Goal: Task Accomplishment & Management: Manage account settings

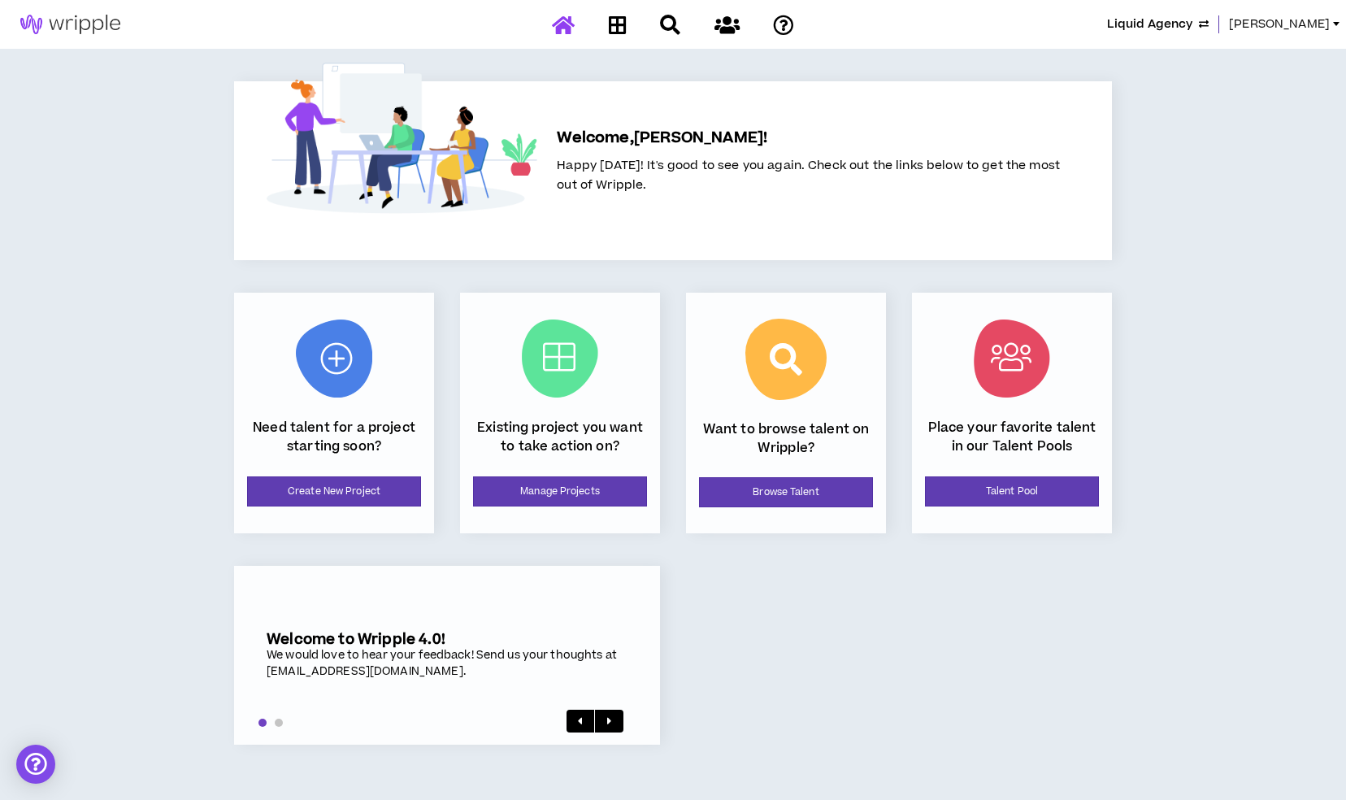
click at [1302, 20] on span "[PERSON_NAME]" at bounding box center [1279, 24] width 101 height 18
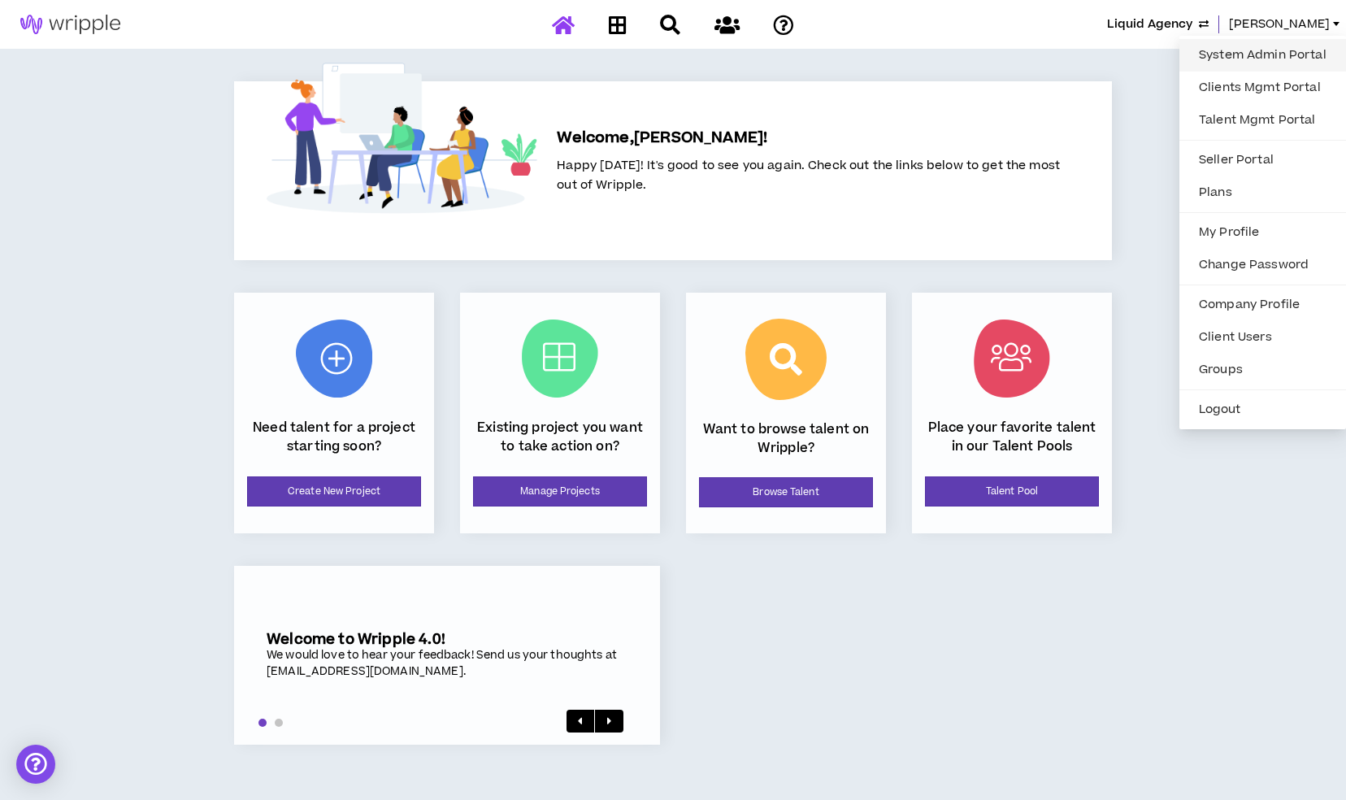
click at [1233, 51] on link "System Admin Portal" at bounding box center [1262, 55] width 147 height 24
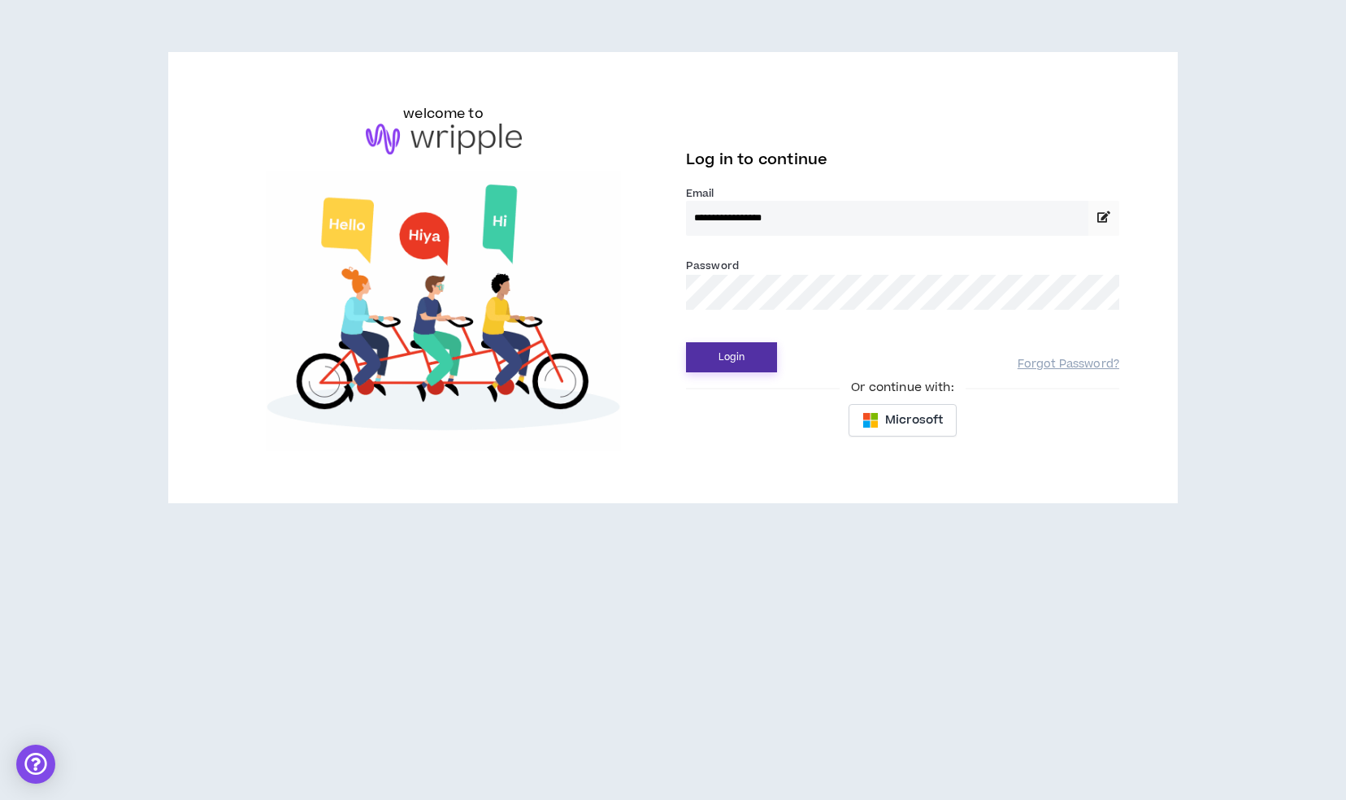
click at [763, 362] on button "Login" at bounding box center [731, 357] width 91 height 30
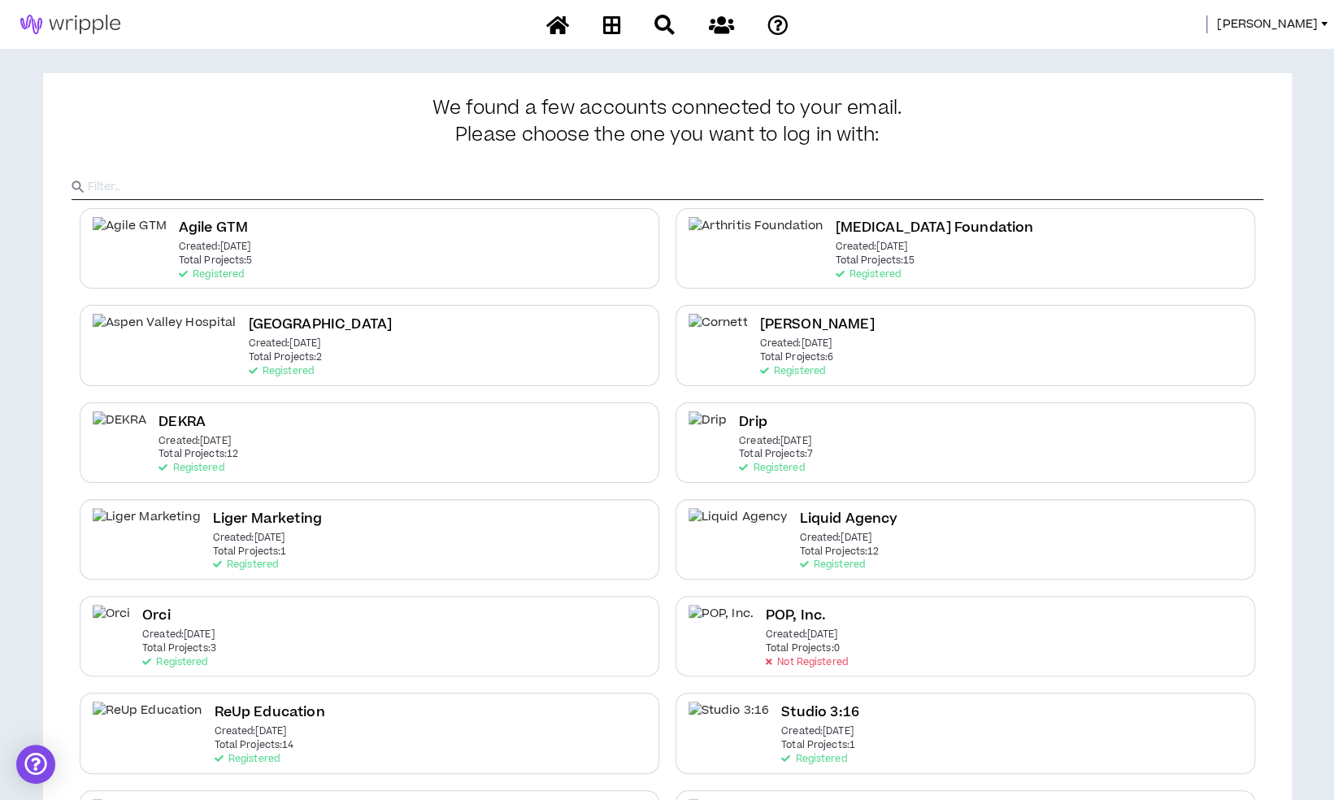
click at [1300, 24] on span "[PERSON_NAME]" at bounding box center [1267, 24] width 101 height 18
click at [1224, 59] on link "System Admin Portal" at bounding box center [1250, 55] width 147 height 24
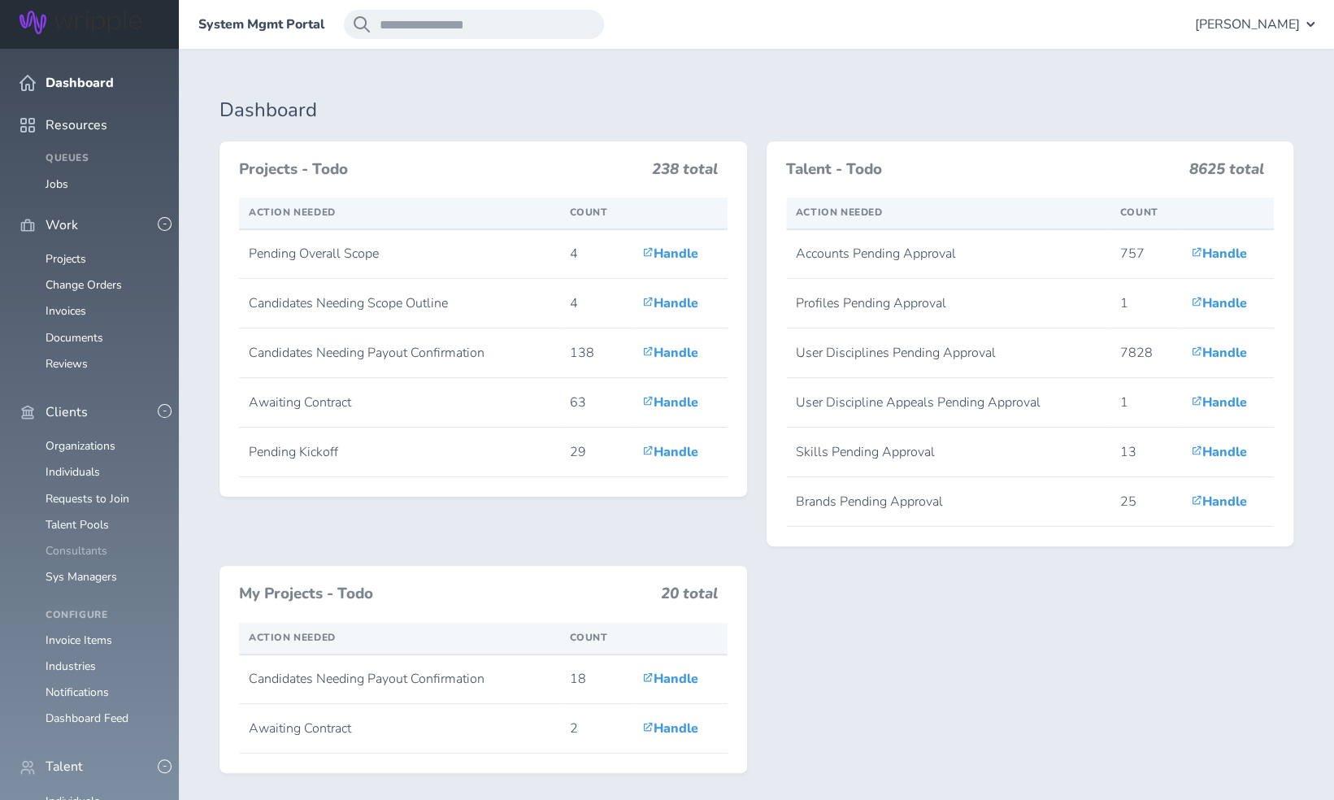
click at [93, 543] on link "Consultants" at bounding box center [77, 550] width 62 height 15
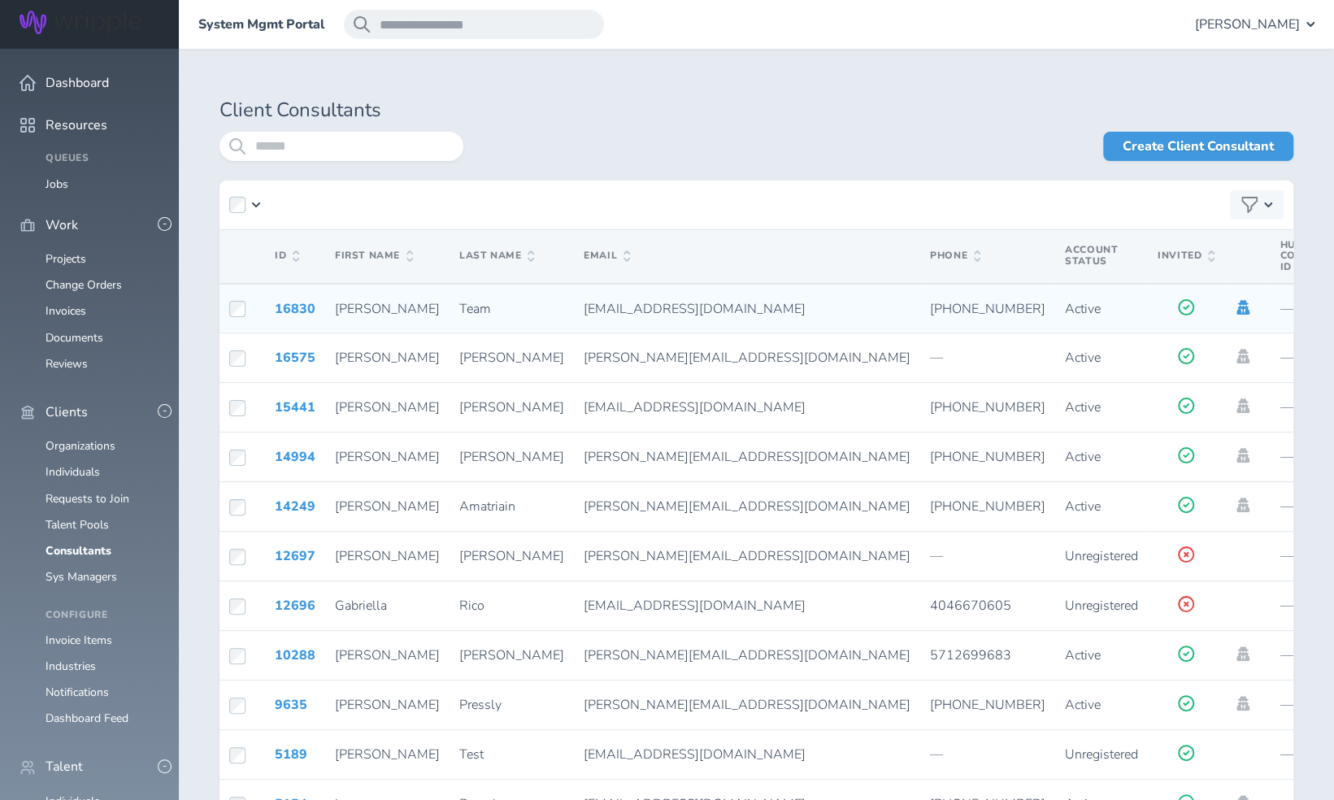
click at [1237, 312] on icon at bounding box center [1243, 307] width 13 height 15
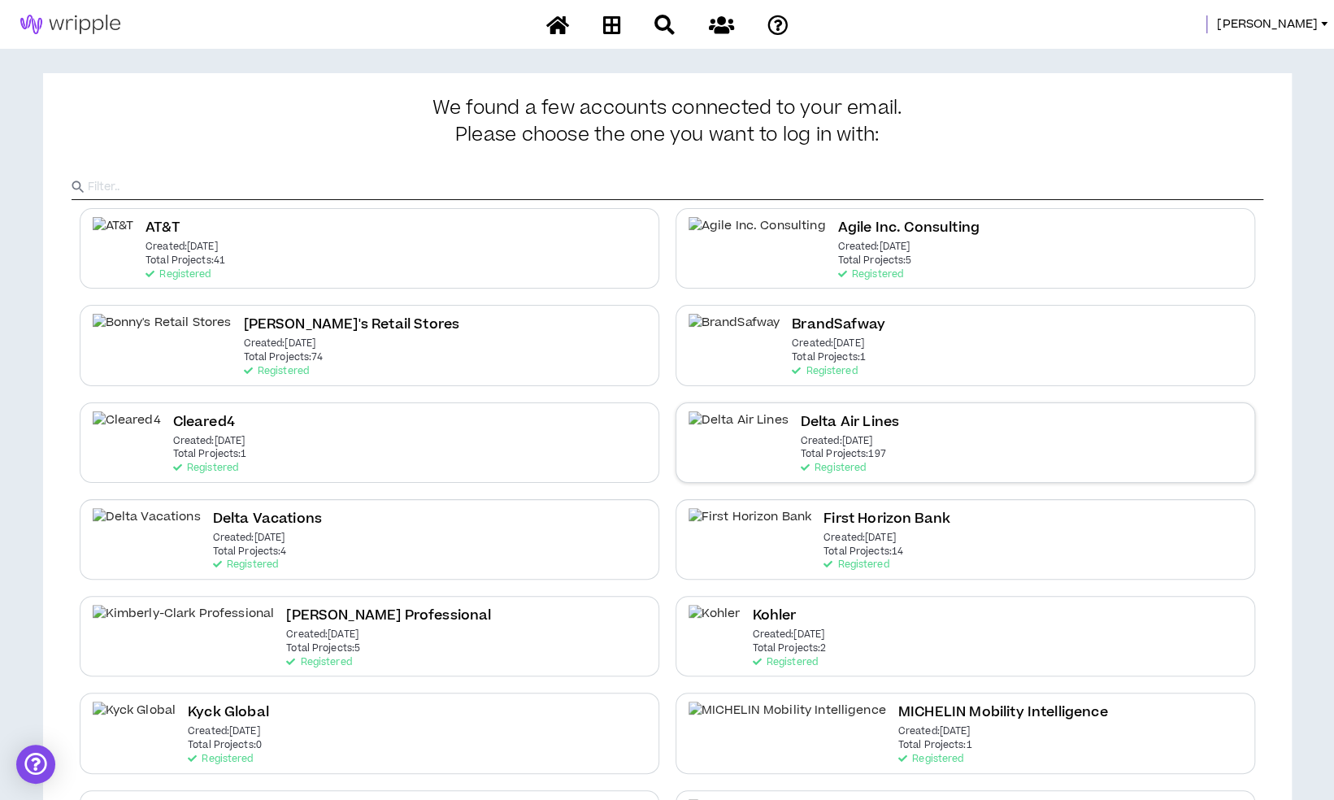
click at [801, 413] on h2 "Delta Air Lines" at bounding box center [850, 422] width 98 height 22
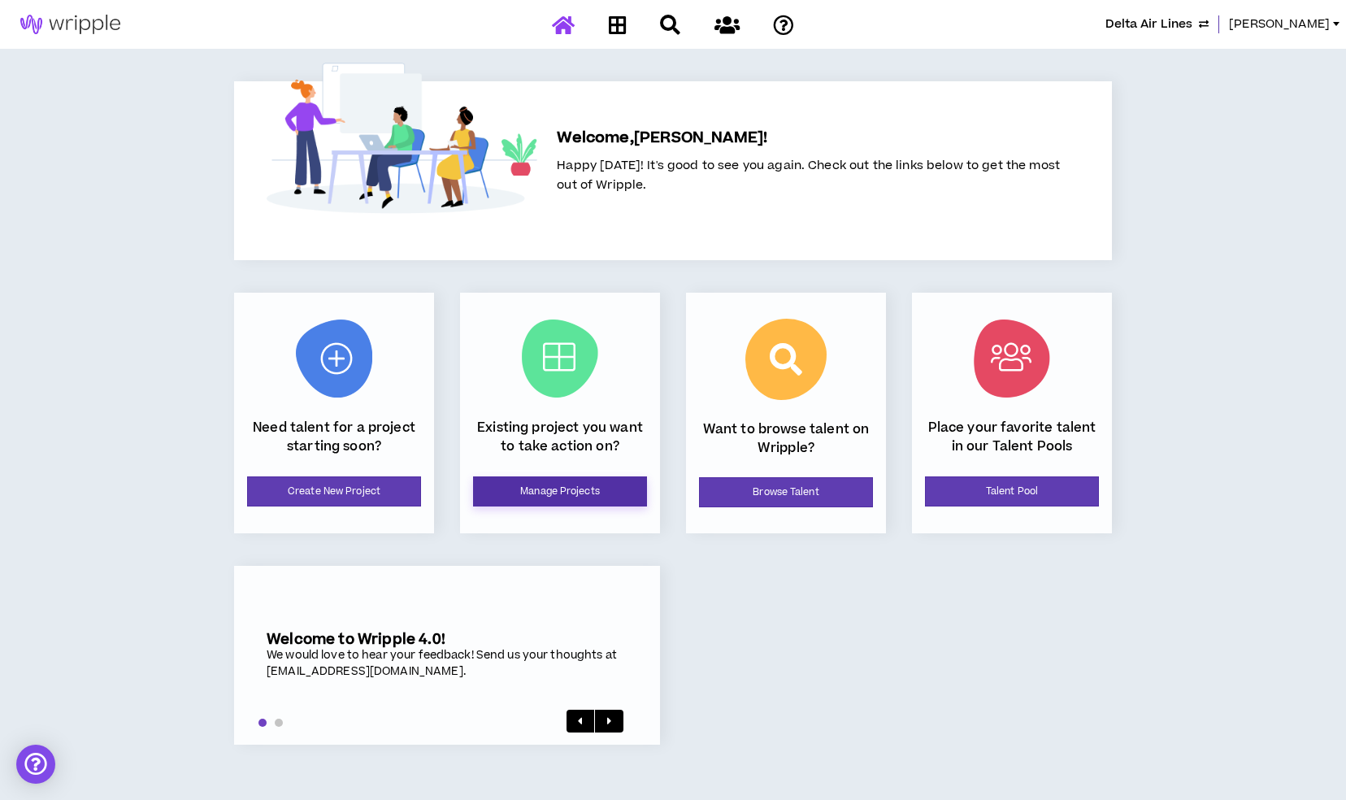
click at [541, 486] on link "Manage Projects" at bounding box center [560, 491] width 174 height 30
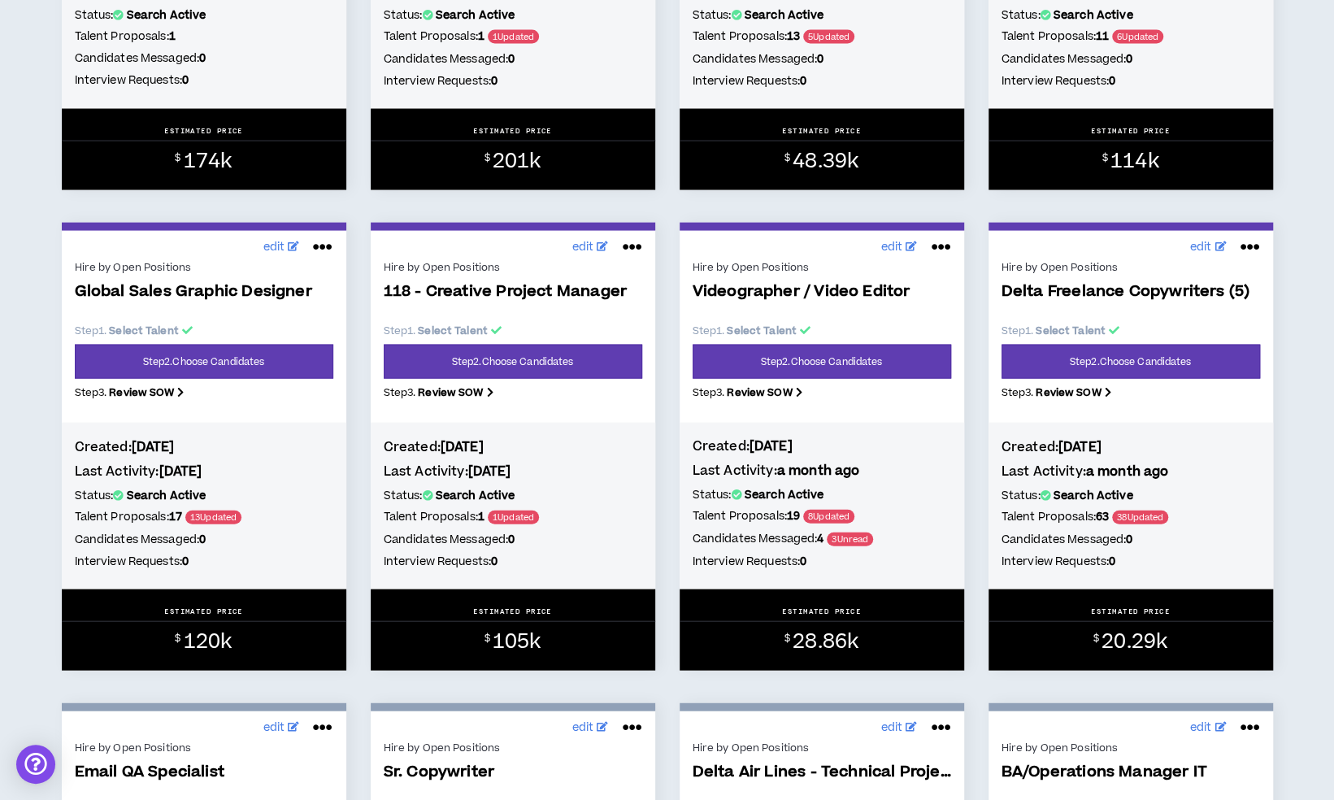
scroll to position [2059, 0]
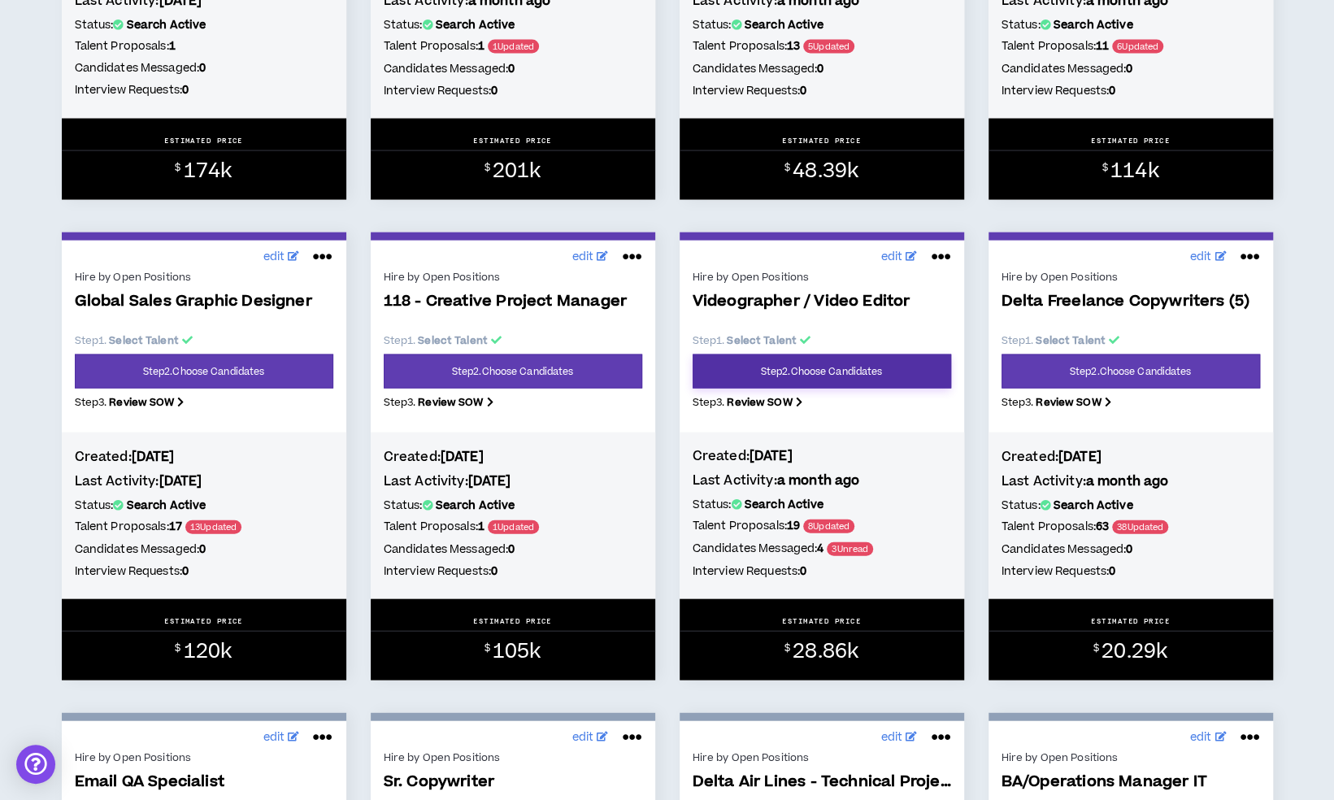
click at [888, 389] on link "Step 2 . Choose Candidates" at bounding box center [822, 371] width 259 height 34
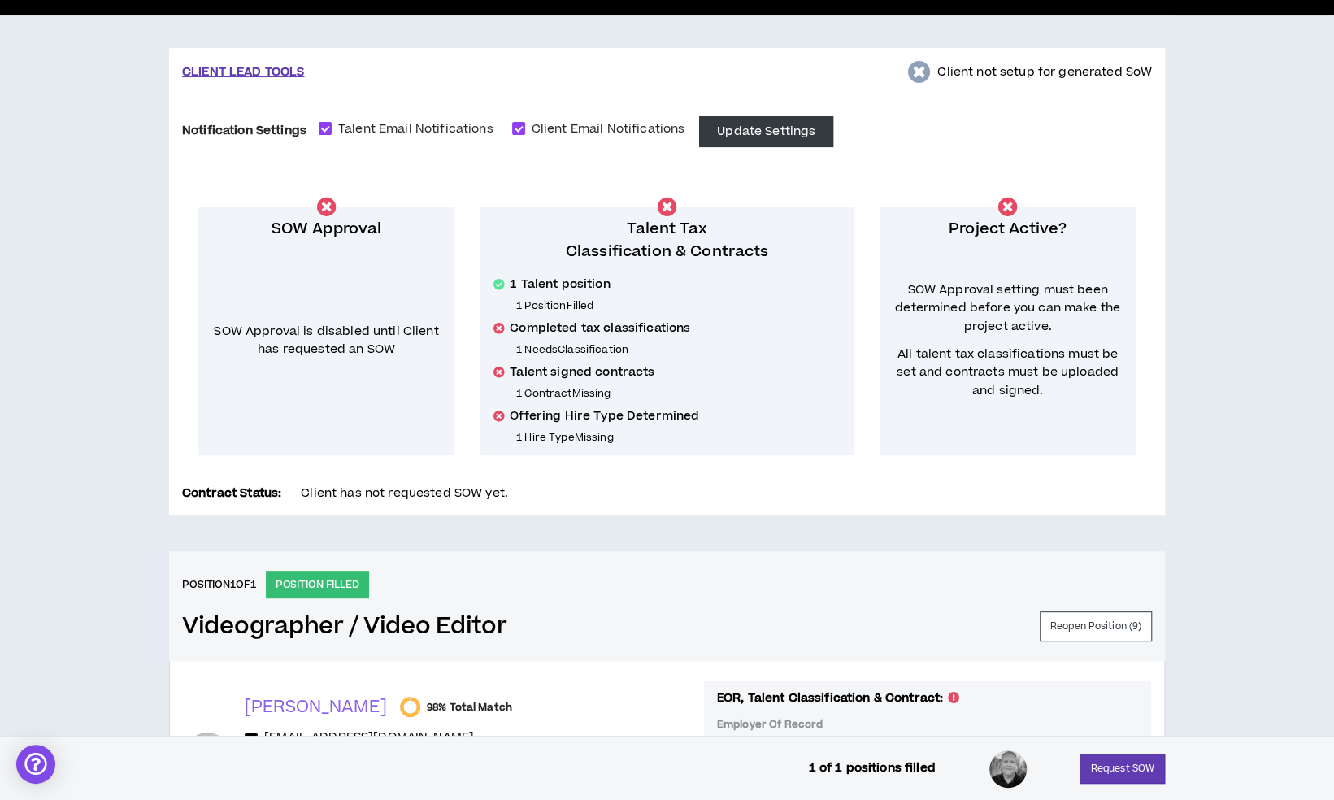
scroll to position [103, 0]
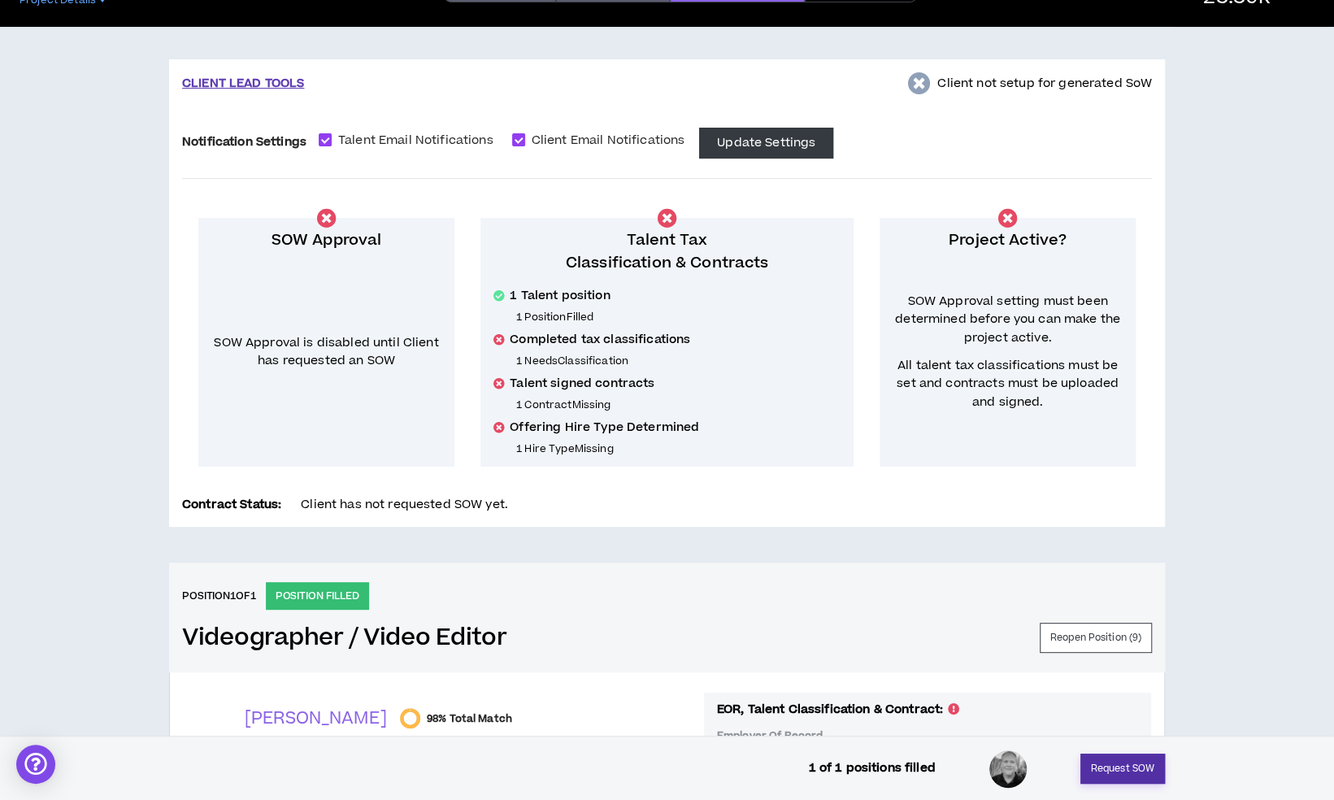
click at [1128, 769] on button "Request SOW" at bounding box center [1123, 769] width 85 height 30
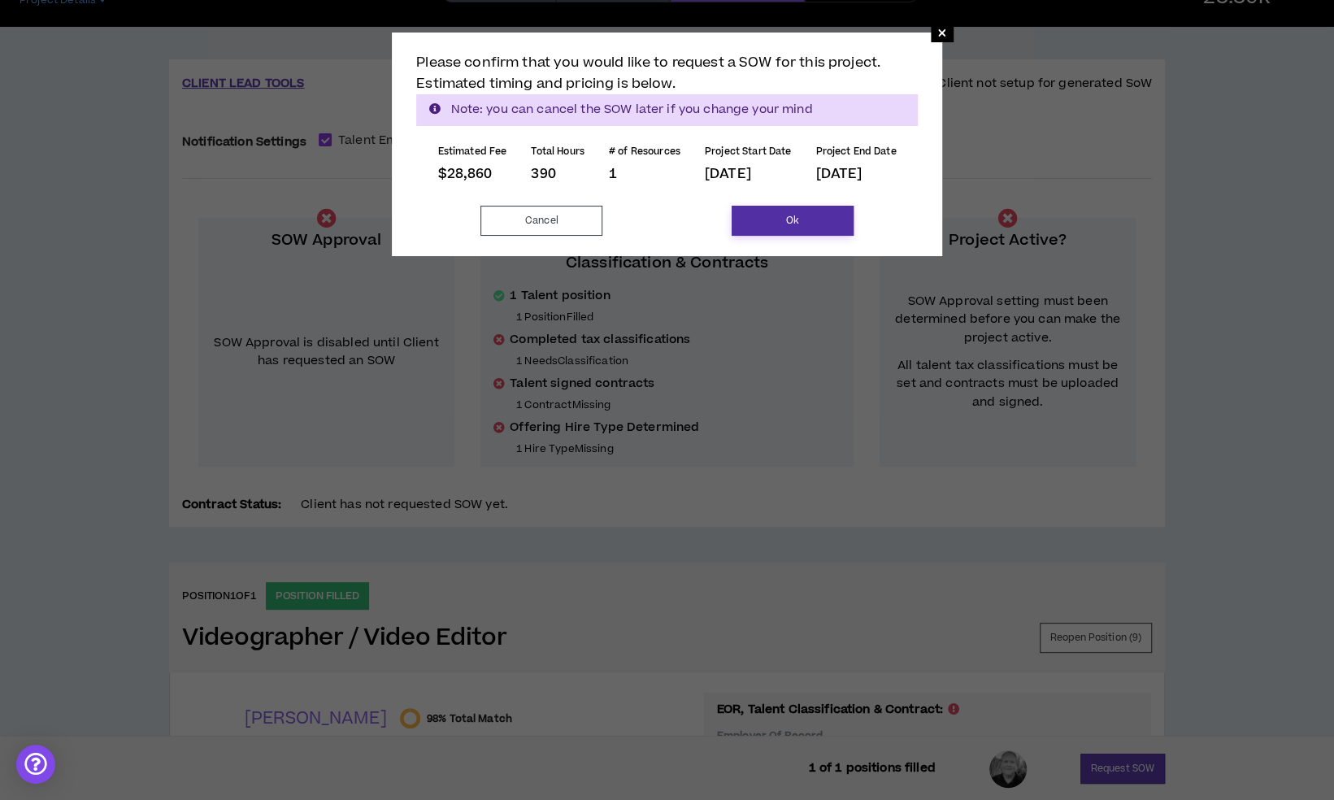
click at [811, 214] on button "Ok" at bounding box center [793, 221] width 122 height 30
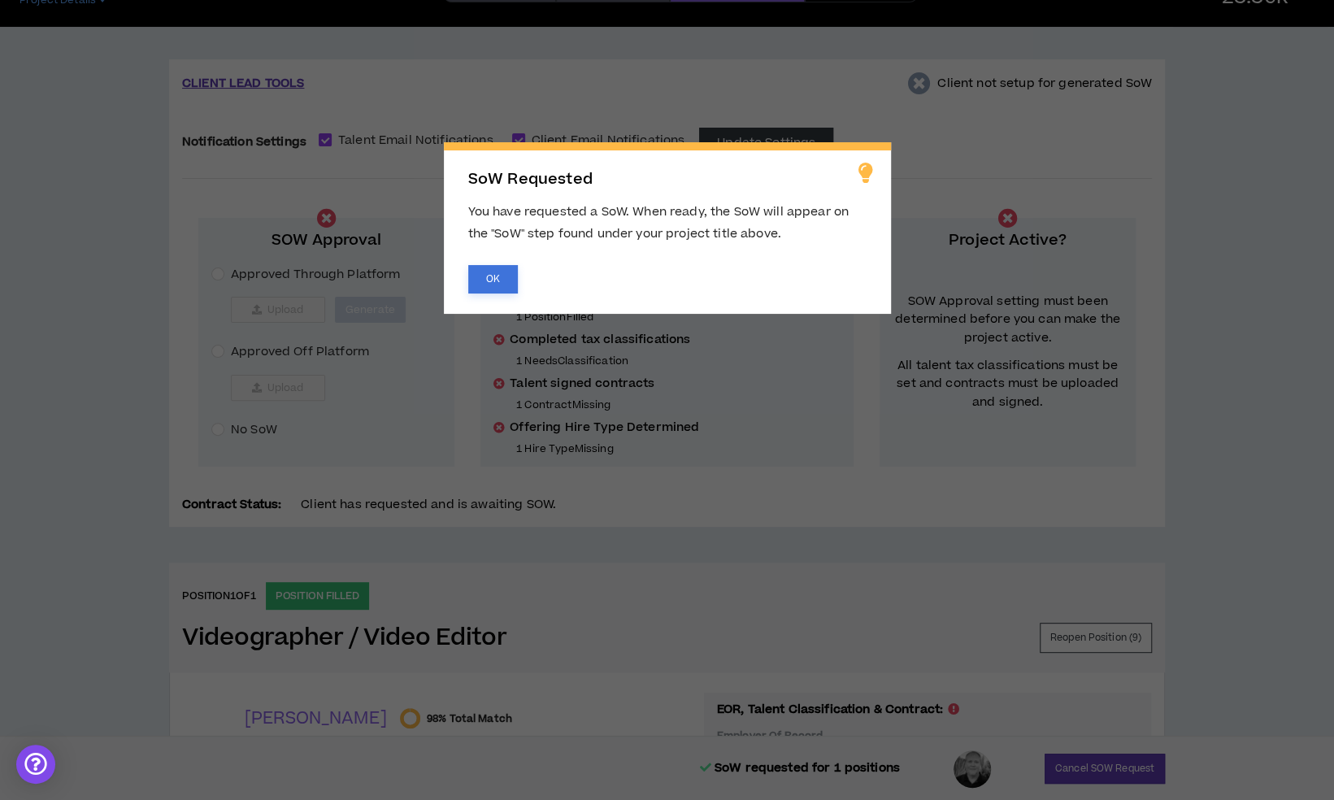
click at [510, 273] on button "OK" at bounding box center [493, 279] width 50 height 28
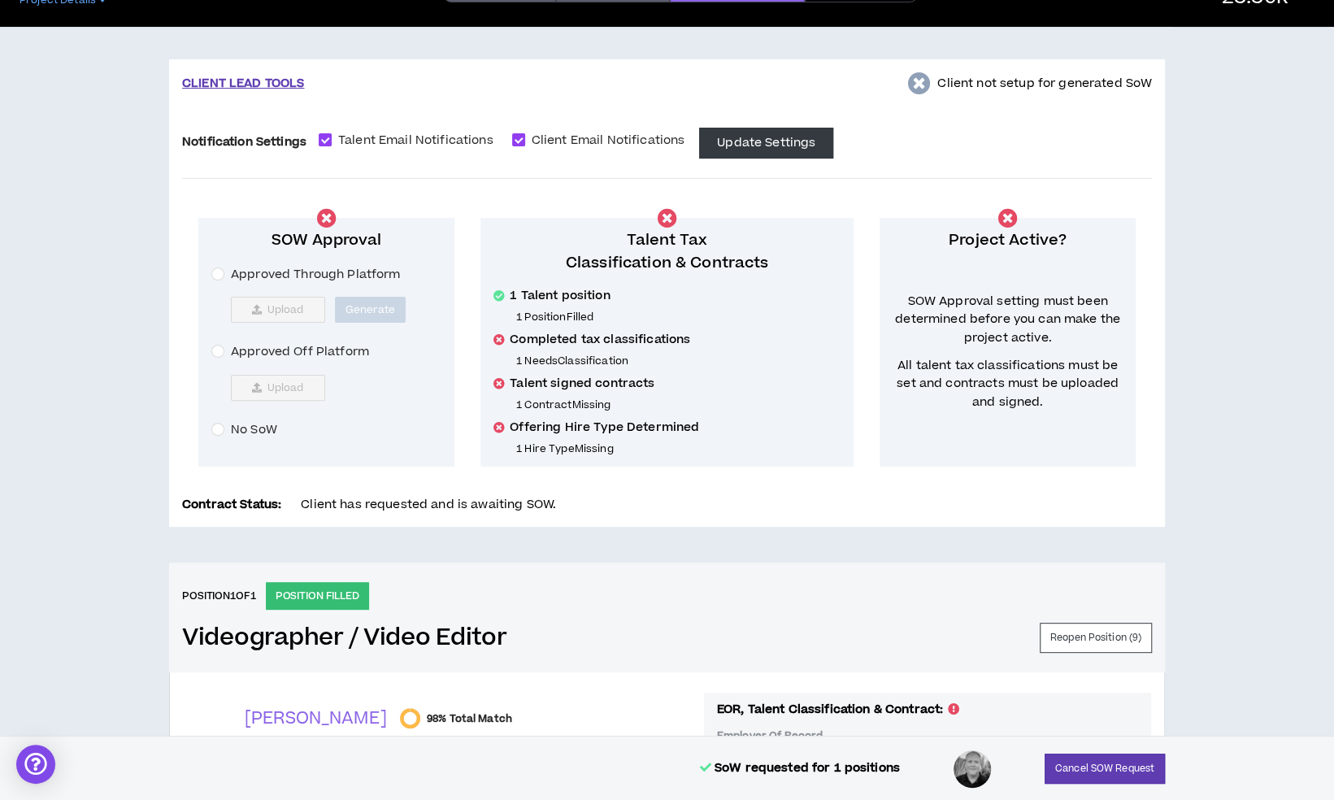
click at [284, 350] on span "Approved Off Platform" at bounding box center [299, 352] width 151 height 18
click at [277, 381] on span "Upload" at bounding box center [285, 387] width 37 height 13
click at [291, 384] on span "Upload" at bounding box center [285, 387] width 37 height 13
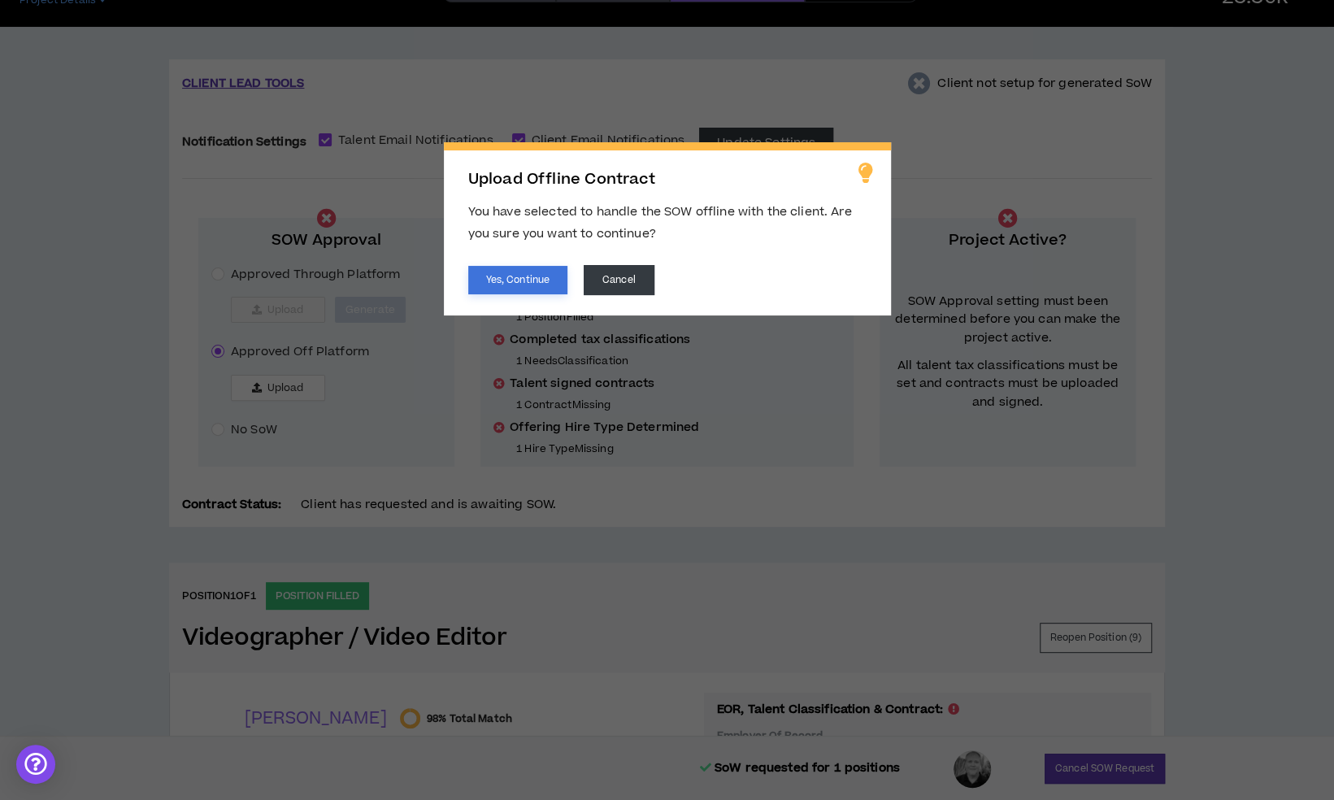
click at [537, 284] on button "Yes, Continue" at bounding box center [517, 280] width 99 height 28
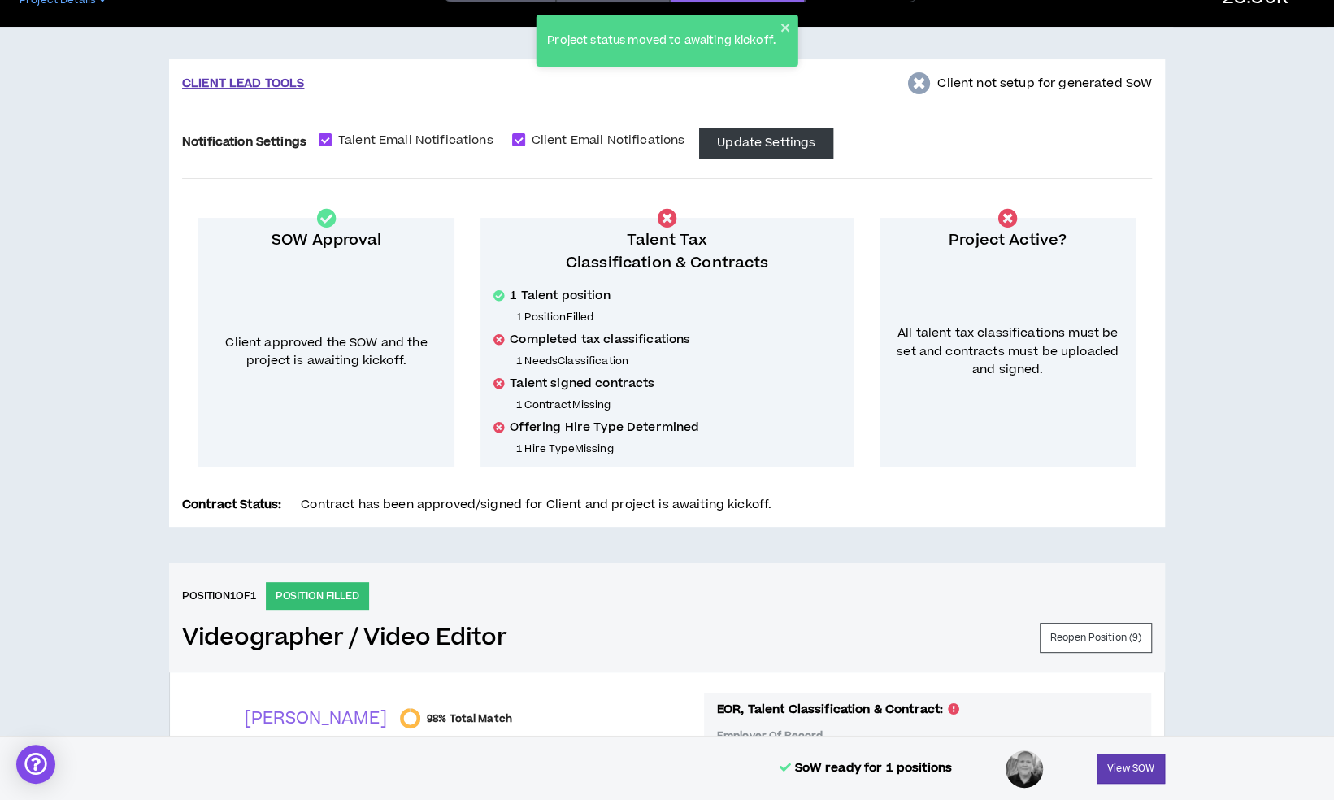
scroll to position [541, 0]
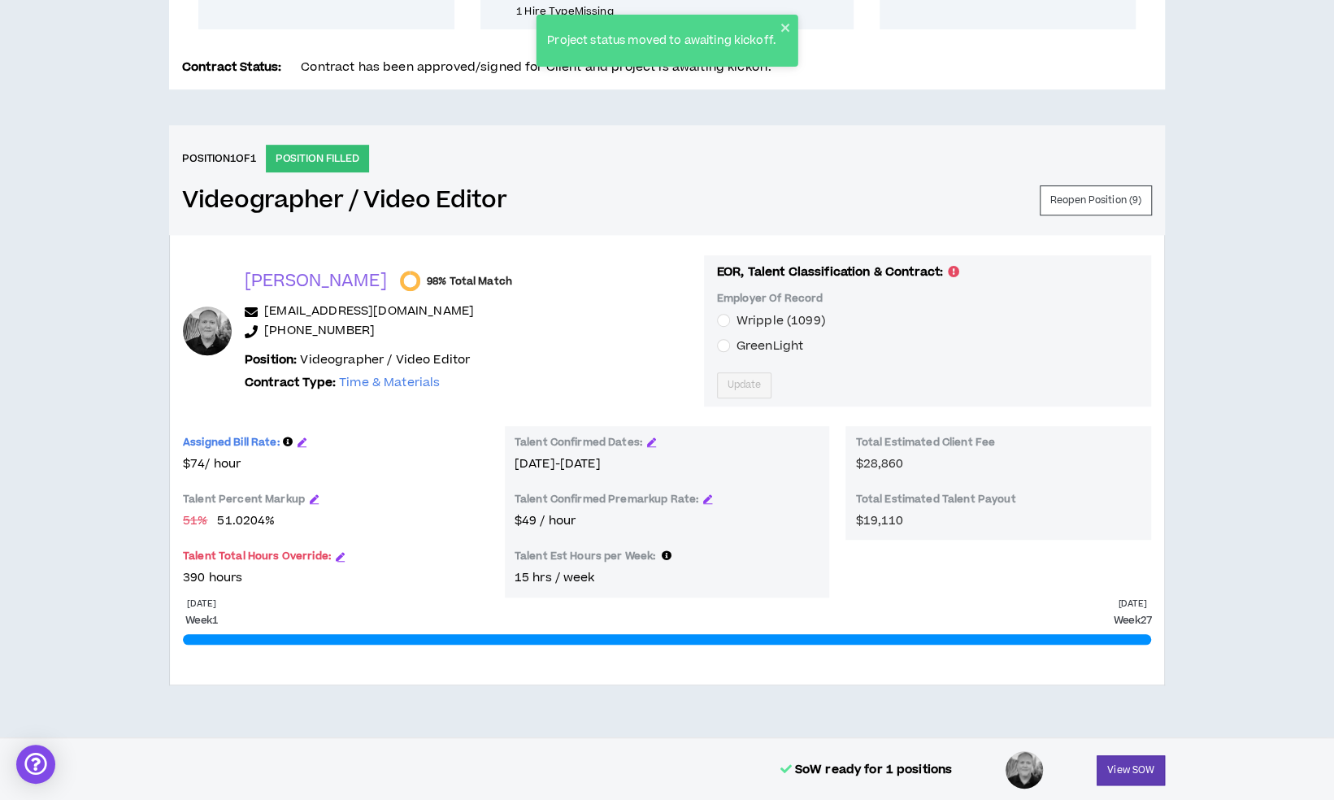
click at [737, 337] on span "GreenLight" at bounding box center [770, 345] width 67 height 17
click at [728, 377] on span "Update" at bounding box center [745, 384] width 34 height 15
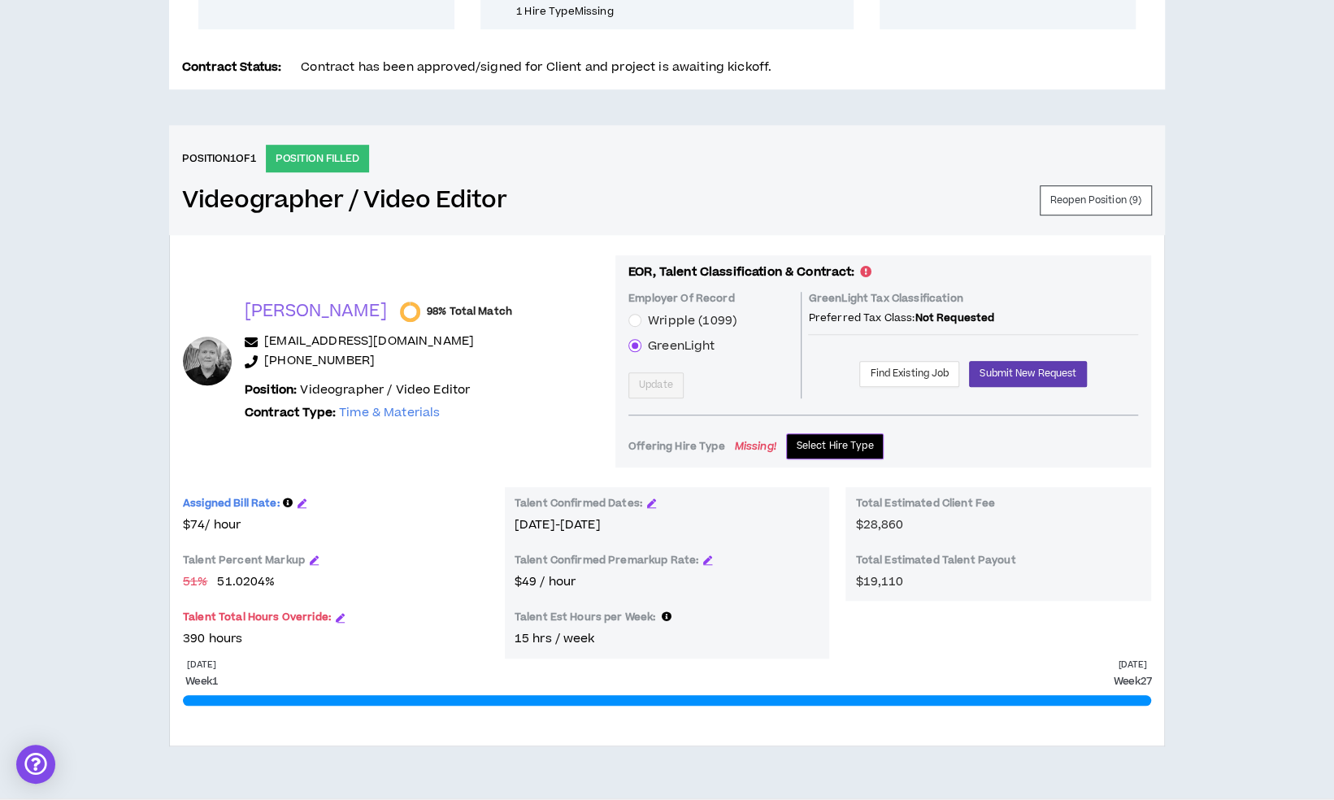
click at [799, 446] on span "Select Hire Type" at bounding box center [835, 445] width 77 height 15
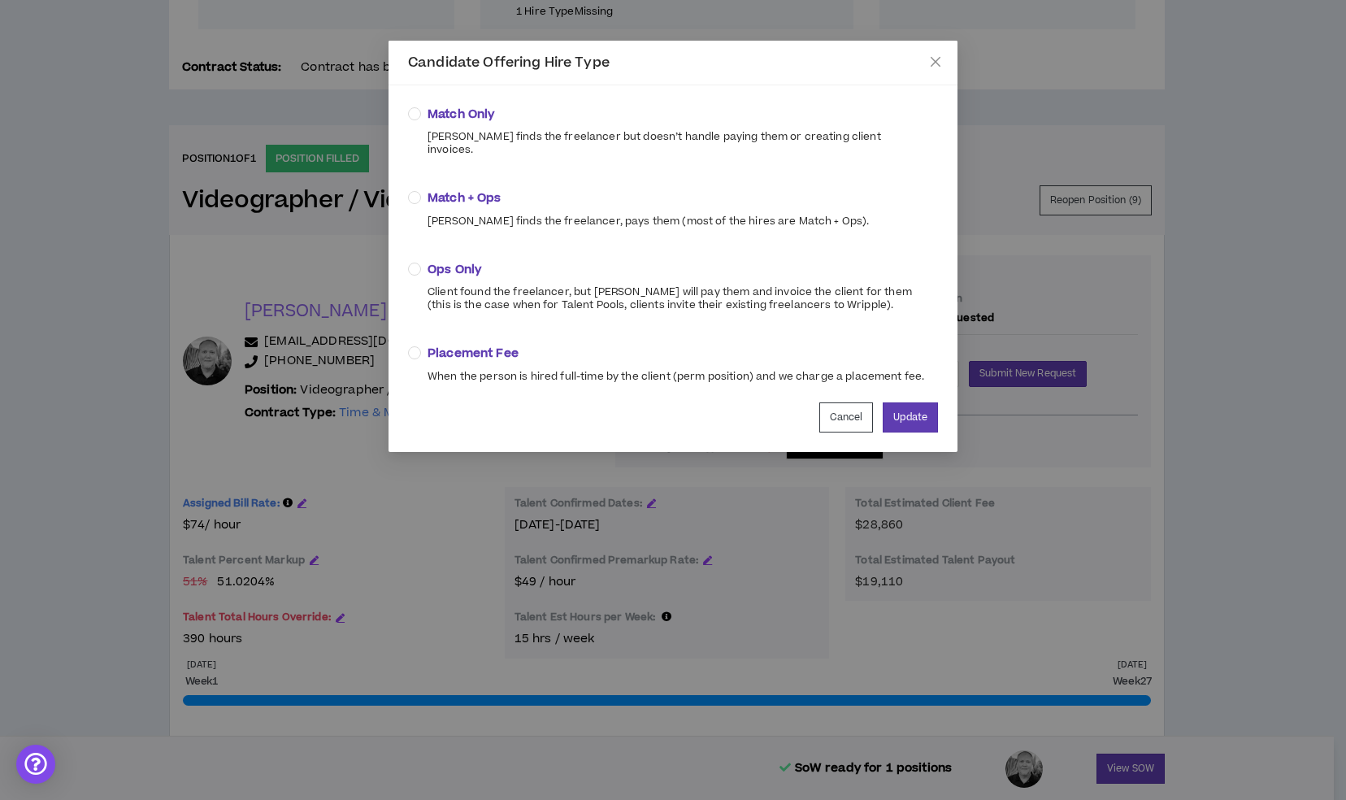
click at [450, 189] on span "Match + Ops" at bounding box center [648, 198] width 441 height 18
click at [911, 402] on button "Update" at bounding box center [910, 417] width 55 height 30
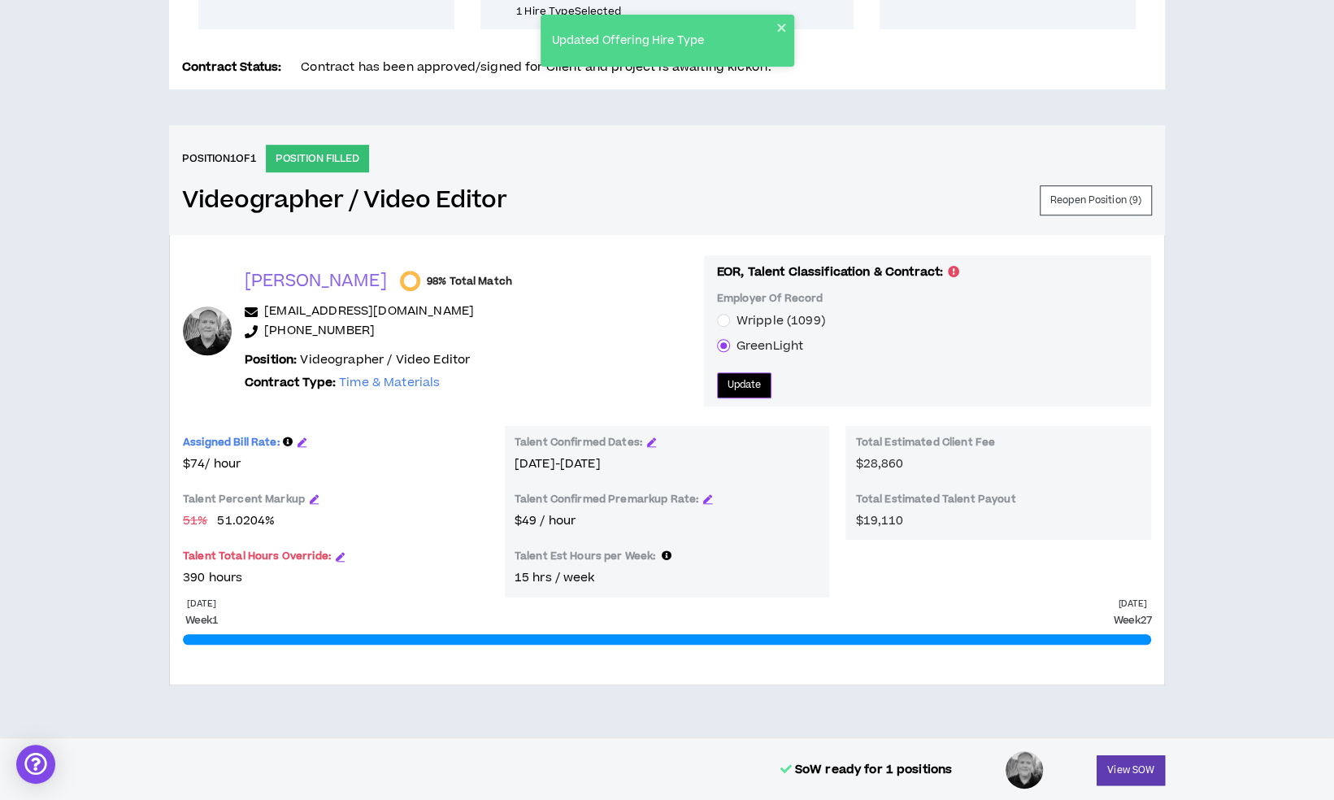
click at [730, 372] on button "Update" at bounding box center [744, 385] width 55 height 26
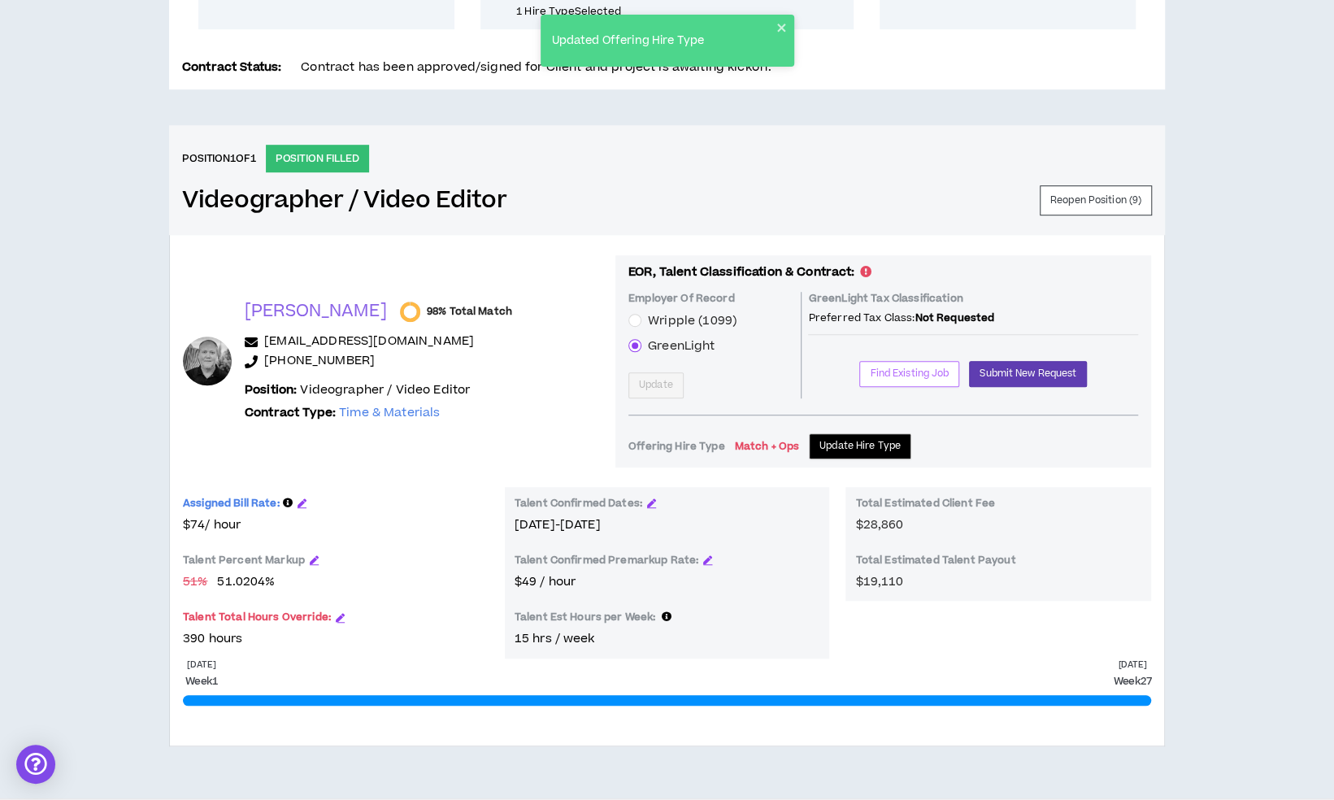
click at [872, 363] on button "Find Existing Job" at bounding box center [909, 374] width 100 height 26
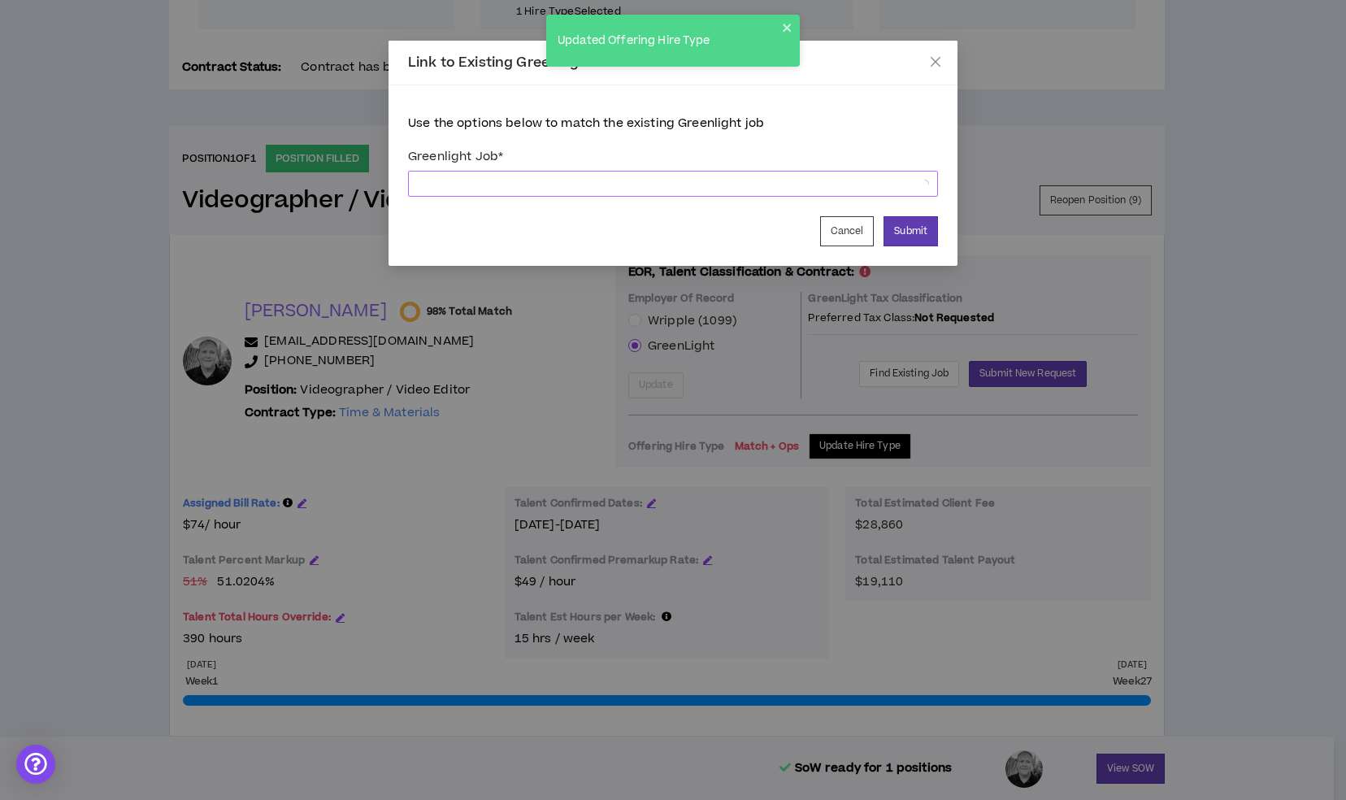
click at [579, 190] on span at bounding box center [673, 184] width 511 height 24
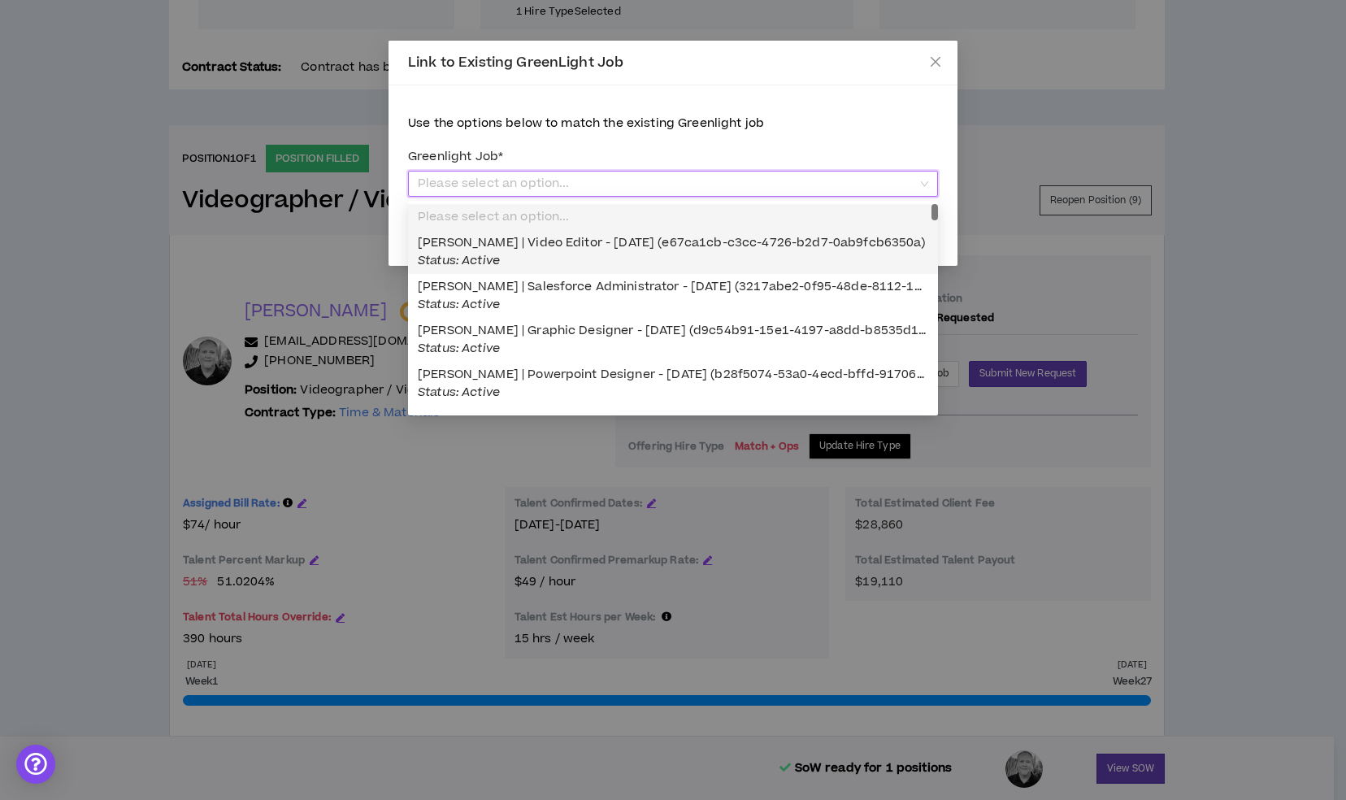
click at [581, 253] on div "Kevin Garcia | Video Editor - 10/08/2025 (e67ca1cb-c3cc-4726-b2d7-0ab9fcb6350a)…" at bounding box center [673, 252] width 511 height 36
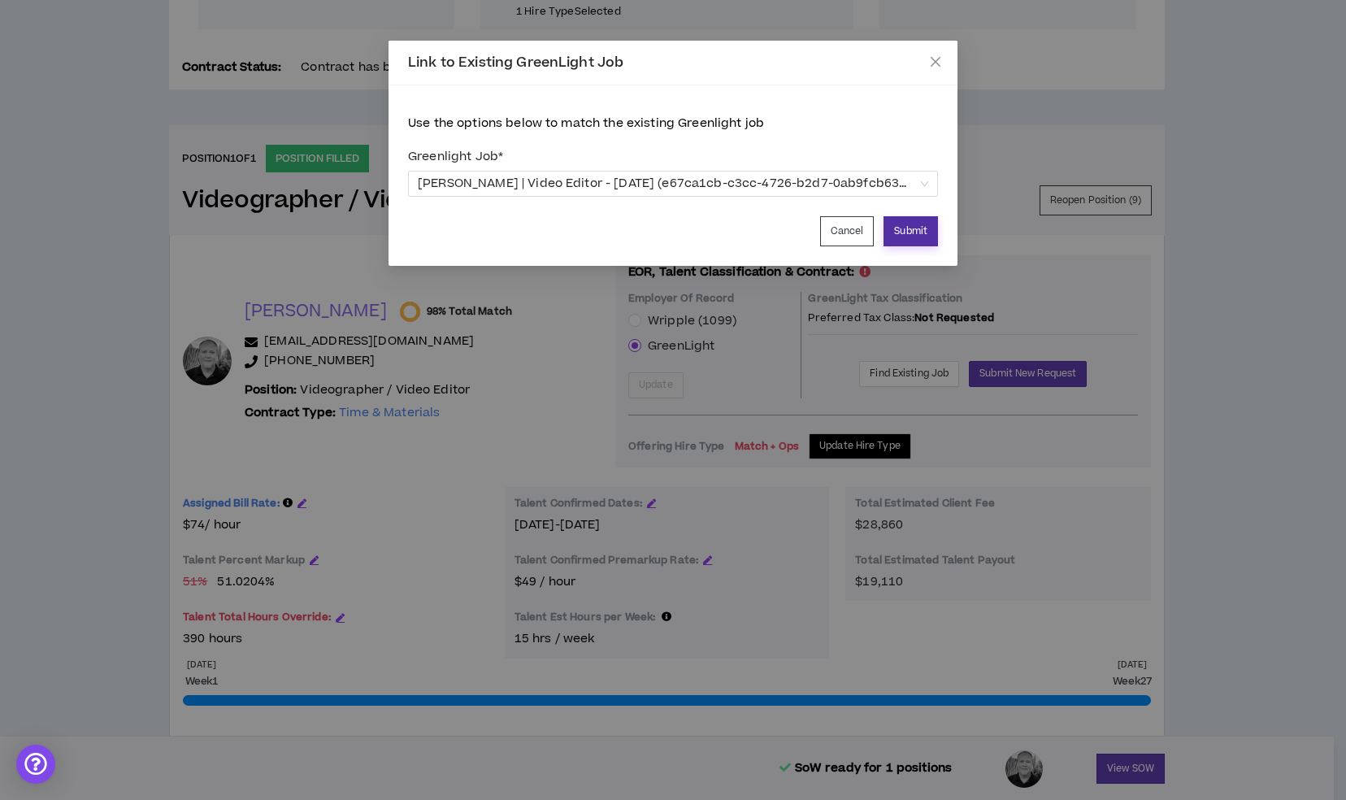
click at [905, 235] on button "Submit" at bounding box center [911, 231] width 54 height 30
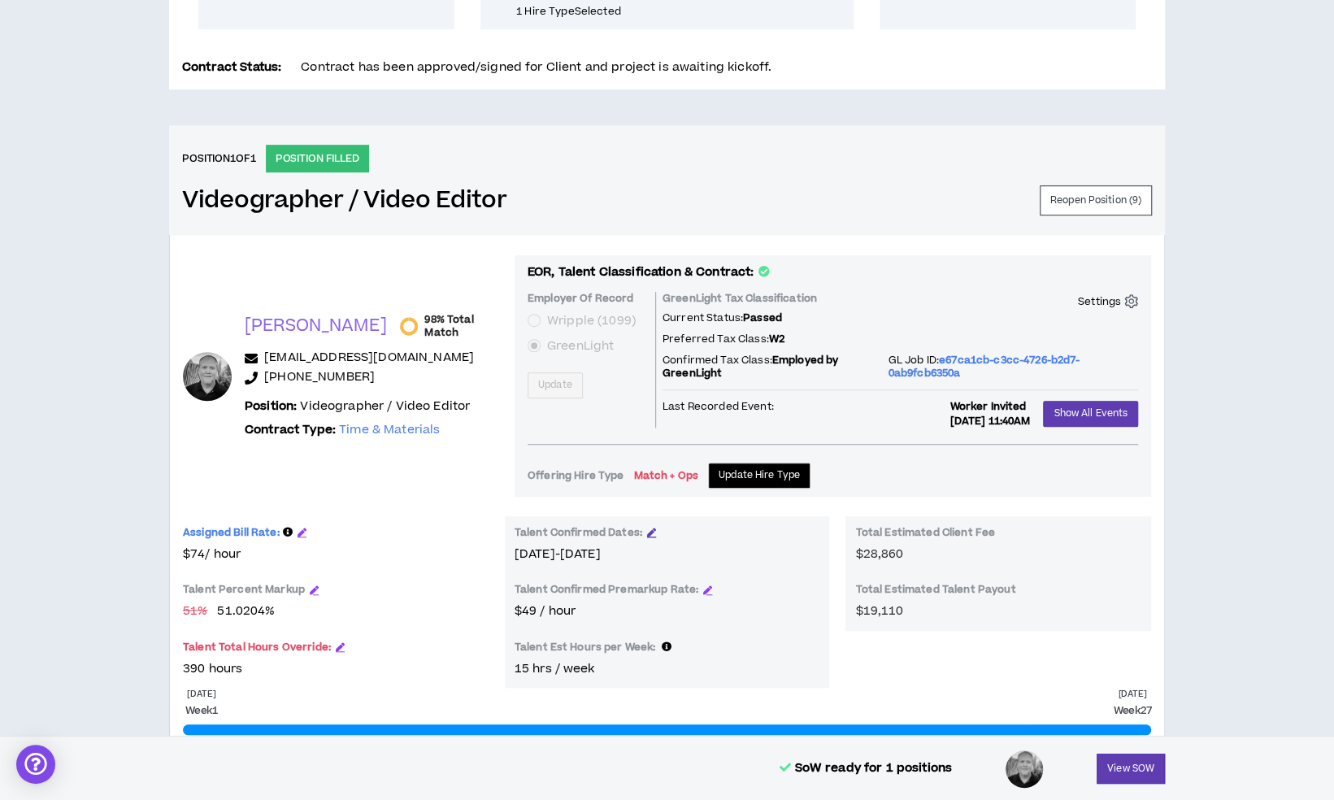
click at [653, 529] on icon "button" at bounding box center [651, 532] width 9 height 9
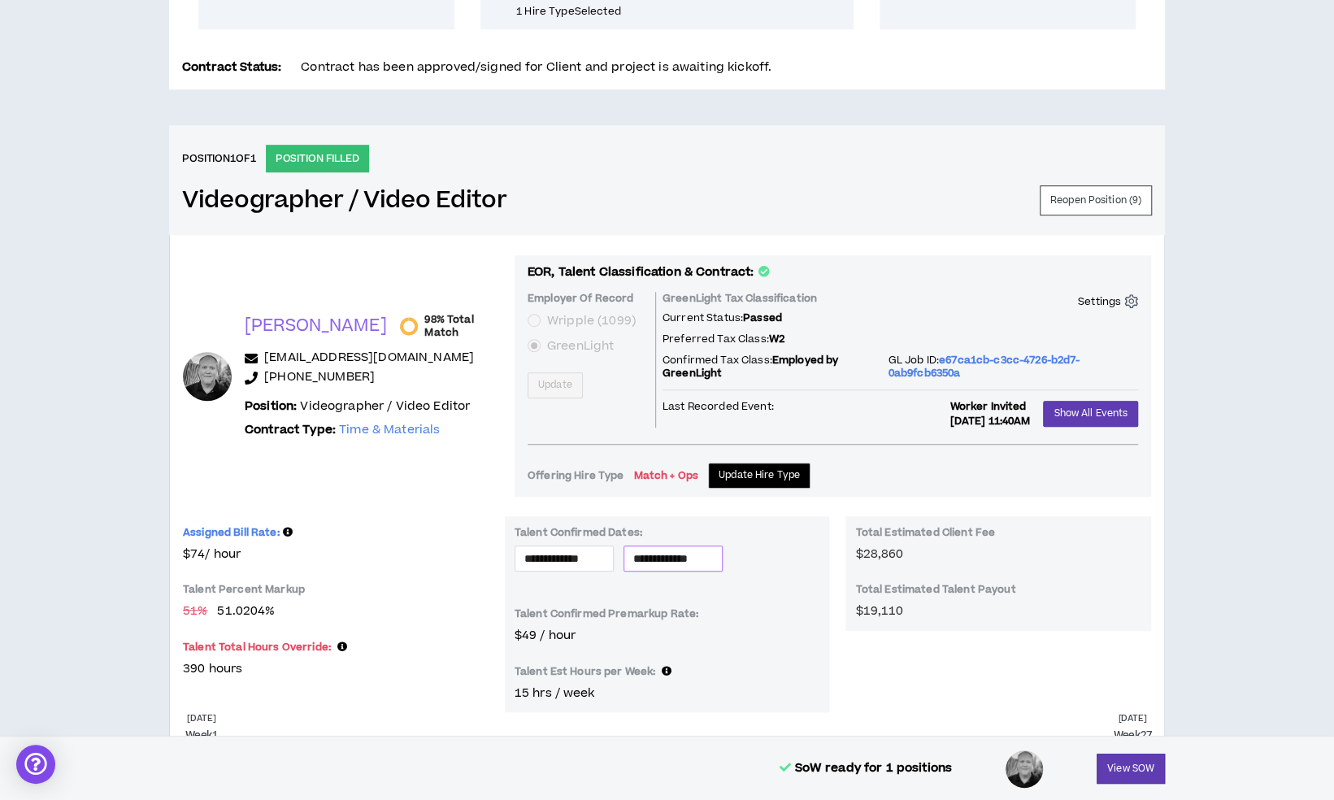
click at [677, 550] on input "**********" at bounding box center [673, 559] width 80 height 18
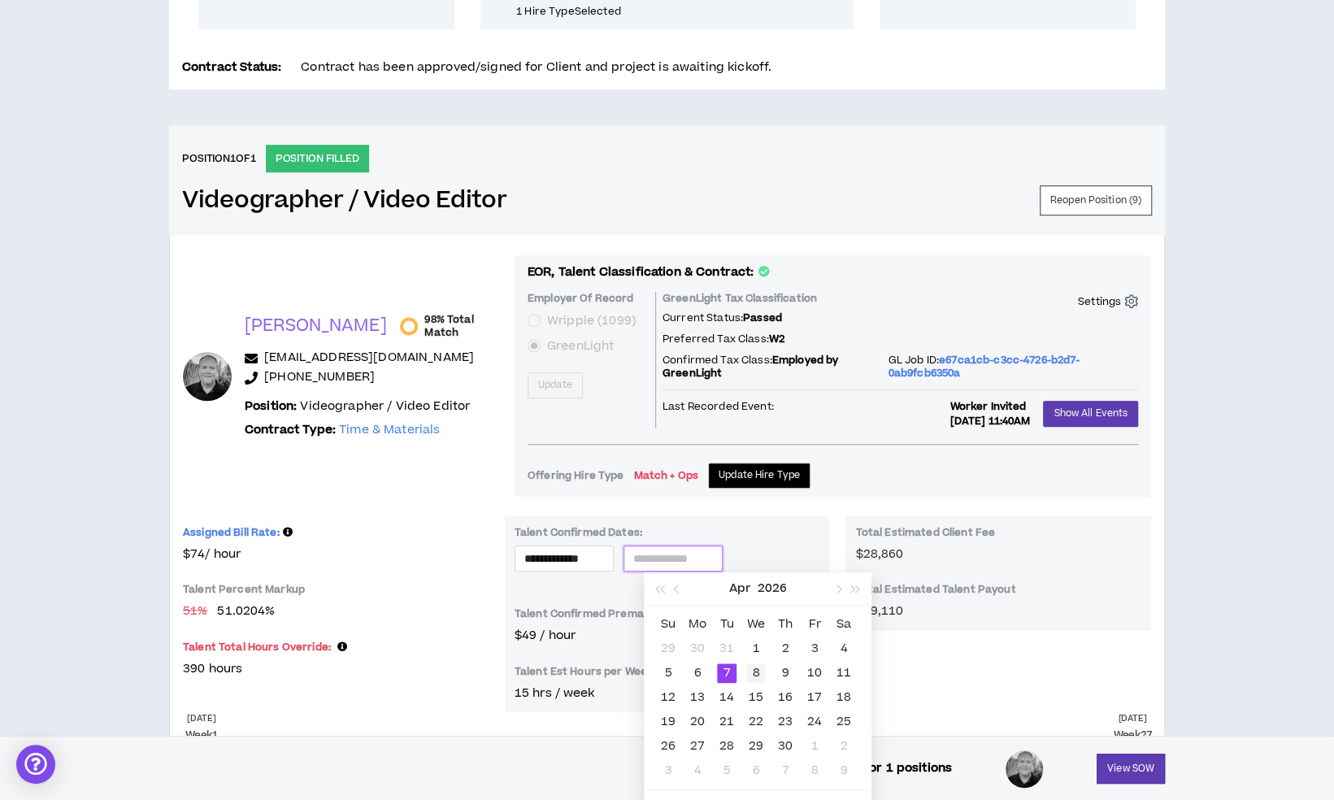
type input "**********"
click at [756, 670] on div "8" at bounding box center [756, 673] width 20 height 20
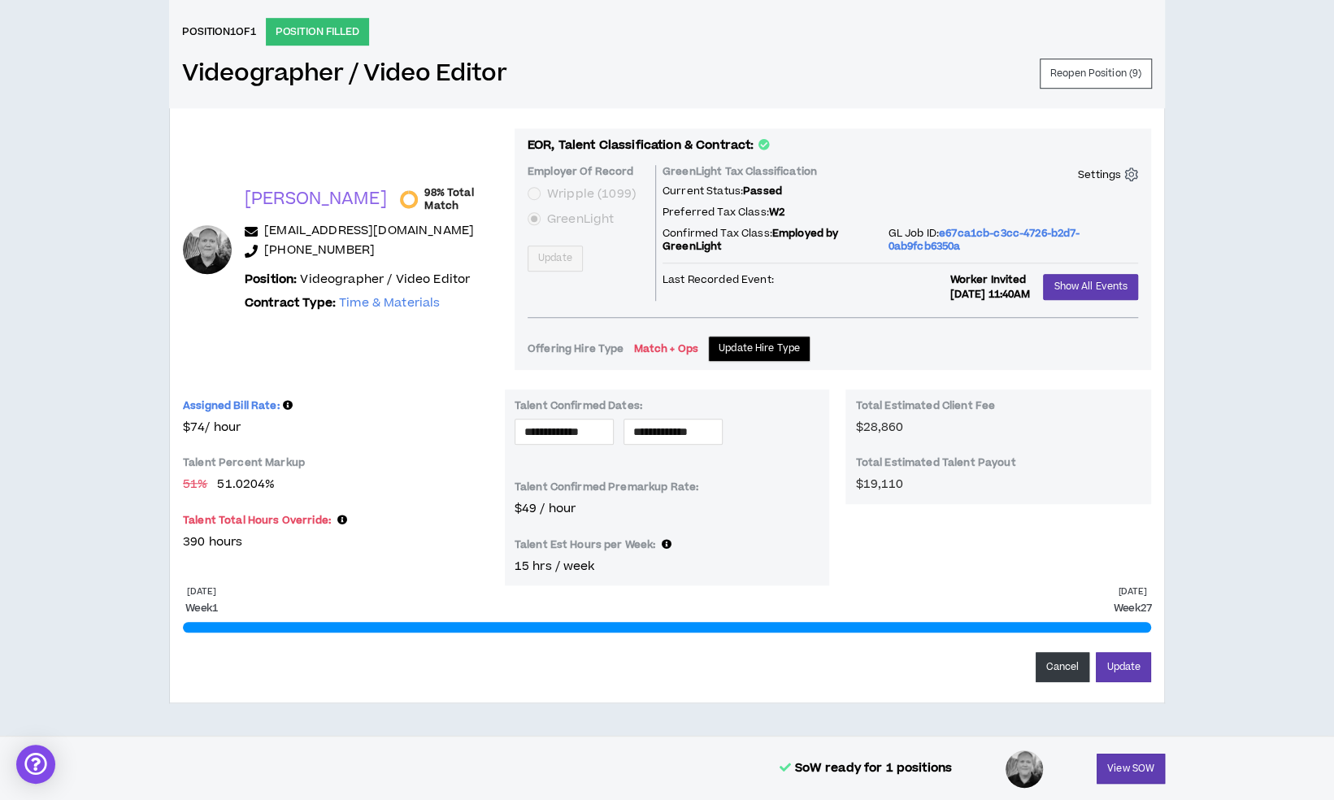
scroll to position [685, 0]
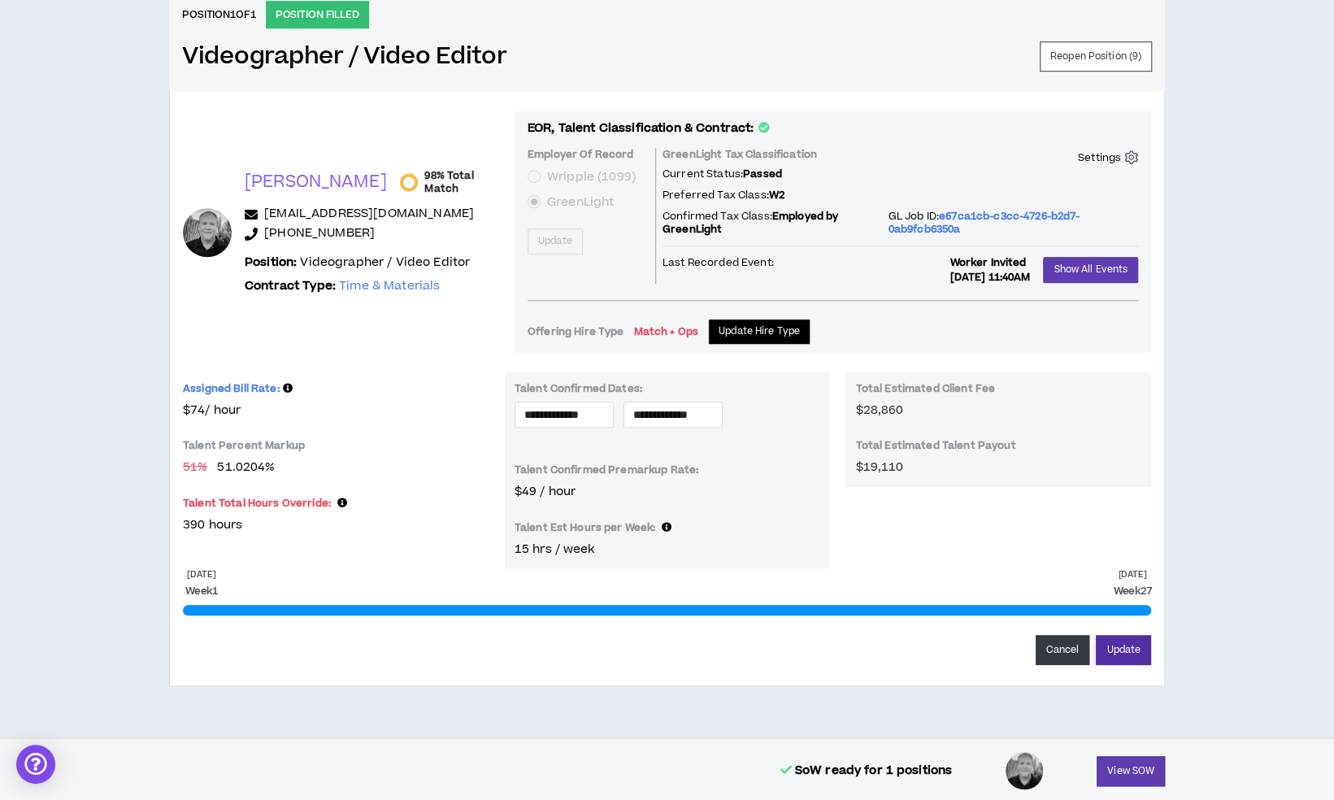
click at [1125, 646] on button "Update" at bounding box center [1123, 650] width 55 height 30
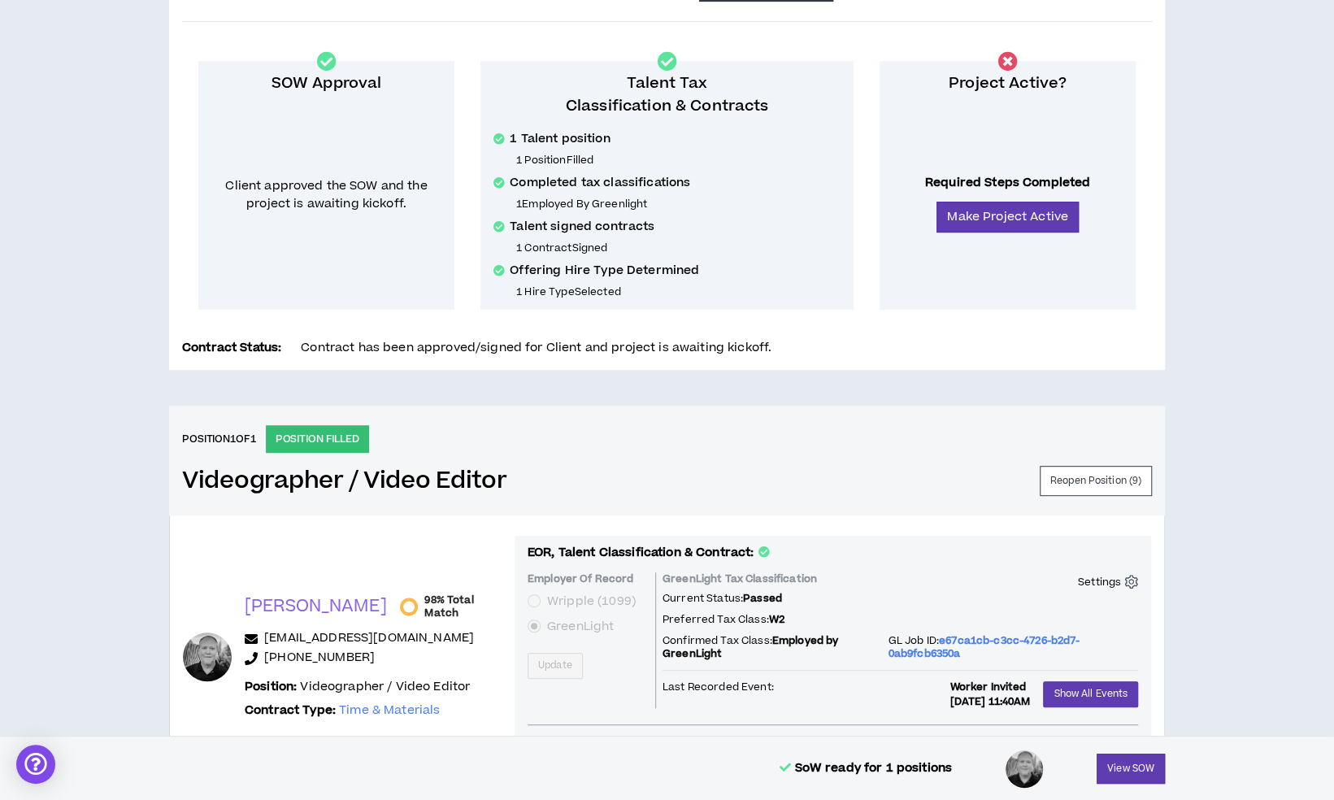
scroll to position [246, 0]
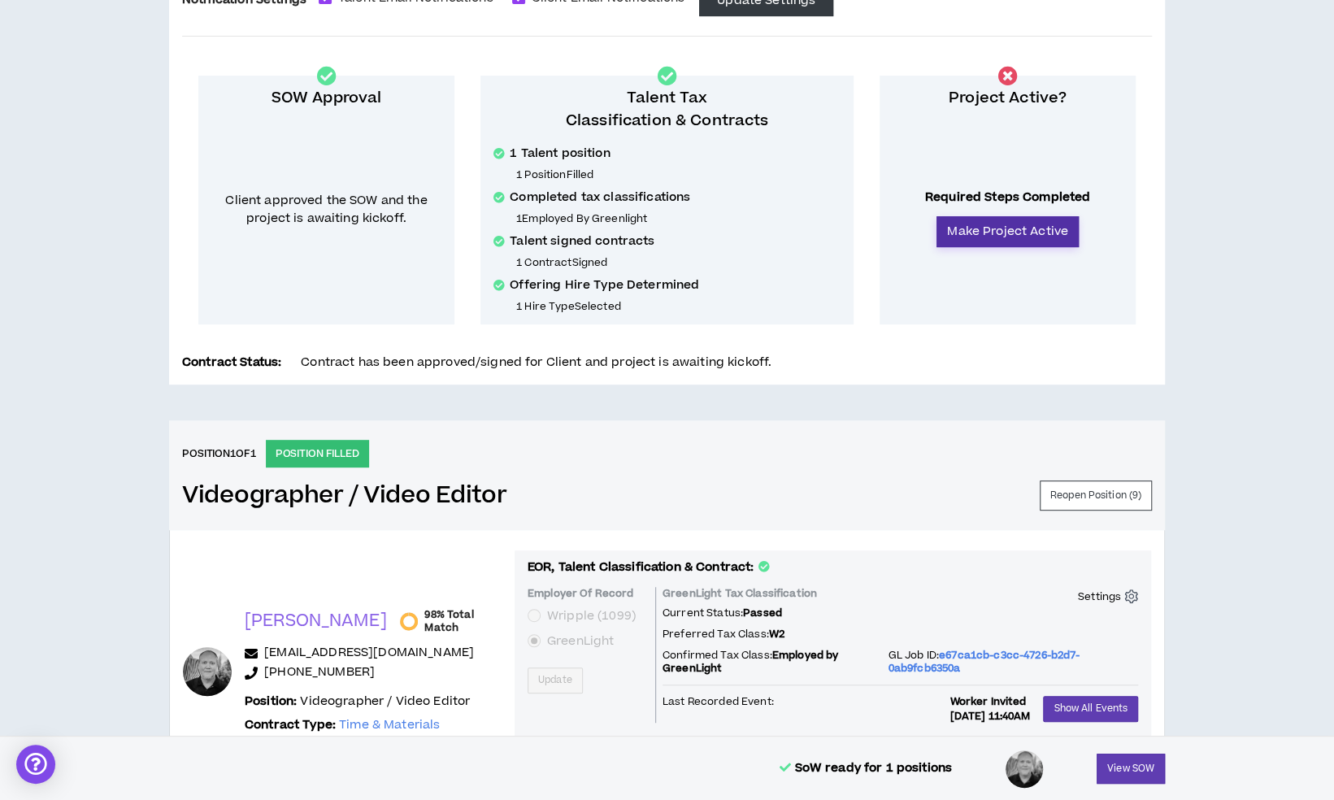
click at [1048, 231] on button "Make Project Active" at bounding box center [1008, 231] width 142 height 31
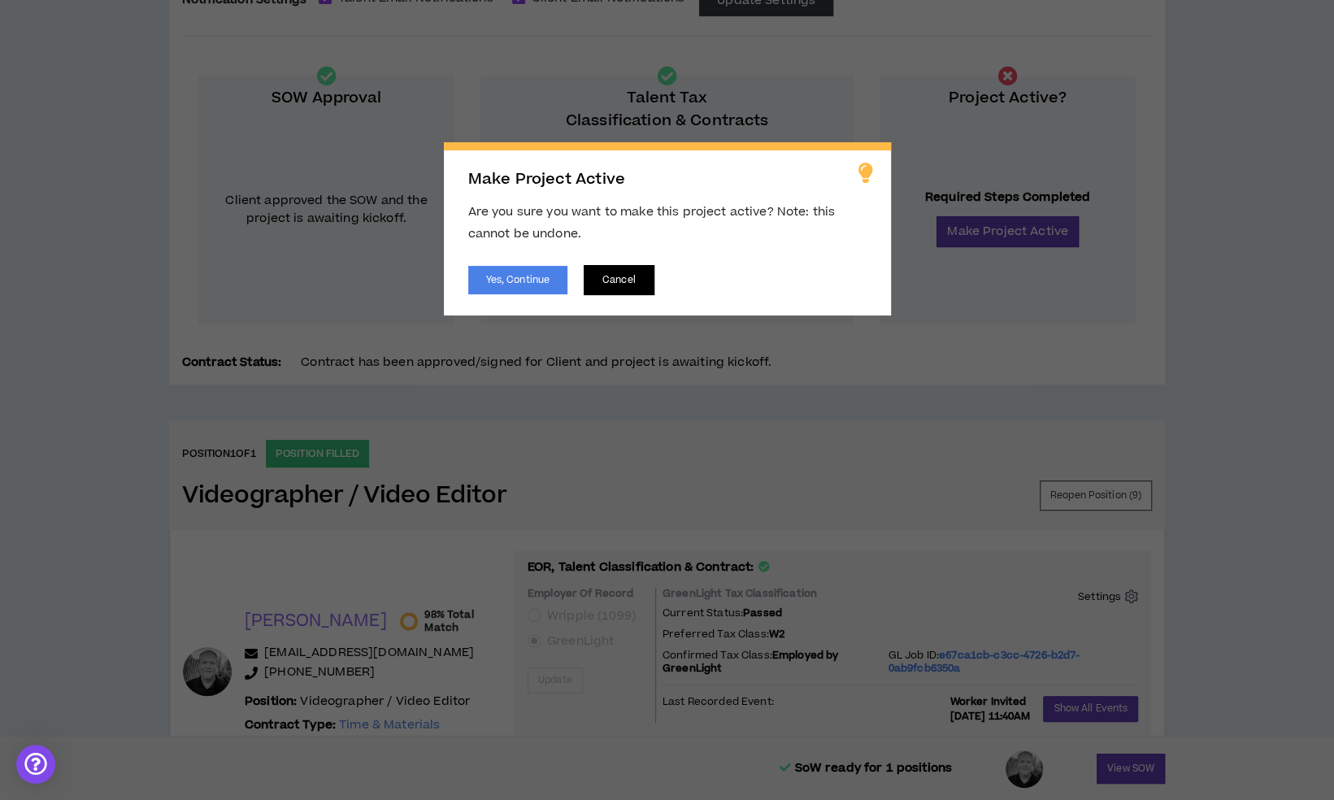
click at [634, 271] on button "Cancel" at bounding box center [619, 280] width 71 height 30
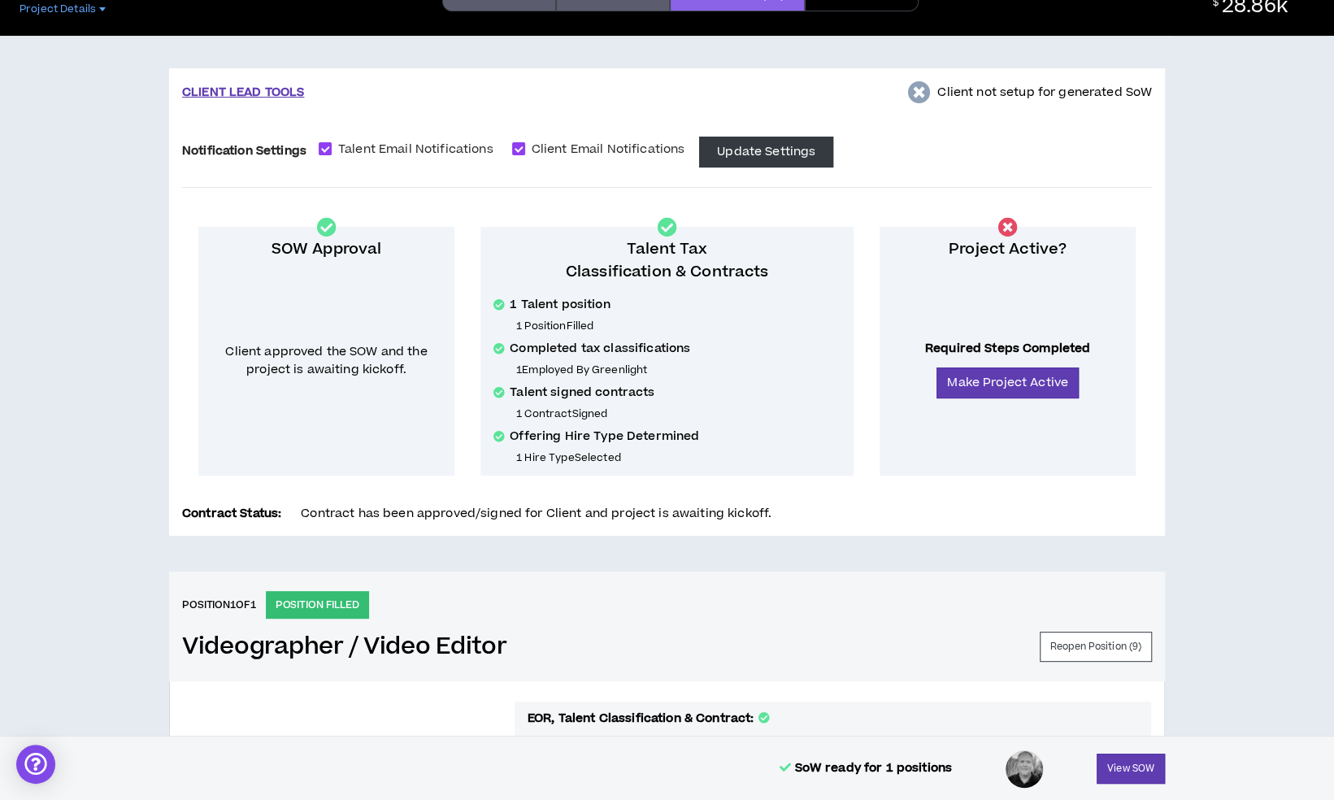
scroll to position [0, 0]
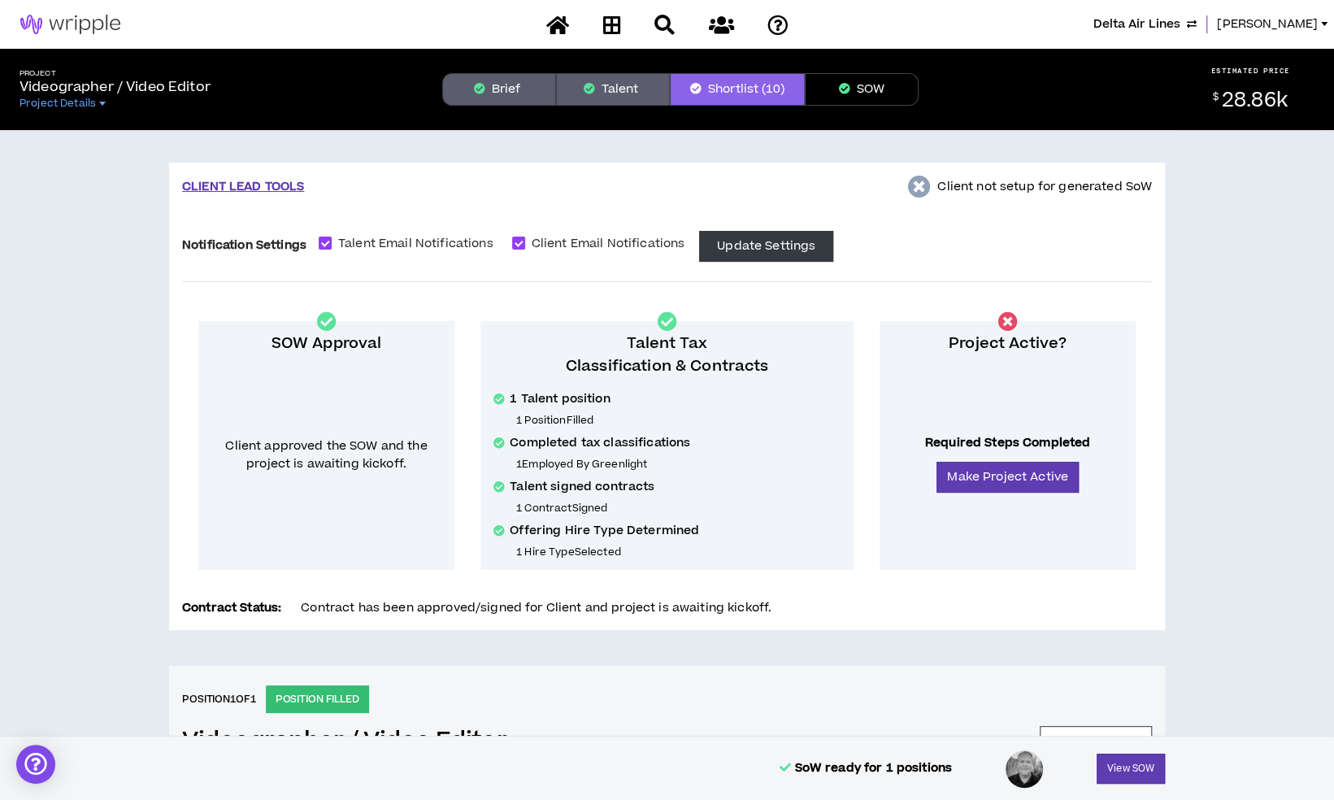
click at [488, 89] on button "Brief" at bounding box center [499, 89] width 114 height 33
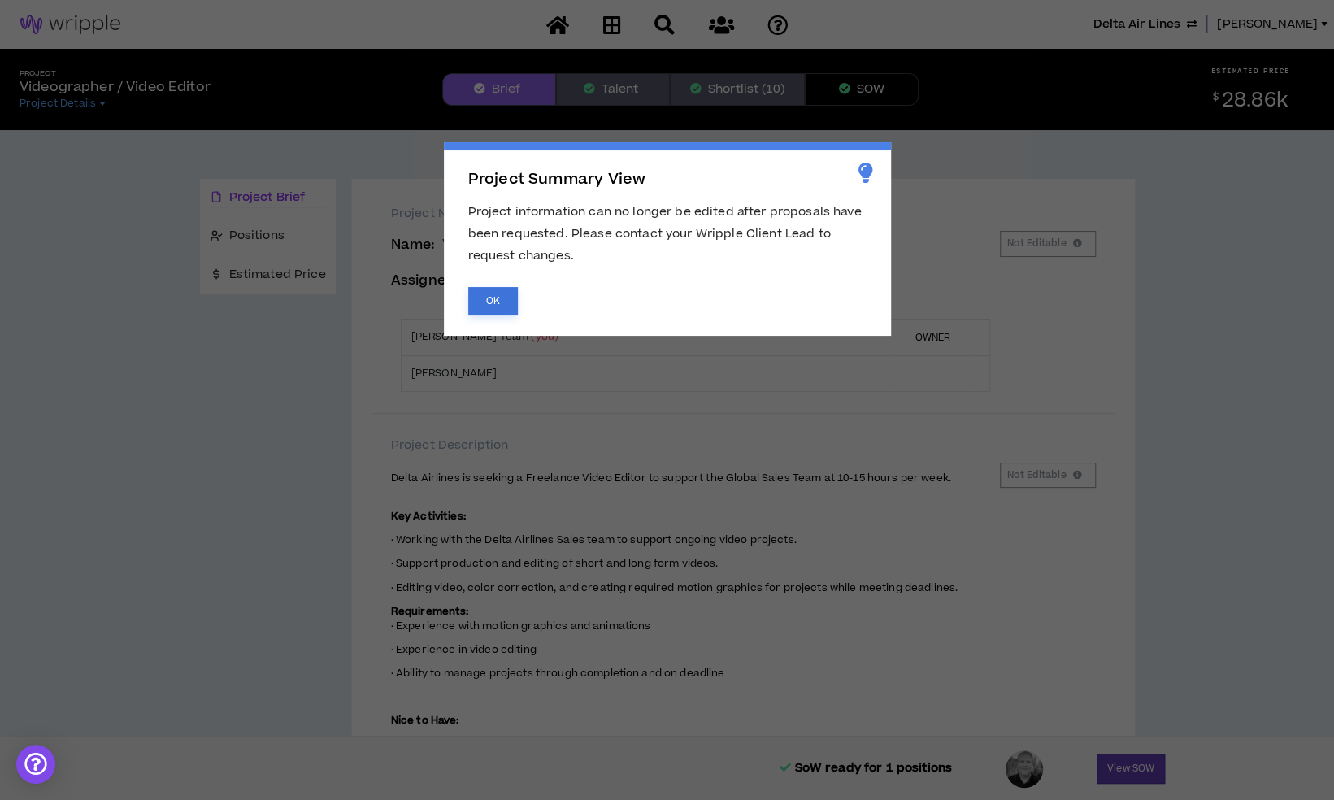
click at [485, 293] on button "OK" at bounding box center [493, 301] width 50 height 28
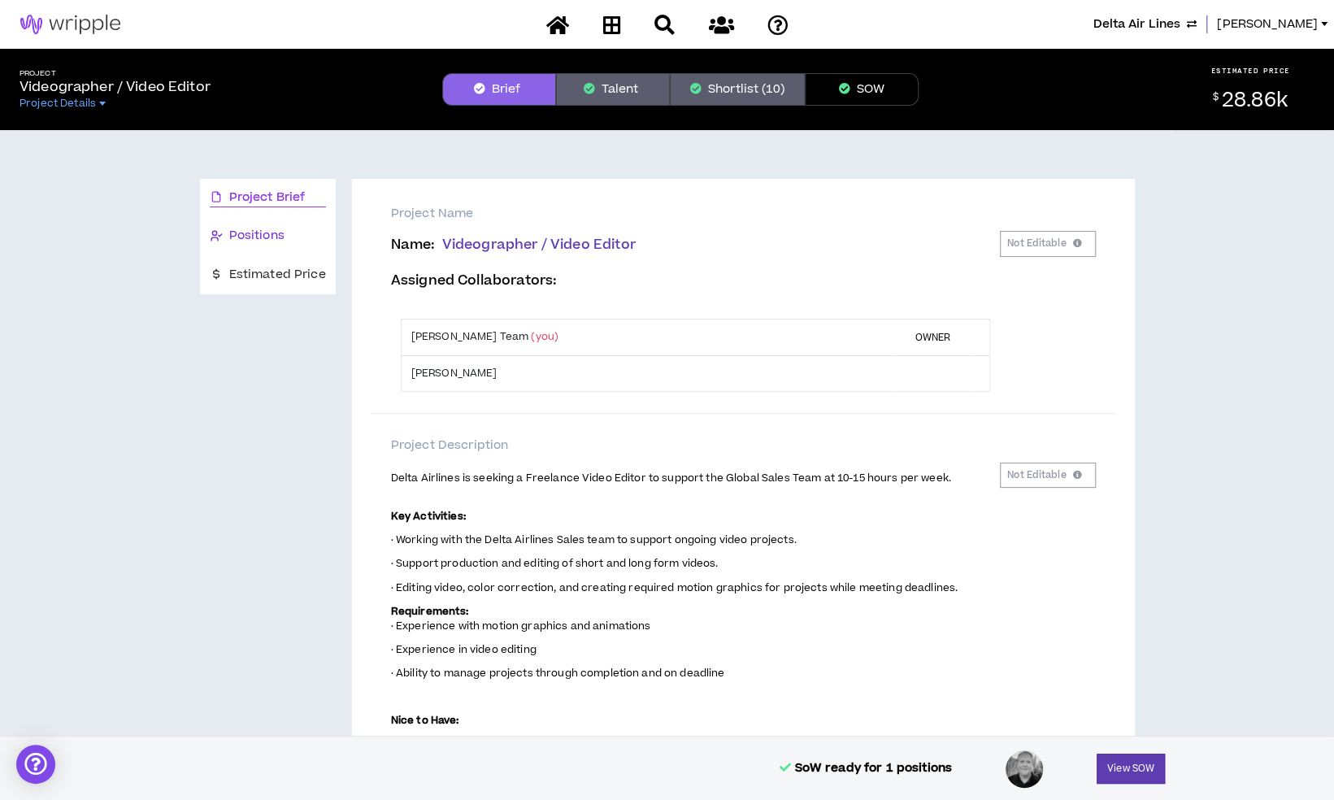
click at [270, 237] on span "Positions" at bounding box center [256, 236] width 55 height 18
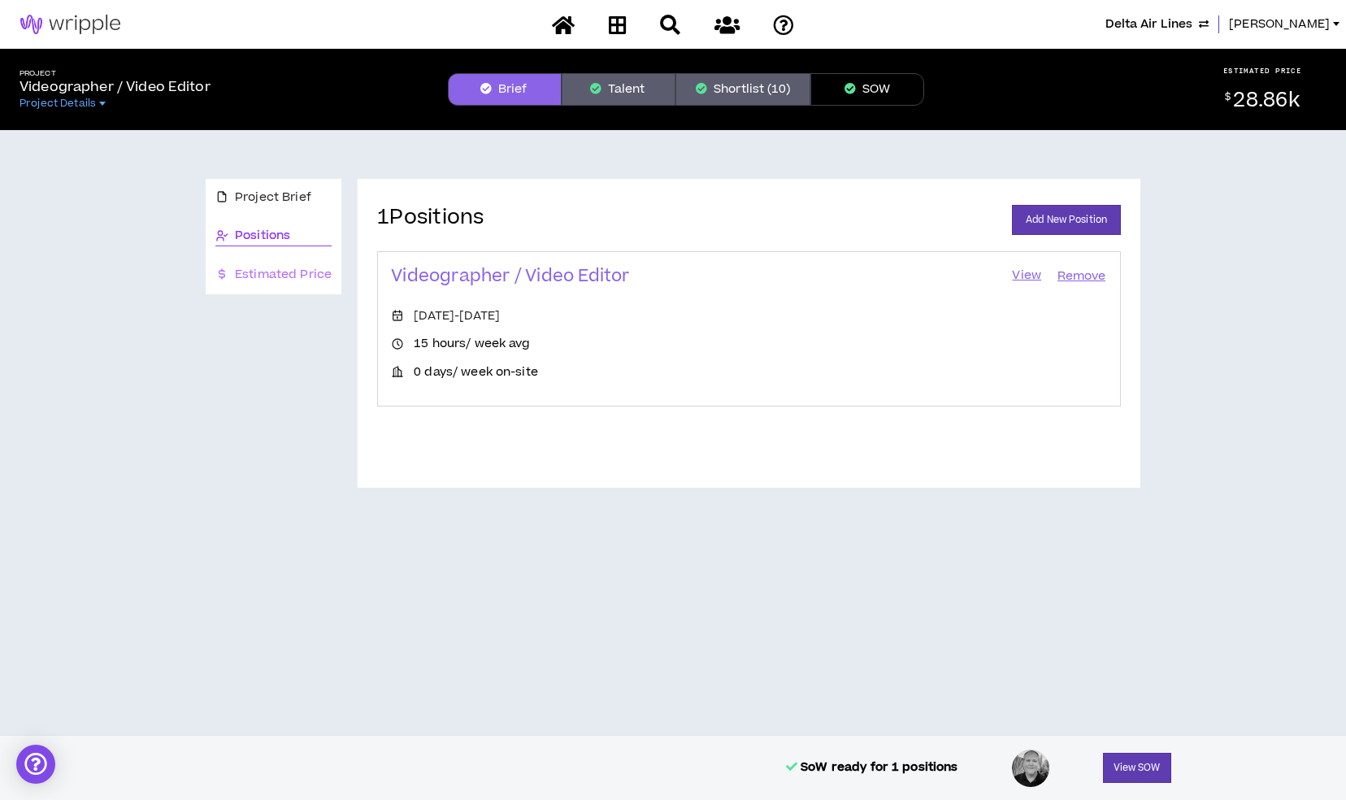
click at [286, 263] on div "Estimated Price" at bounding box center [274, 275] width 136 height 38
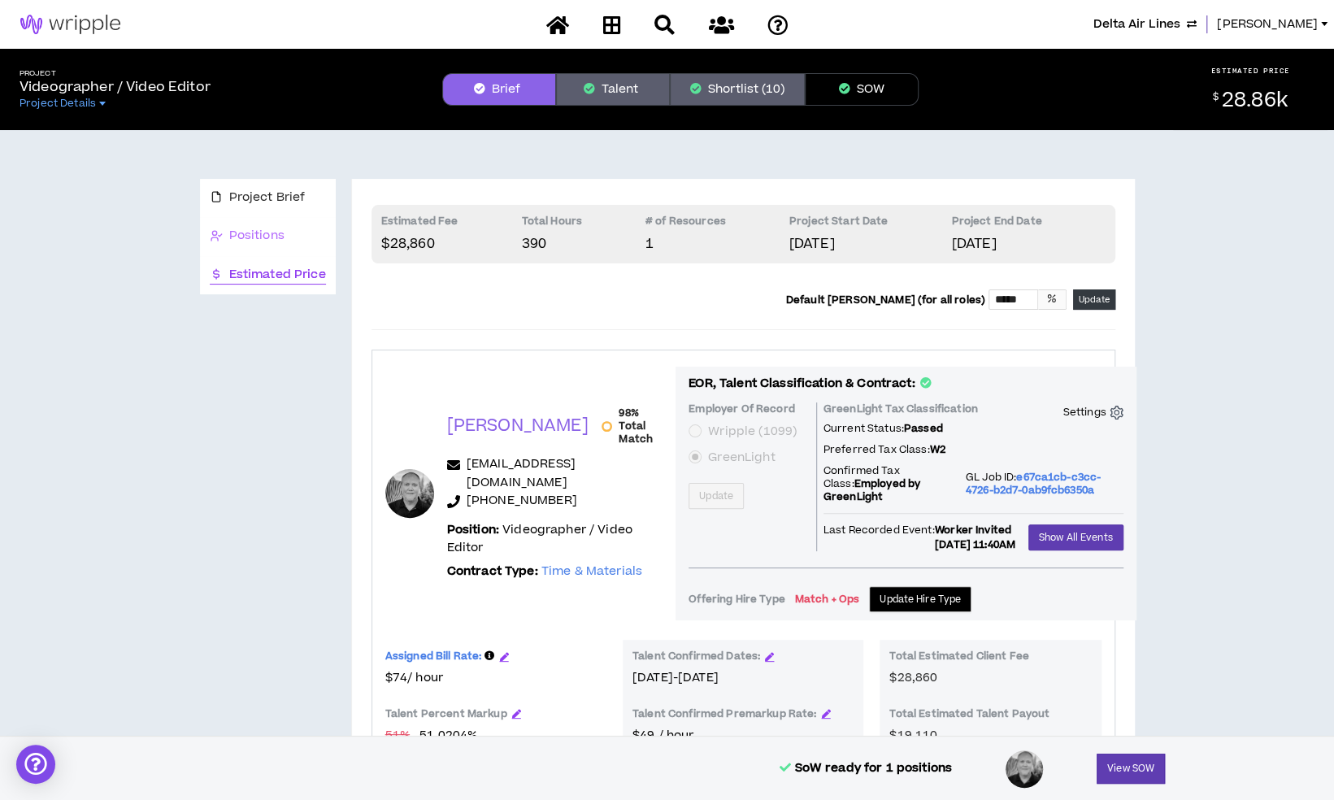
click at [271, 220] on div "Positions" at bounding box center [268, 236] width 136 height 38
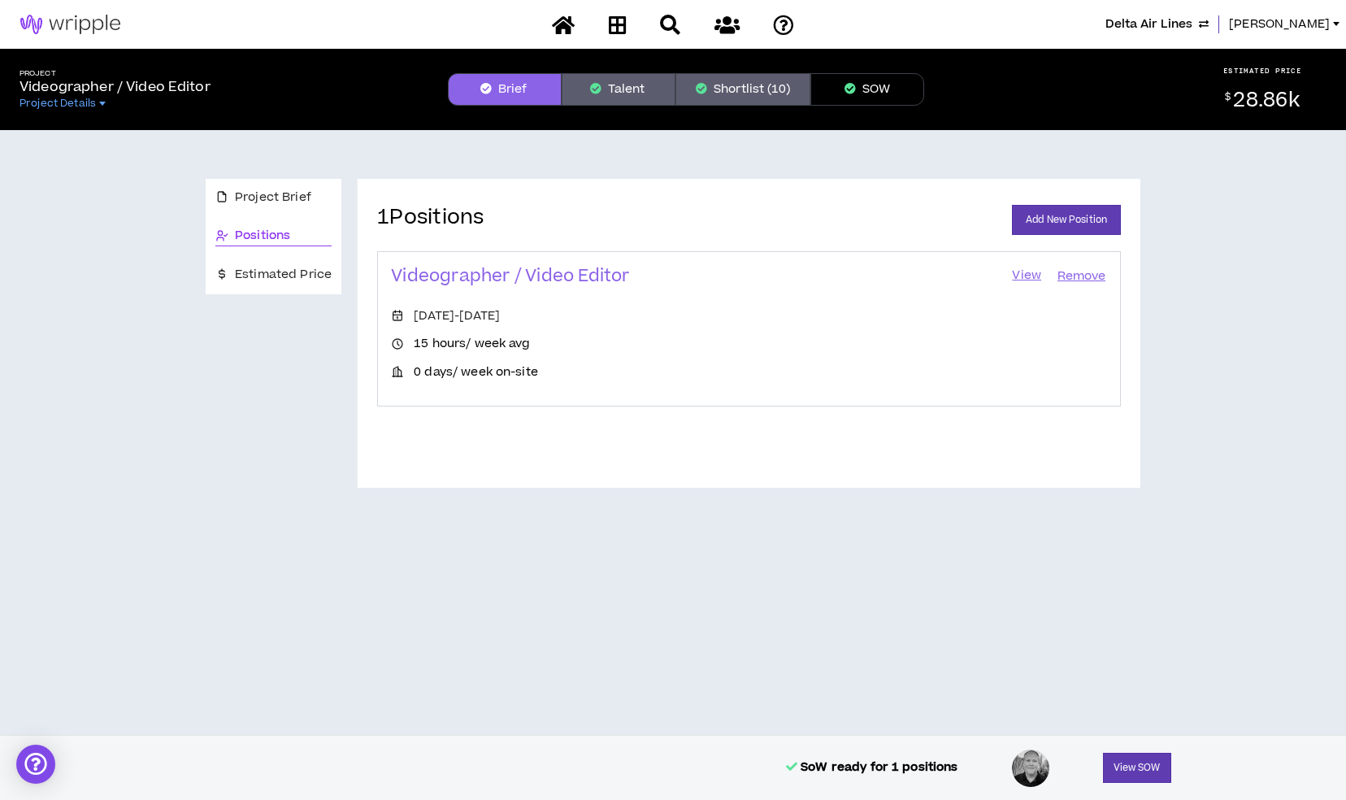
click at [1029, 277] on link "View" at bounding box center [1027, 276] width 33 height 23
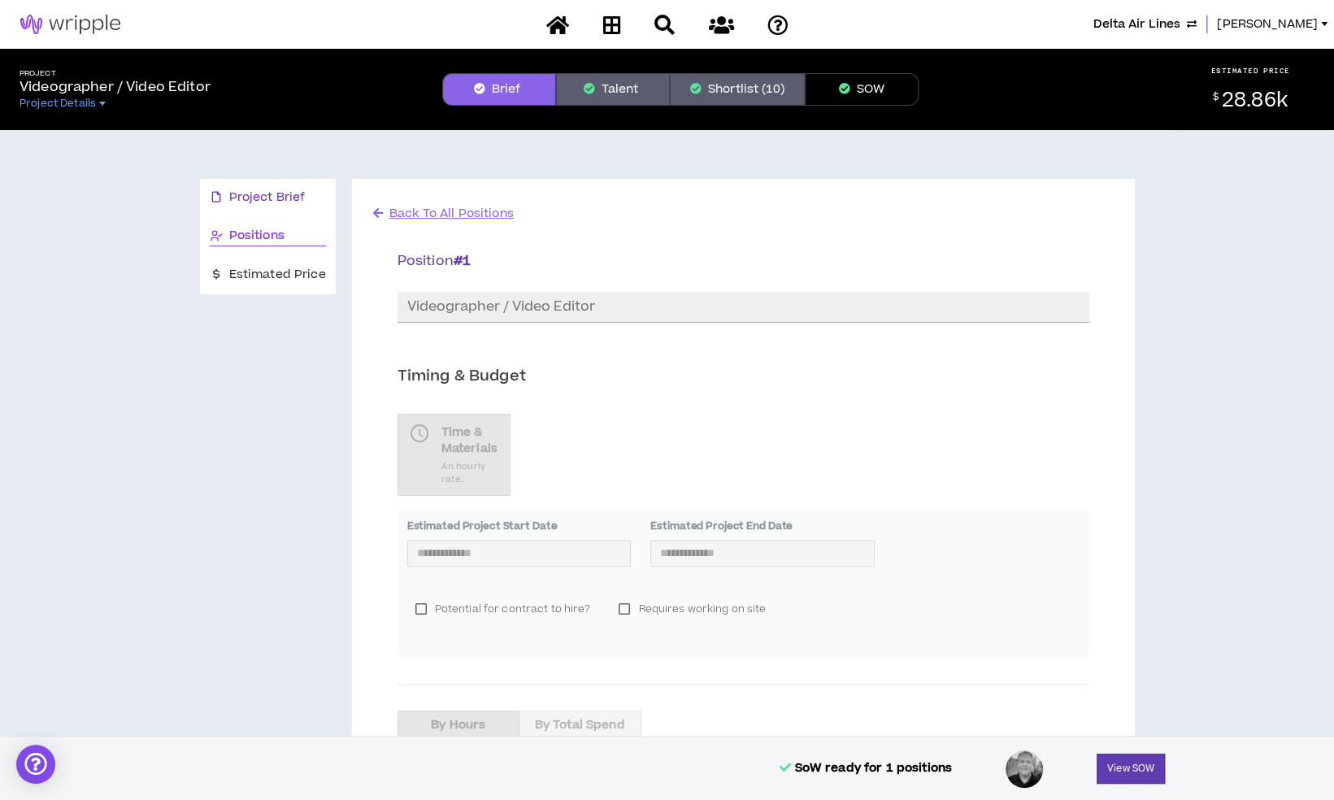
click at [281, 194] on span "Project Brief" at bounding box center [267, 198] width 76 height 18
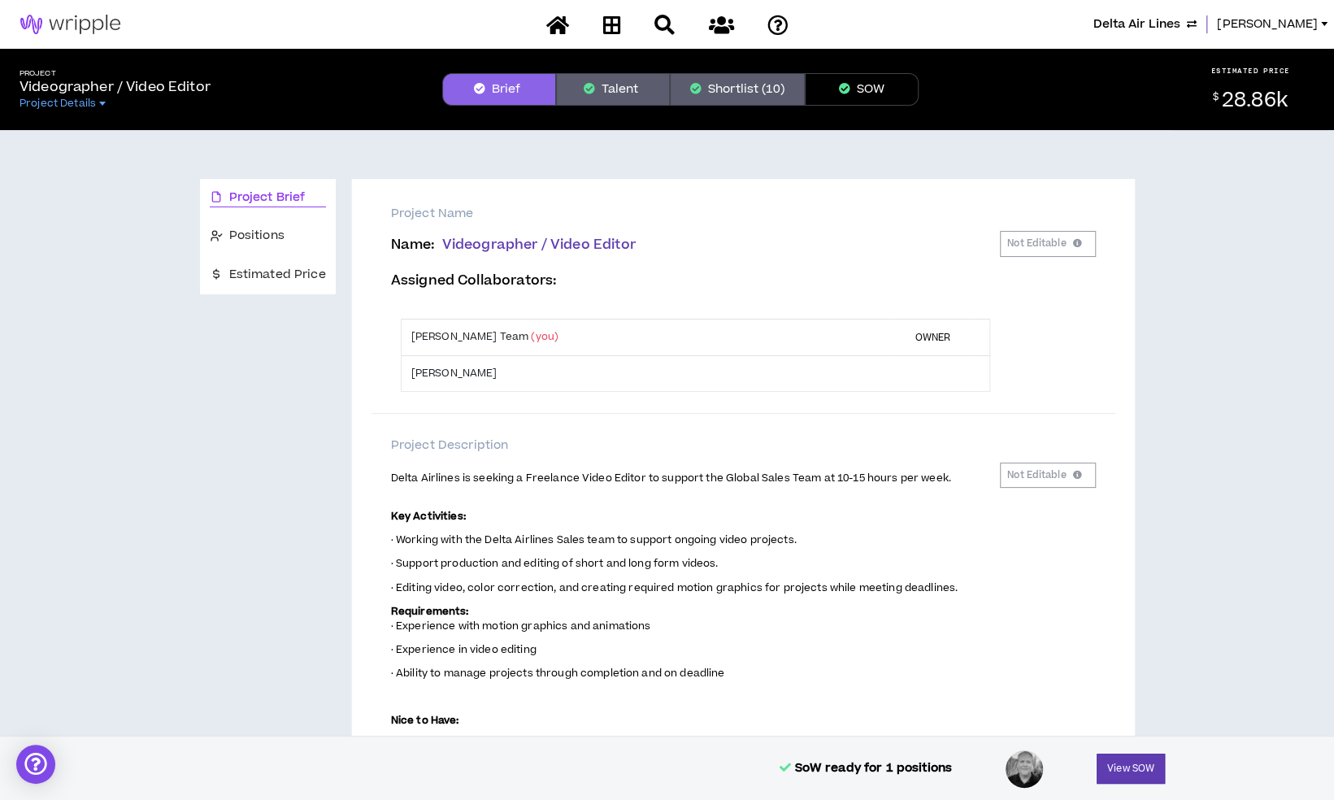
click at [752, 99] on button "Shortlist (10)" at bounding box center [737, 89] width 135 height 33
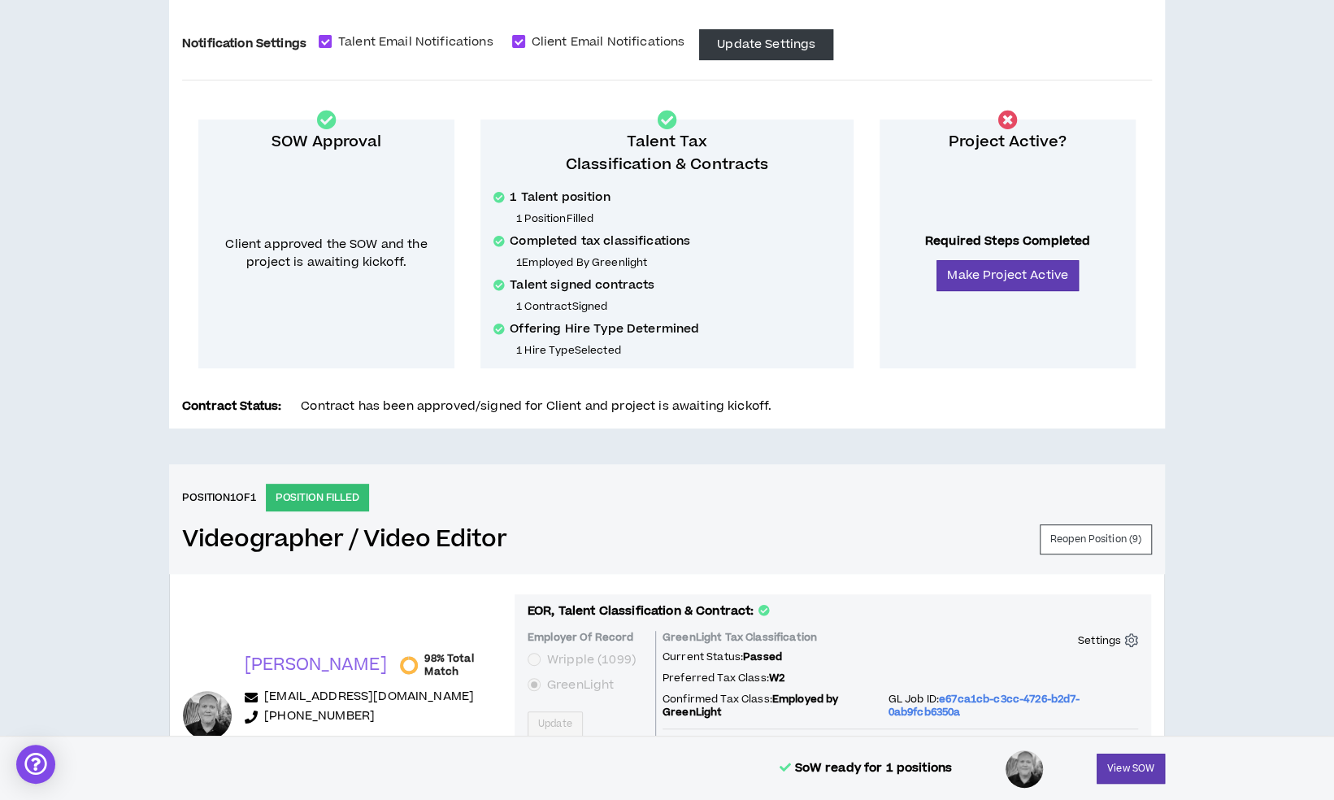
scroll to position [202, 0]
click at [1007, 283] on button "Make Project Active" at bounding box center [1008, 275] width 142 height 31
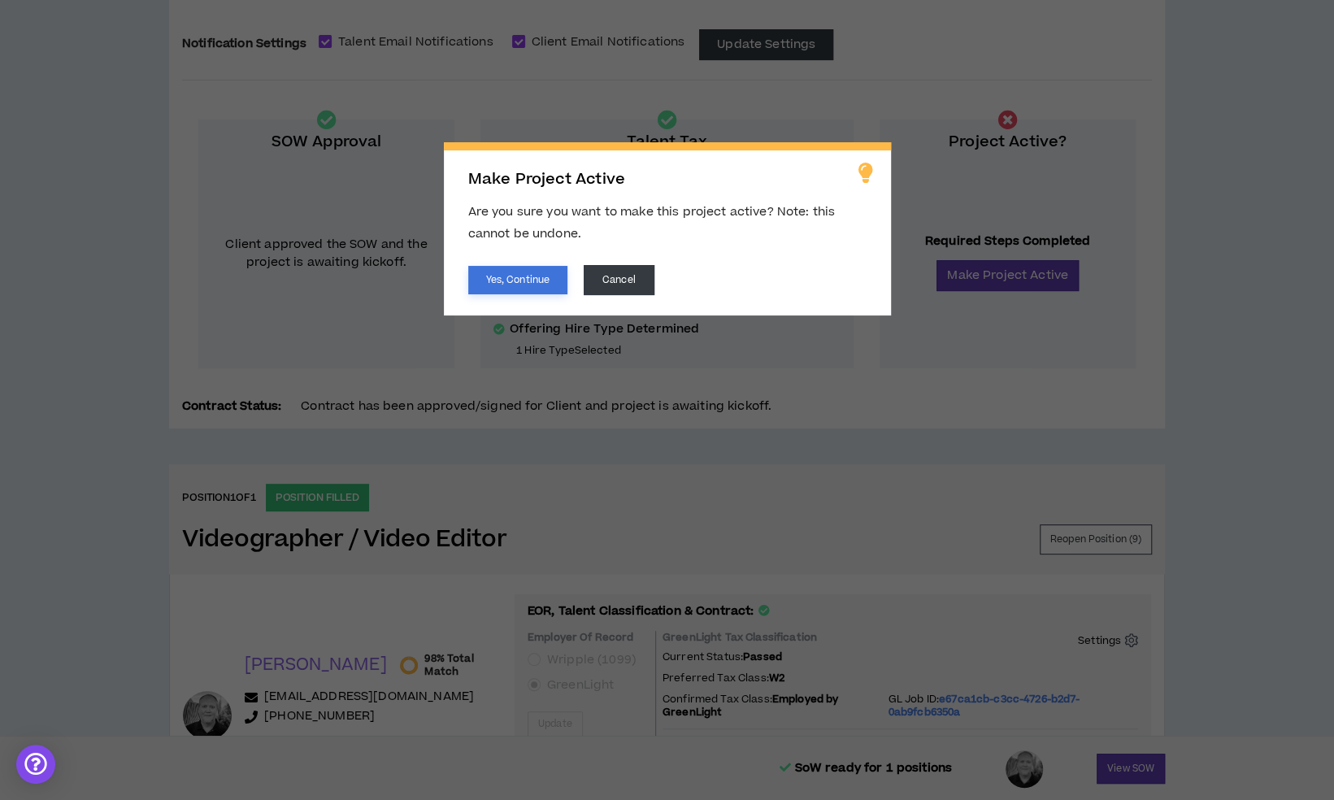
click at [517, 282] on button "Yes, Continue" at bounding box center [517, 280] width 99 height 28
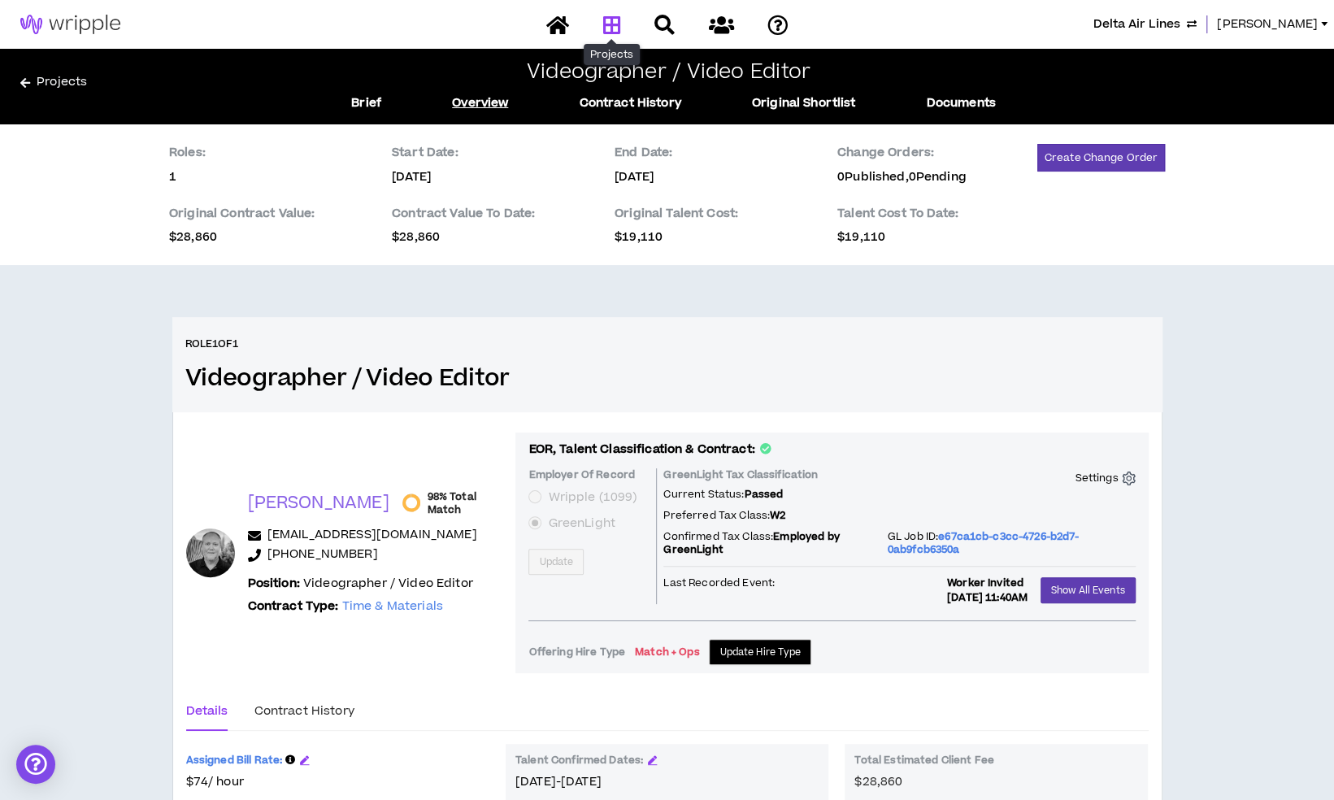
click at [618, 29] on icon at bounding box center [611, 25] width 18 height 20
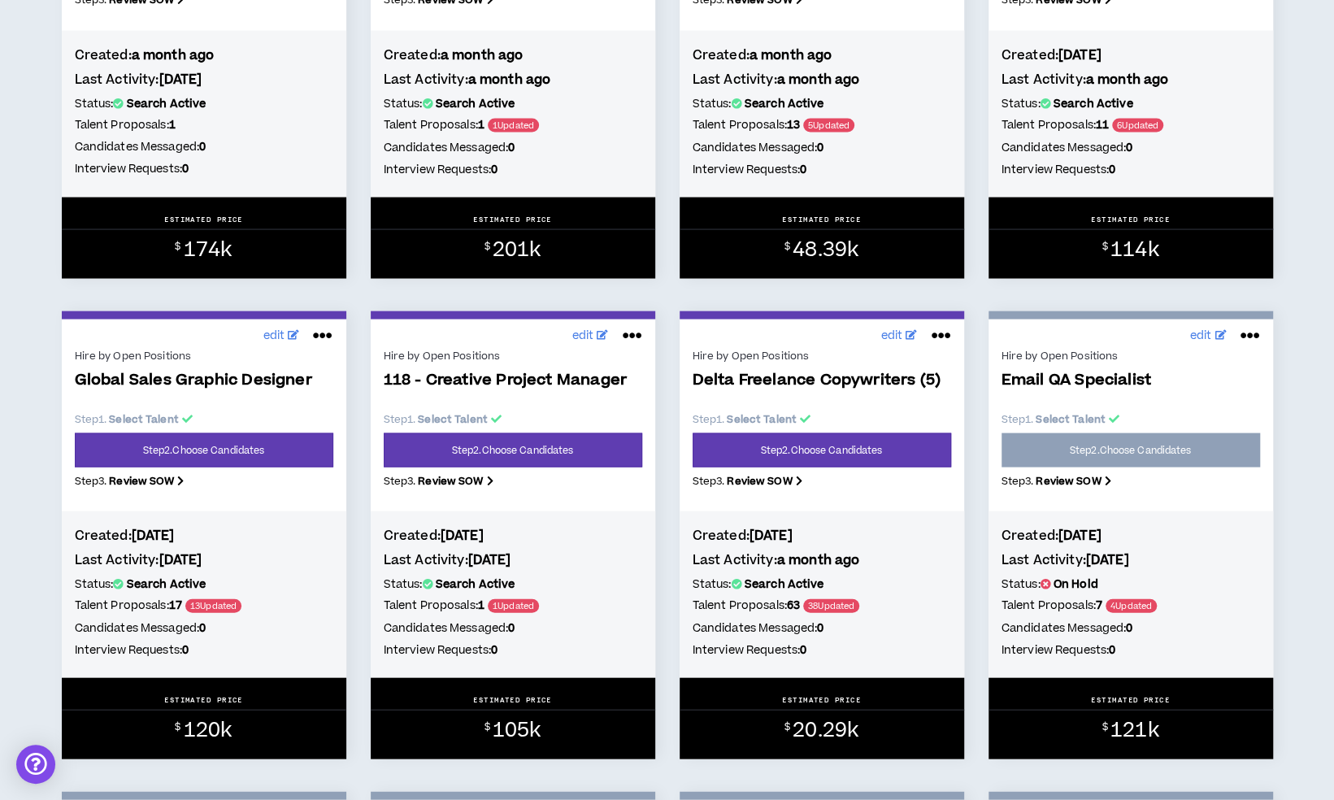
scroll to position [2074, 0]
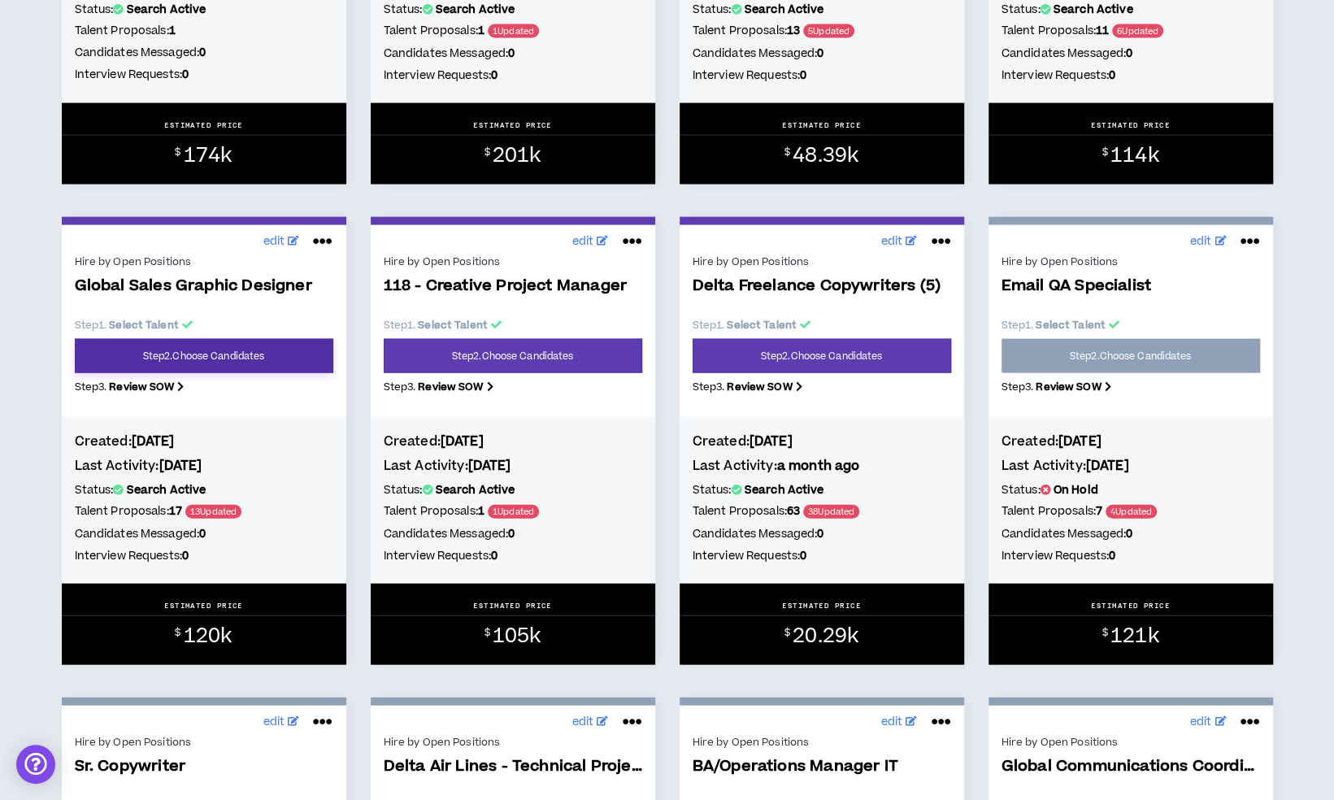
click at [274, 364] on link "Step 2 . Choose Candidates" at bounding box center [204, 356] width 259 height 34
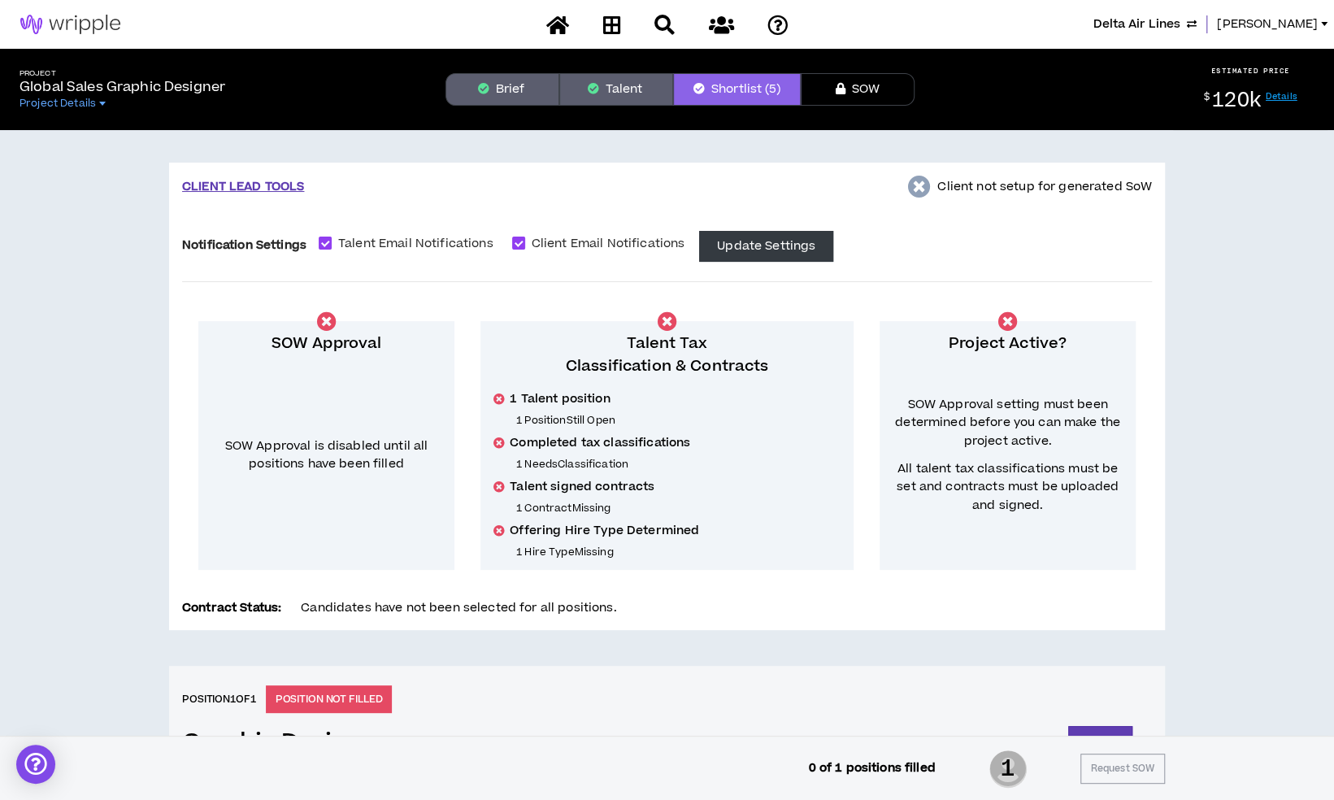
click at [532, 88] on button "Brief" at bounding box center [503, 89] width 114 height 33
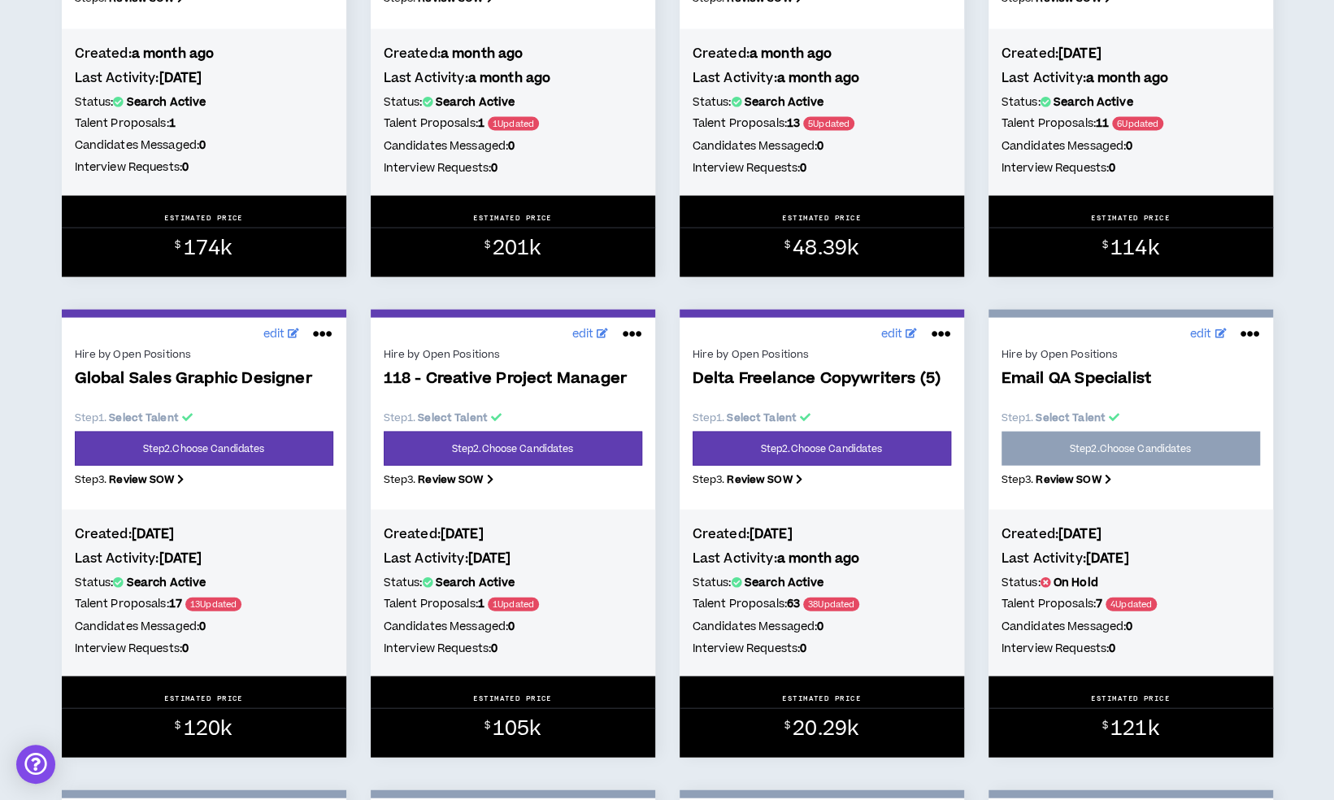
scroll to position [1981, 0]
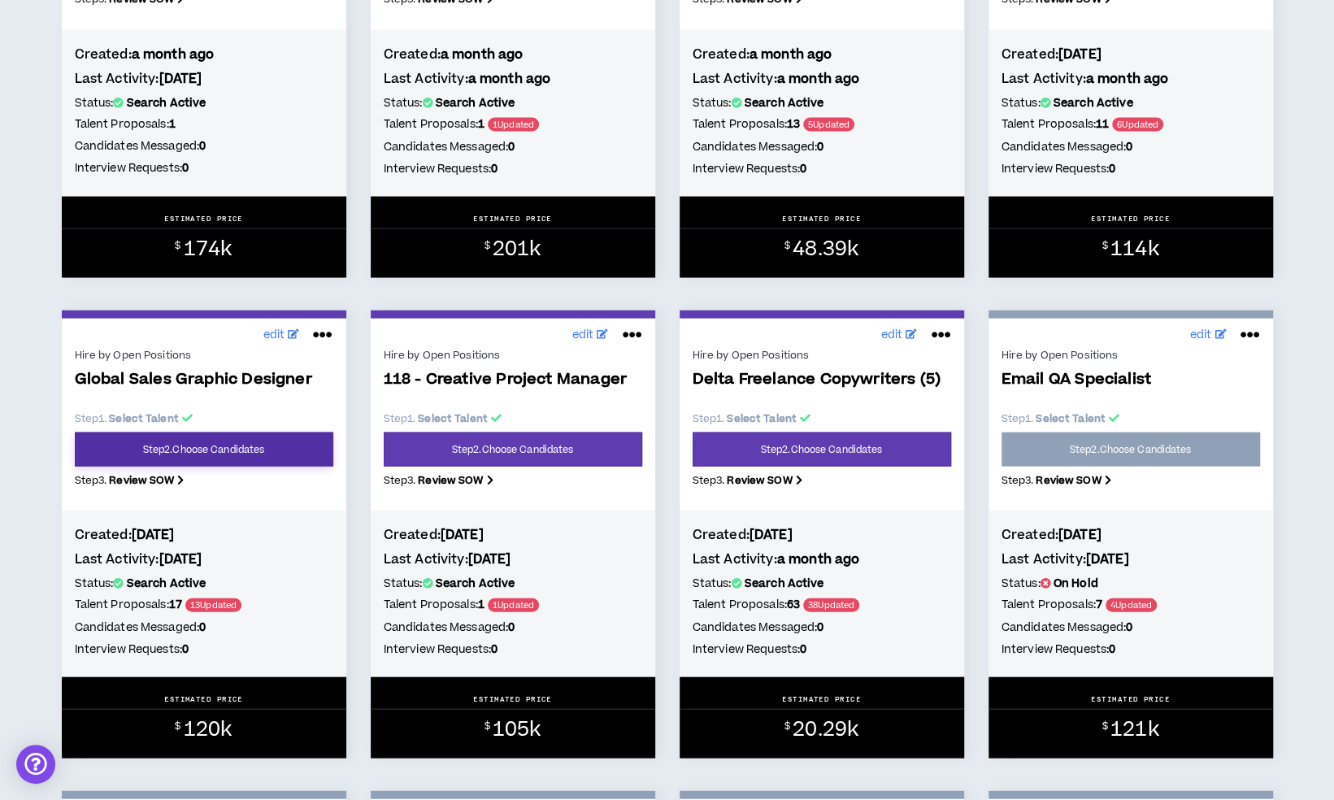
click at [273, 452] on link "Step 2 . Choose Candidates" at bounding box center [204, 449] width 259 height 34
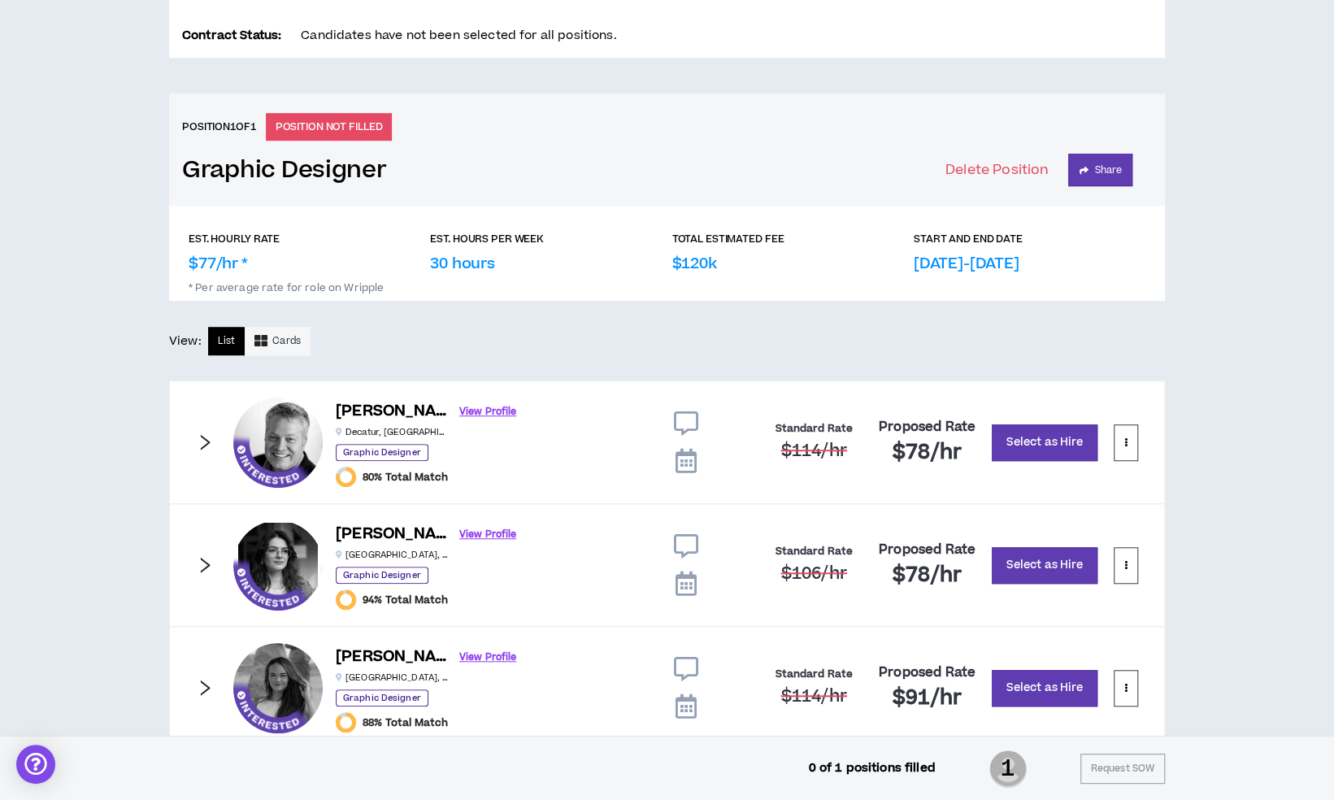
scroll to position [586, 0]
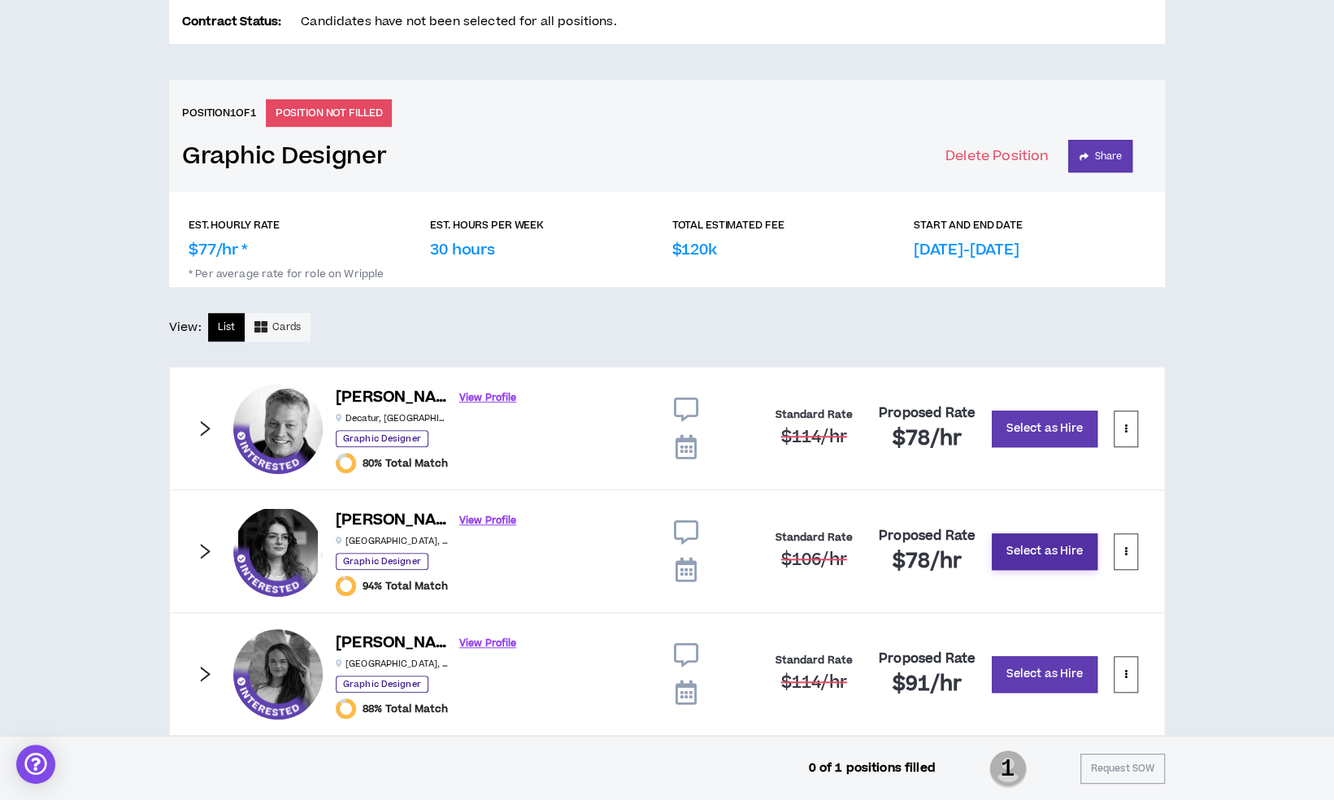
click at [1054, 550] on button "Select as Hire" at bounding box center [1045, 551] width 106 height 37
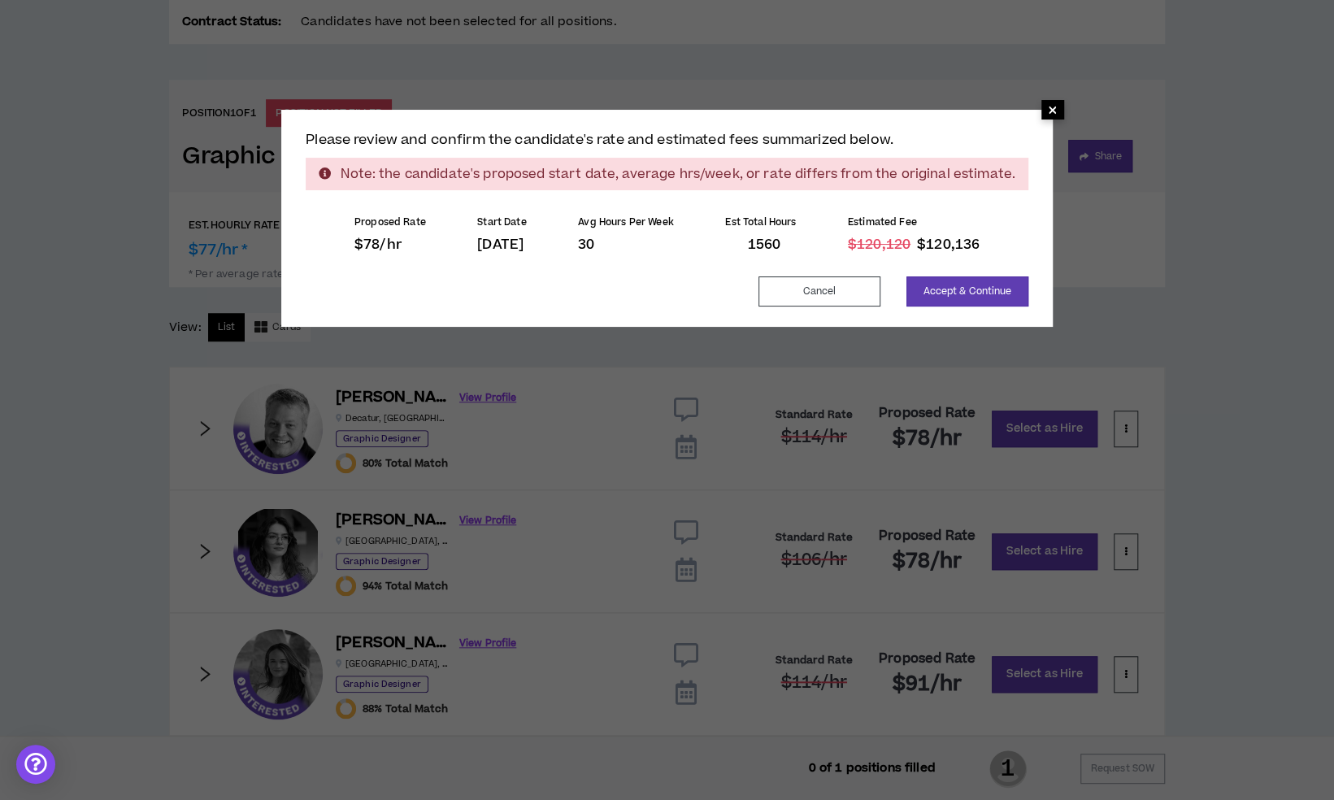
click at [1048, 107] on span "×" at bounding box center [1053, 110] width 10 height 20
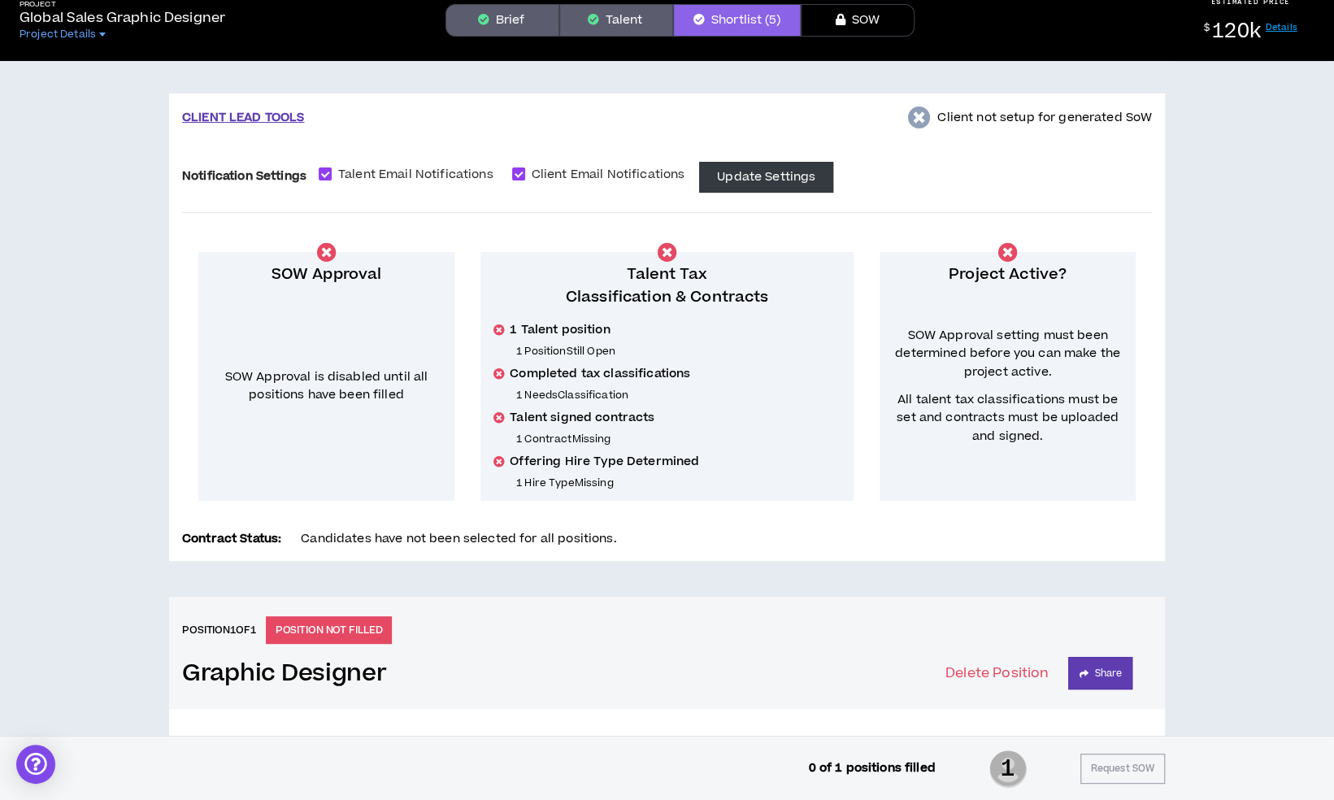
scroll to position [0, 0]
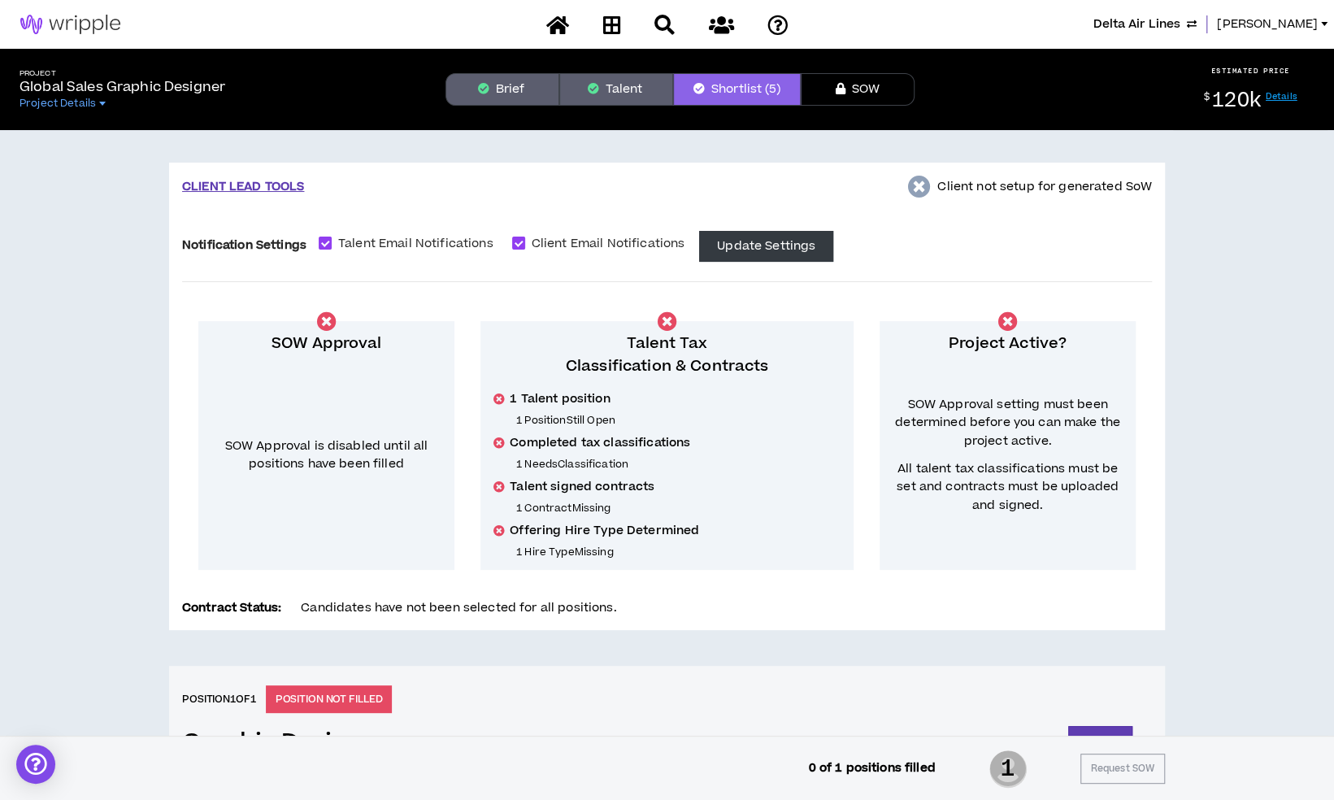
click at [480, 82] on button "Brief" at bounding box center [503, 89] width 114 height 33
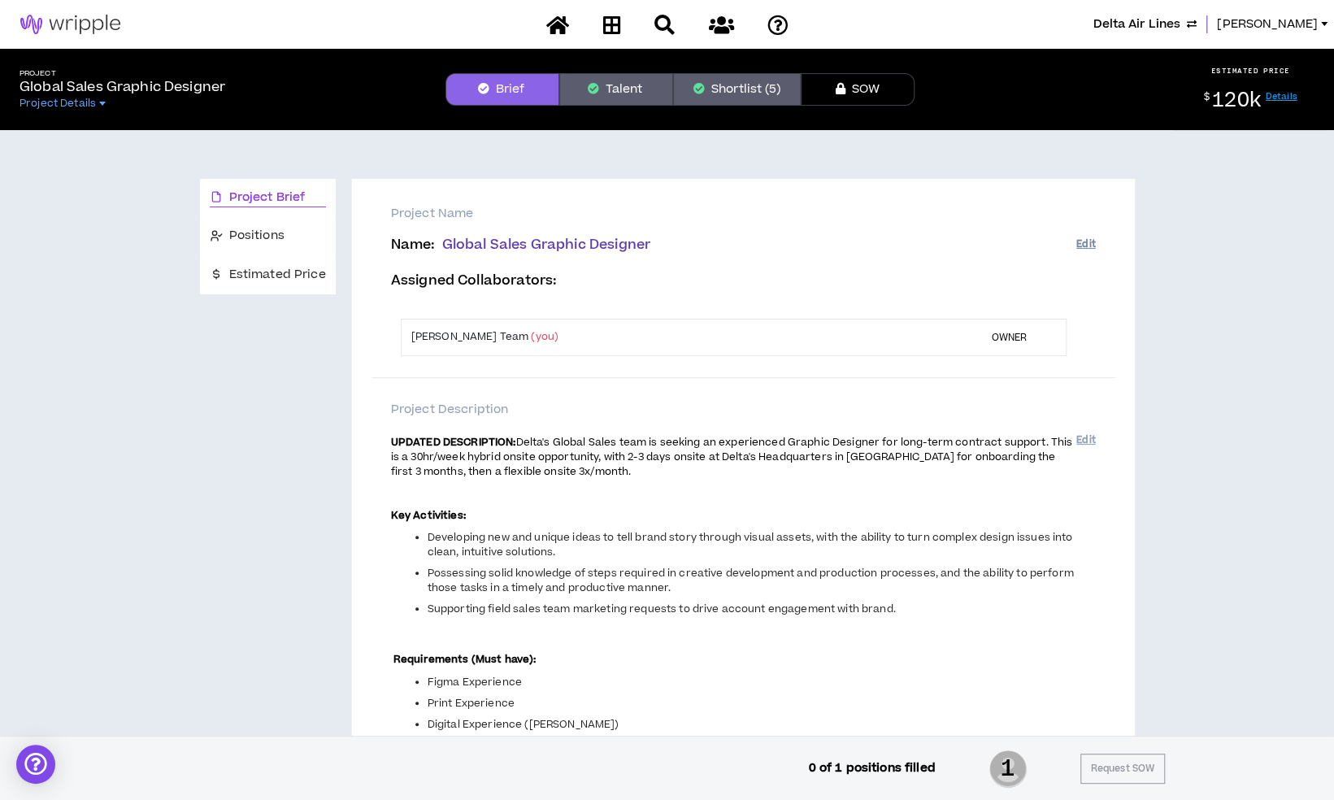
click at [1088, 246] on button "Edit" at bounding box center [1085, 244] width 19 height 27
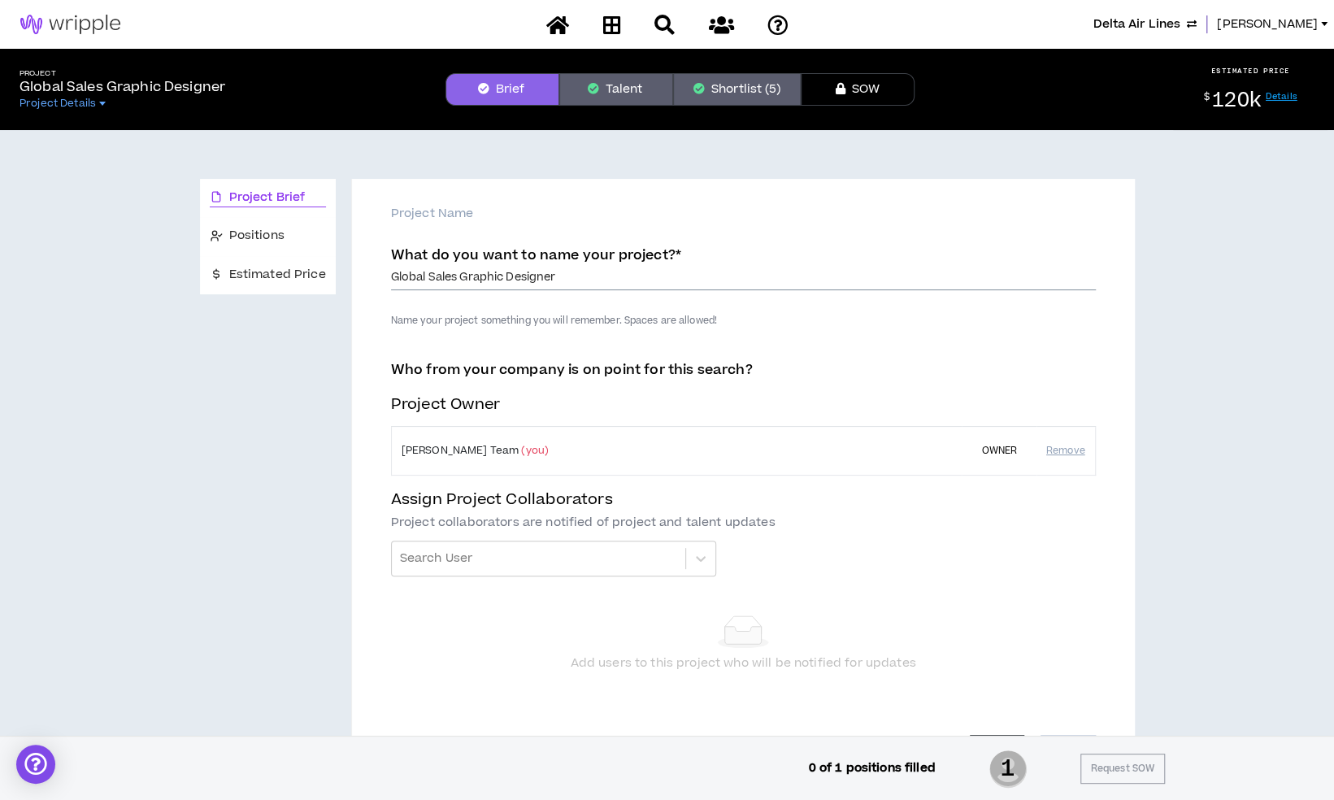
click at [391, 277] on input "Global Sales Graphic Designer" at bounding box center [743, 278] width 705 height 24
click at [763, 82] on button "Shortlist (5)" at bounding box center [737, 89] width 128 height 33
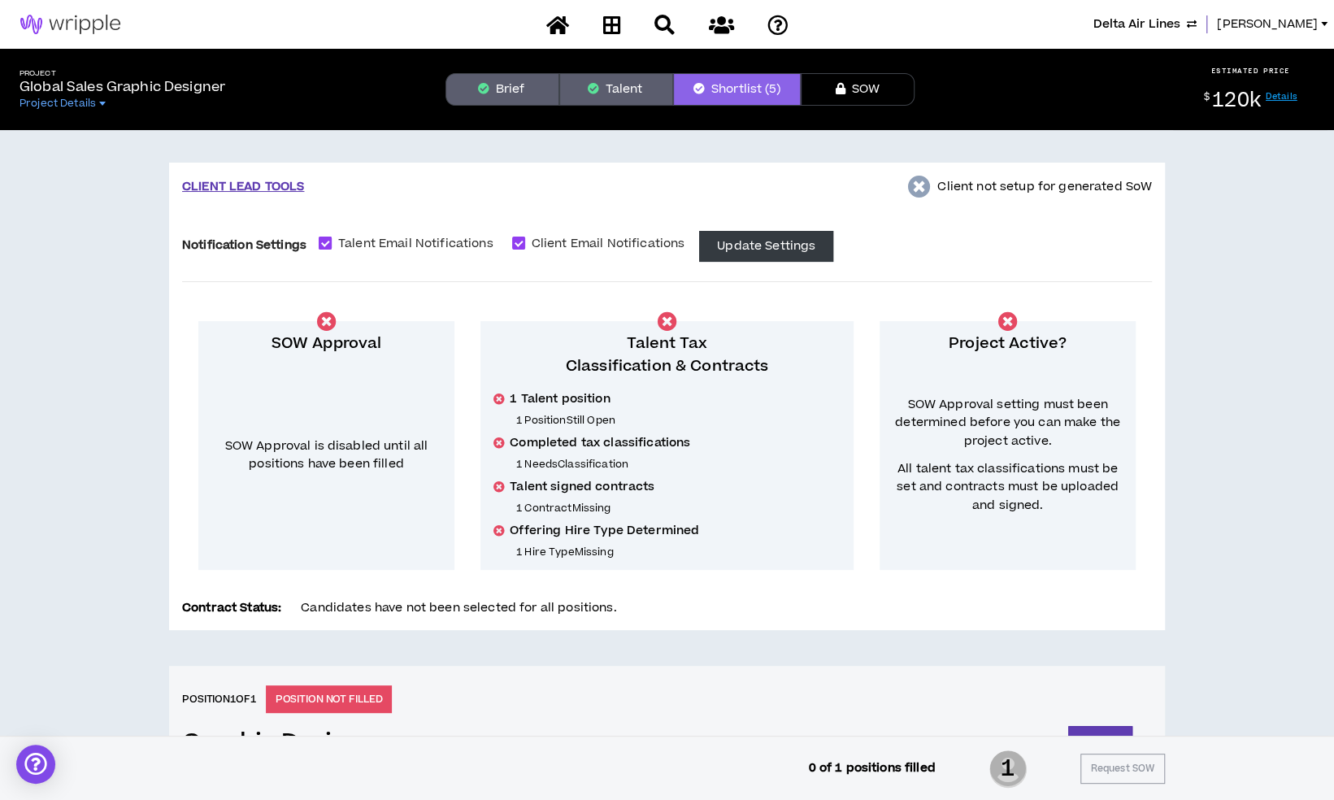
click at [392, 240] on span "Talent Email Notifications" at bounding box center [416, 244] width 168 height 18
checkbox input "*****"
click at [540, 243] on span "Client Email Notifications" at bounding box center [608, 244] width 167 height 18
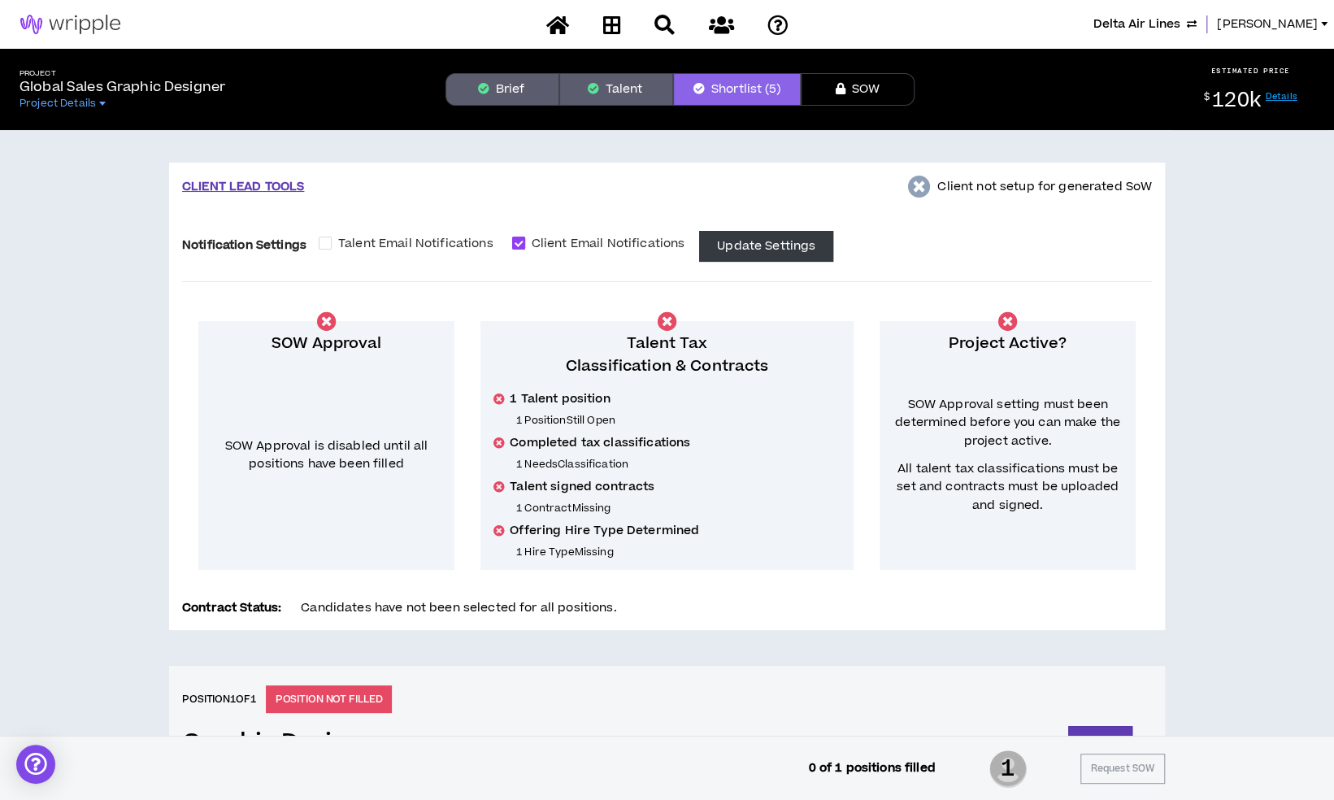
checkbox input "*****"
click at [737, 245] on button "Update Settings" at bounding box center [766, 246] width 134 height 31
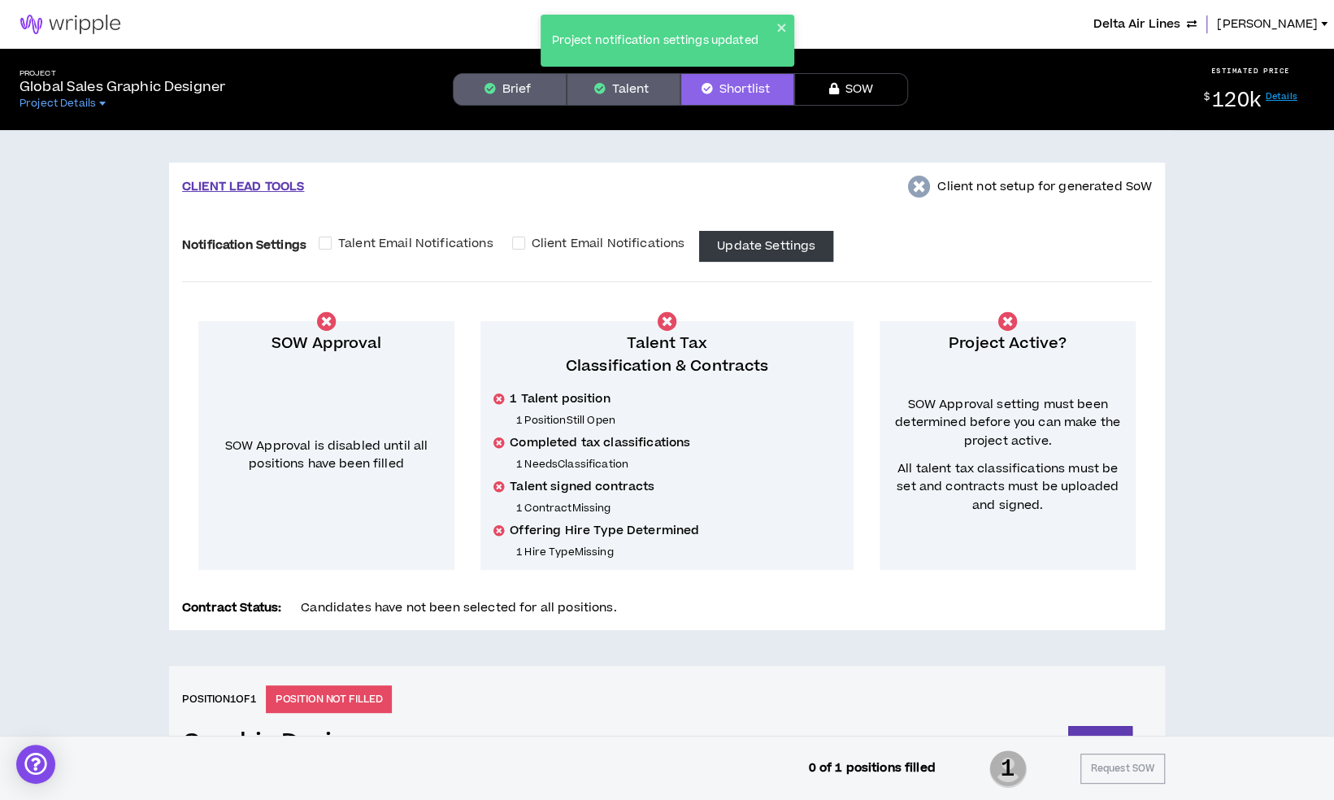
click at [495, 88] on icon "button" at bounding box center [490, 88] width 11 height 11
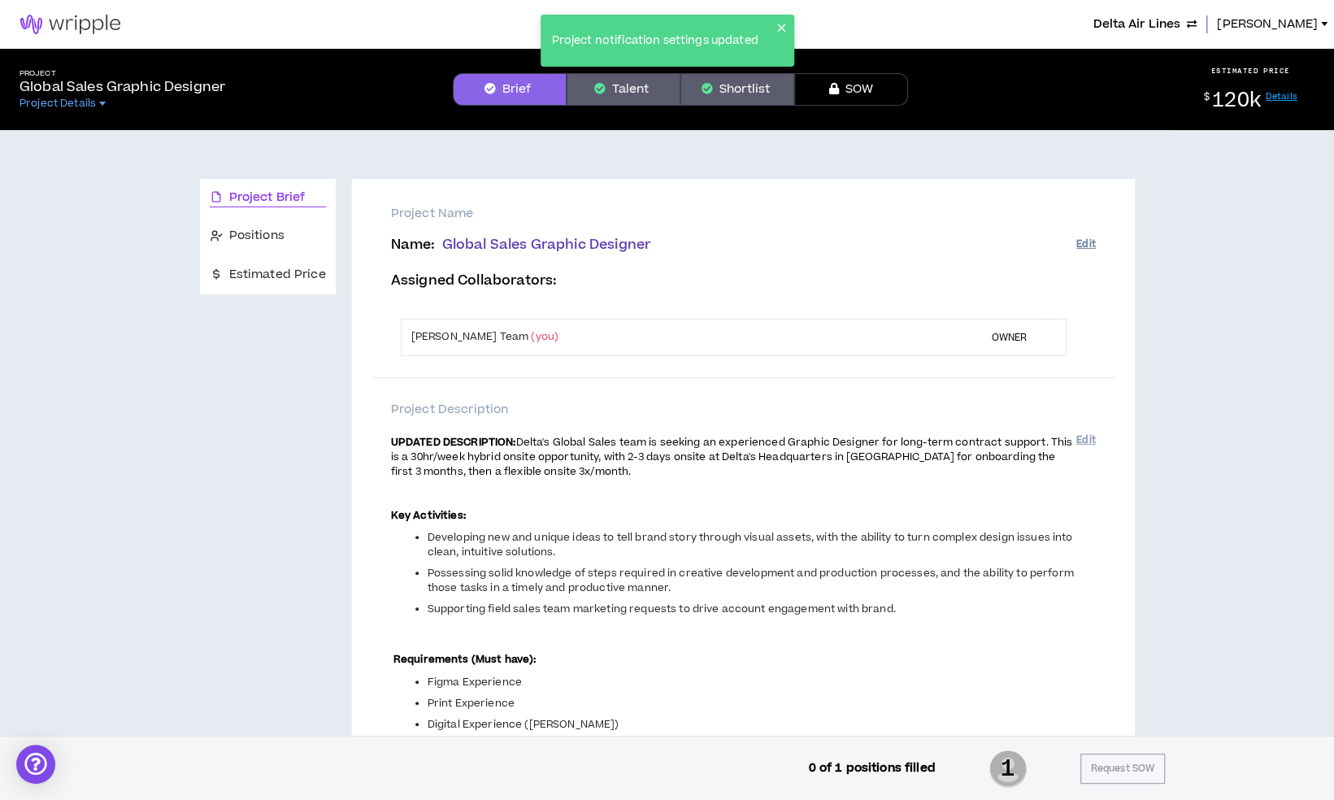
click at [1076, 246] on button "Edit" at bounding box center [1085, 244] width 19 height 27
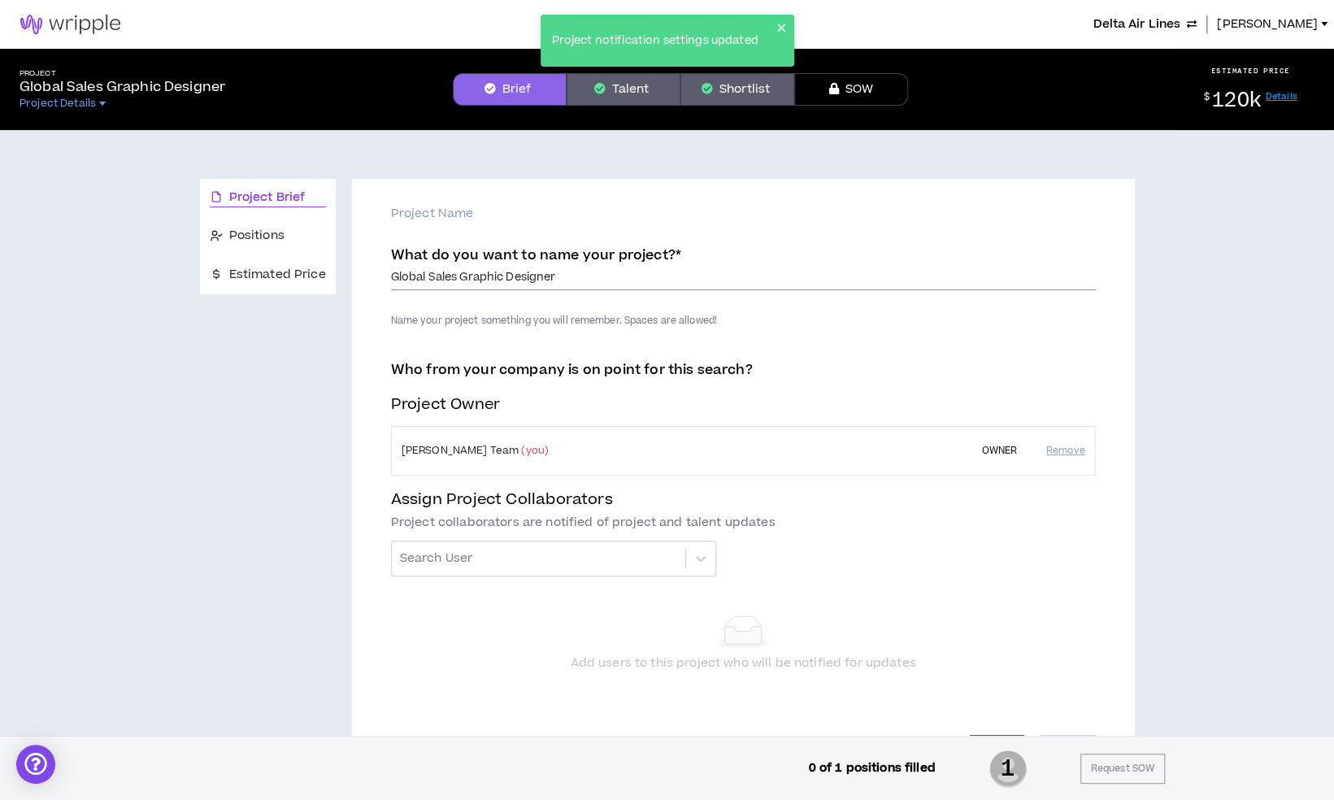
click at [391, 279] on input "Global Sales Graphic Designer" at bounding box center [743, 278] width 705 height 24
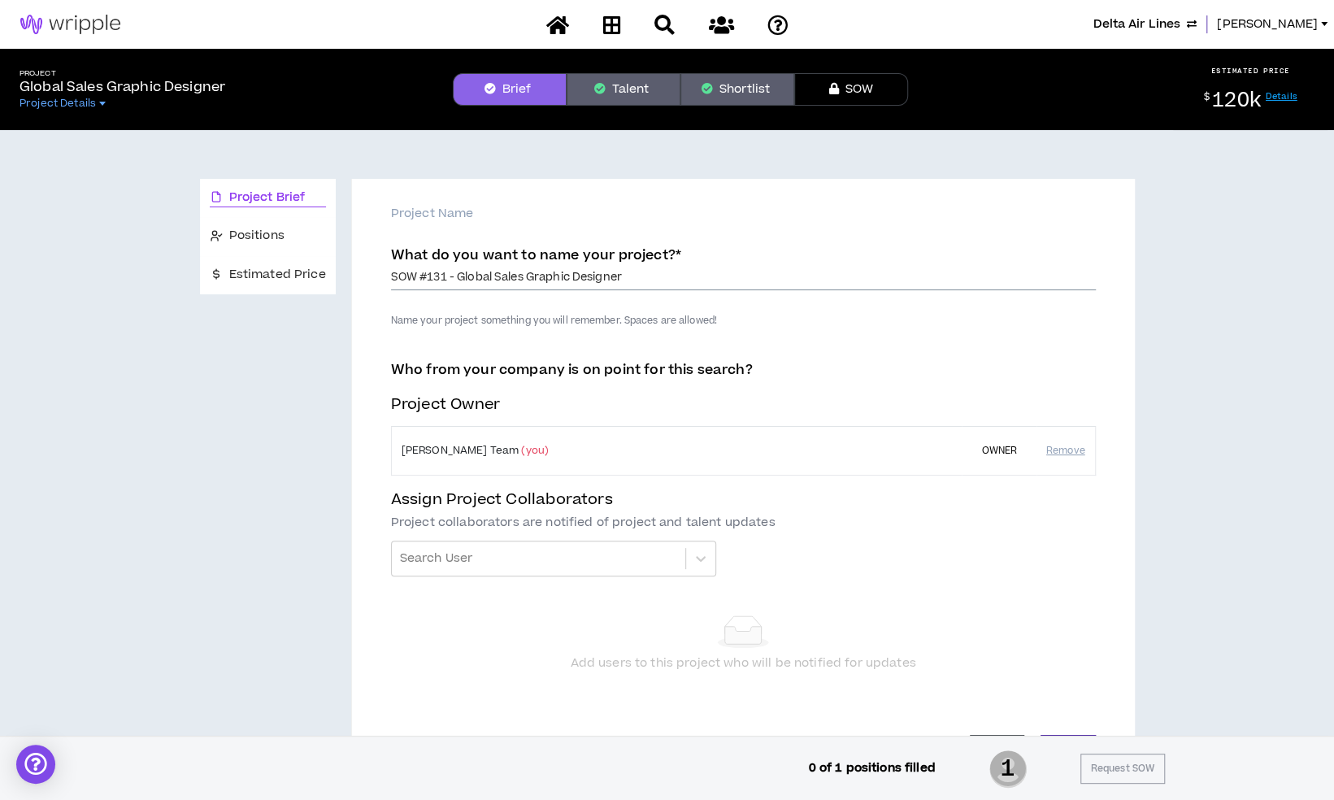
click at [443, 278] on input "SOW #131 - Global Sales Graphic Designer" at bounding box center [743, 278] width 705 height 24
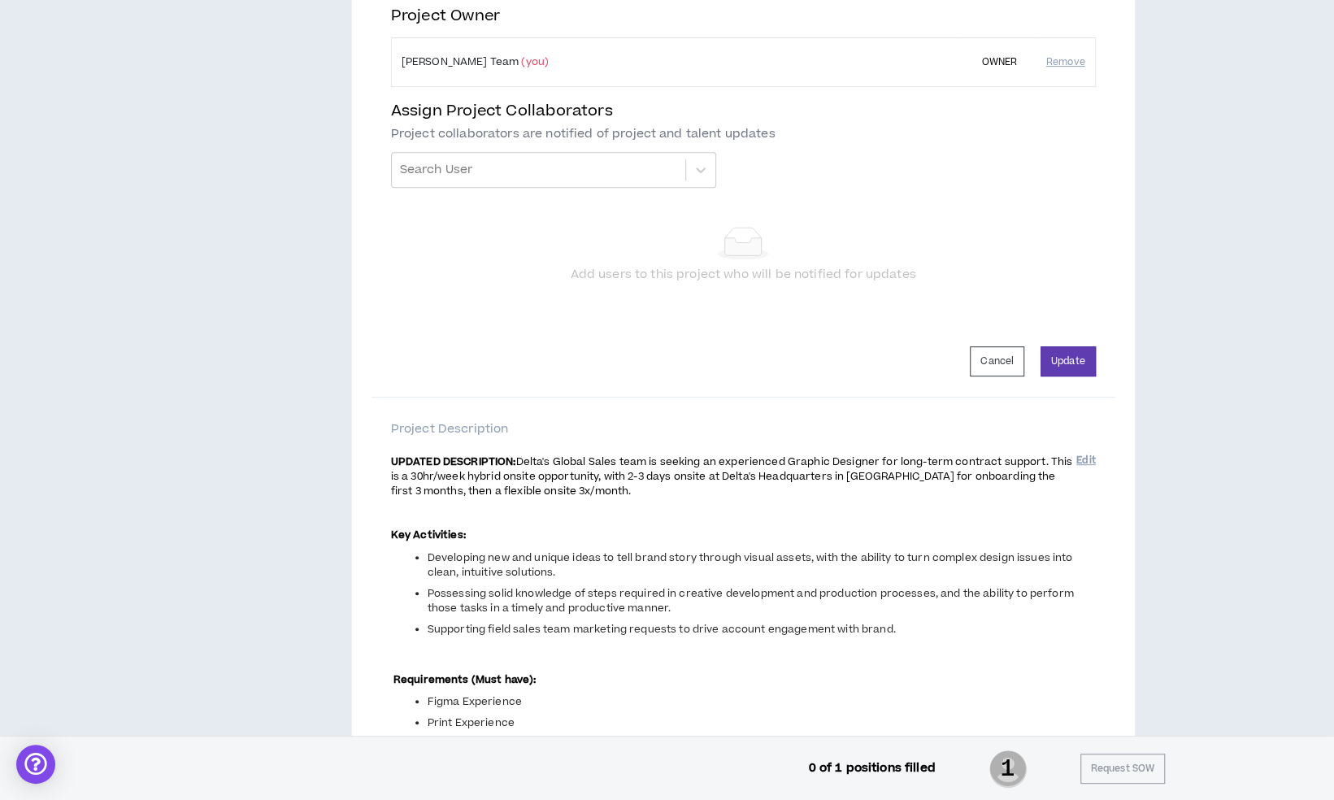
scroll to position [381, 0]
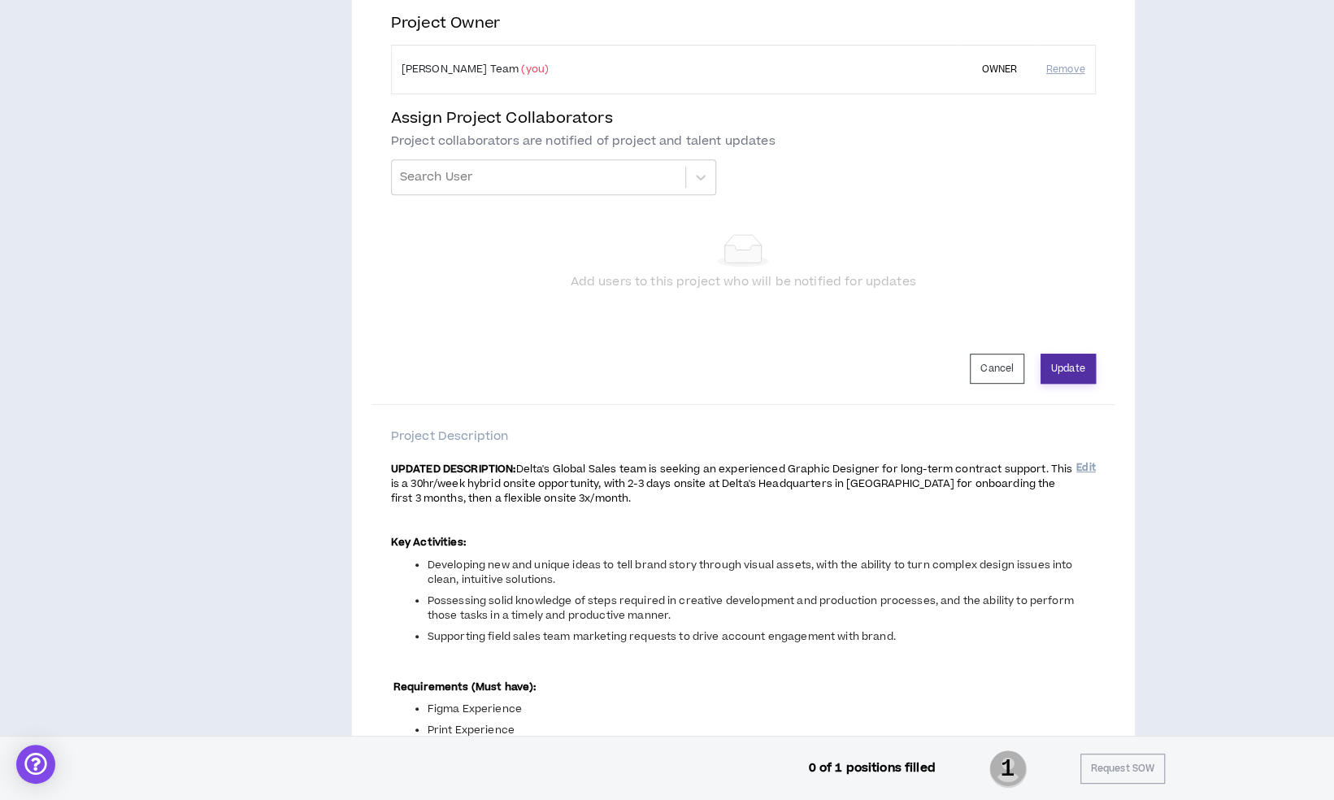
type input "SOW #132 - Global Sales Graphic Designer"
click at [1076, 368] on button "Update" at bounding box center [1068, 369] width 55 height 30
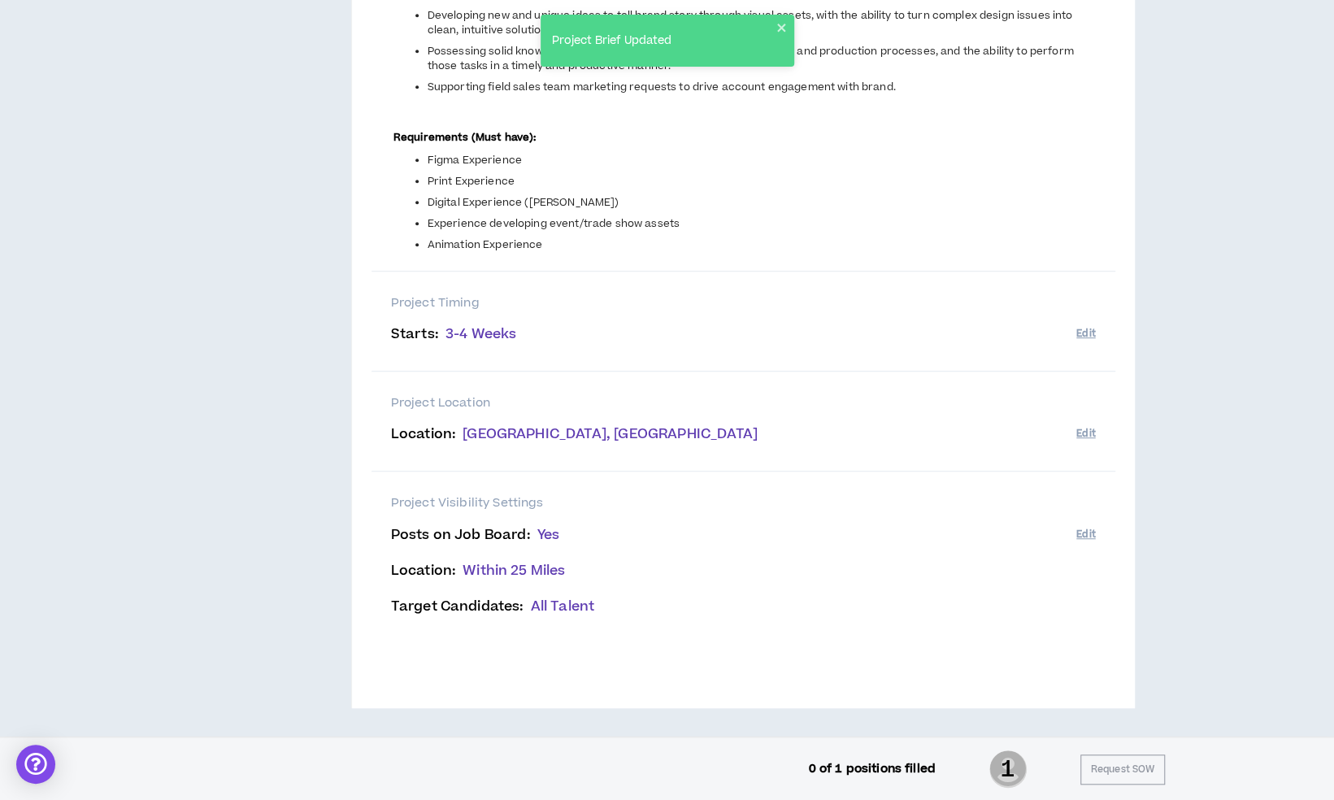
scroll to position [0, 0]
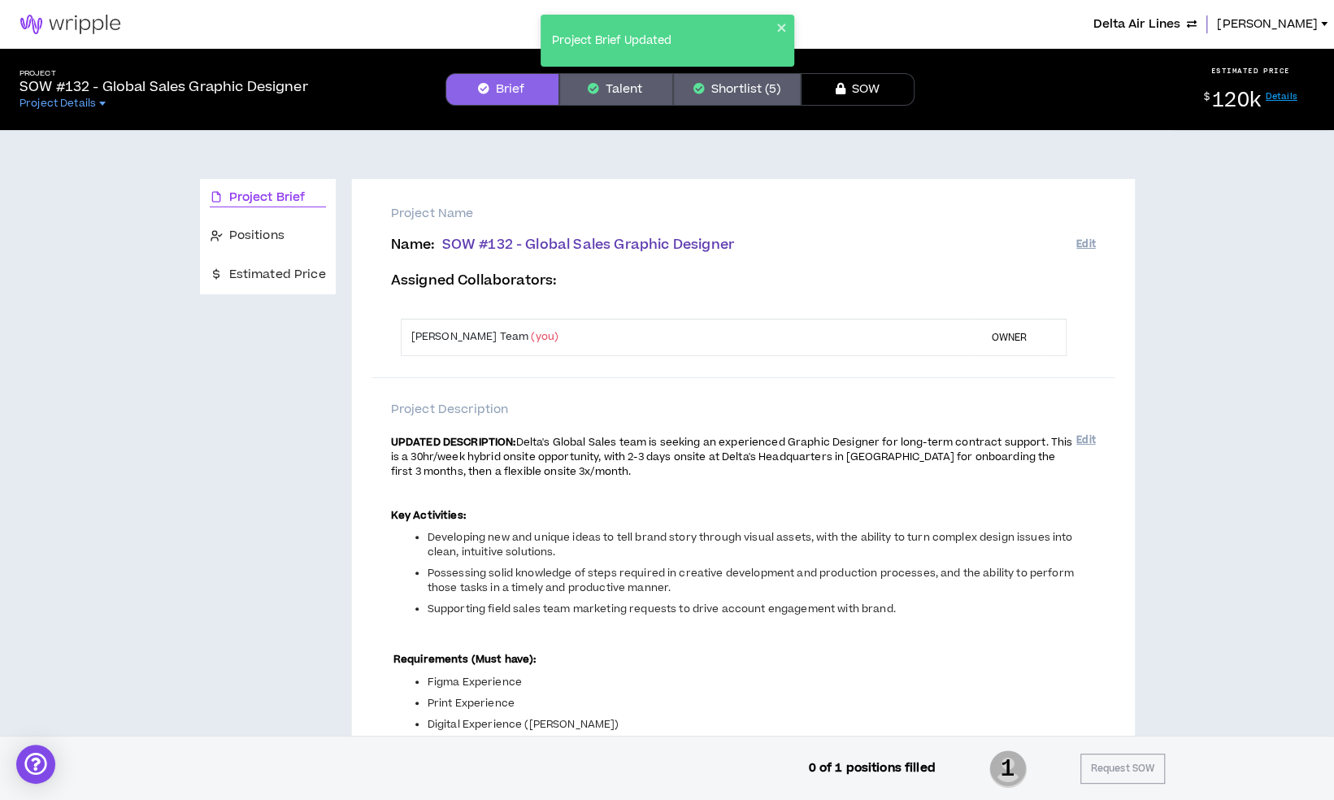
click at [757, 100] on button "Shortlist (5)" at bounding box center [737, 89] width 128 height 33
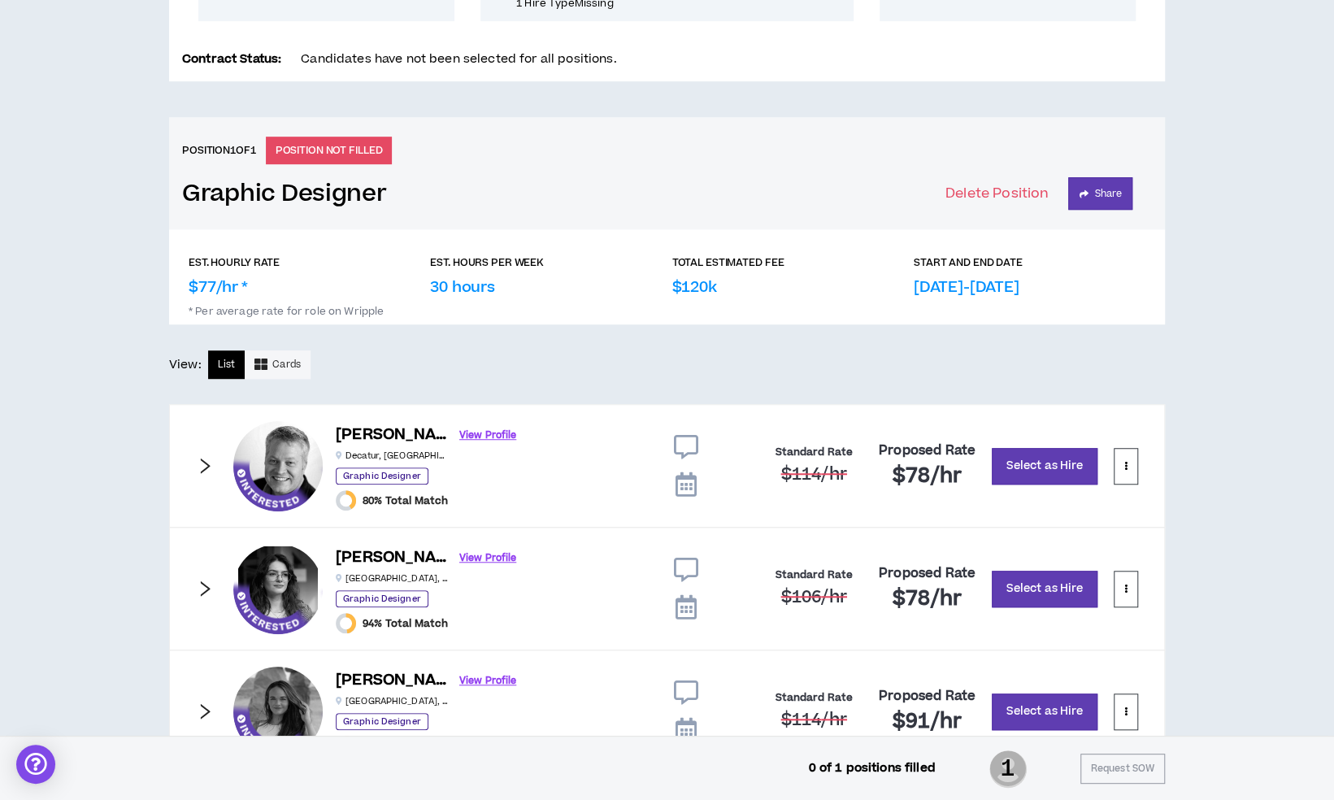
scroll to position [550, 0]
click at [1046, 591] on button "Select as Hire" at bounding box center [1045, 588] width 106 height 37
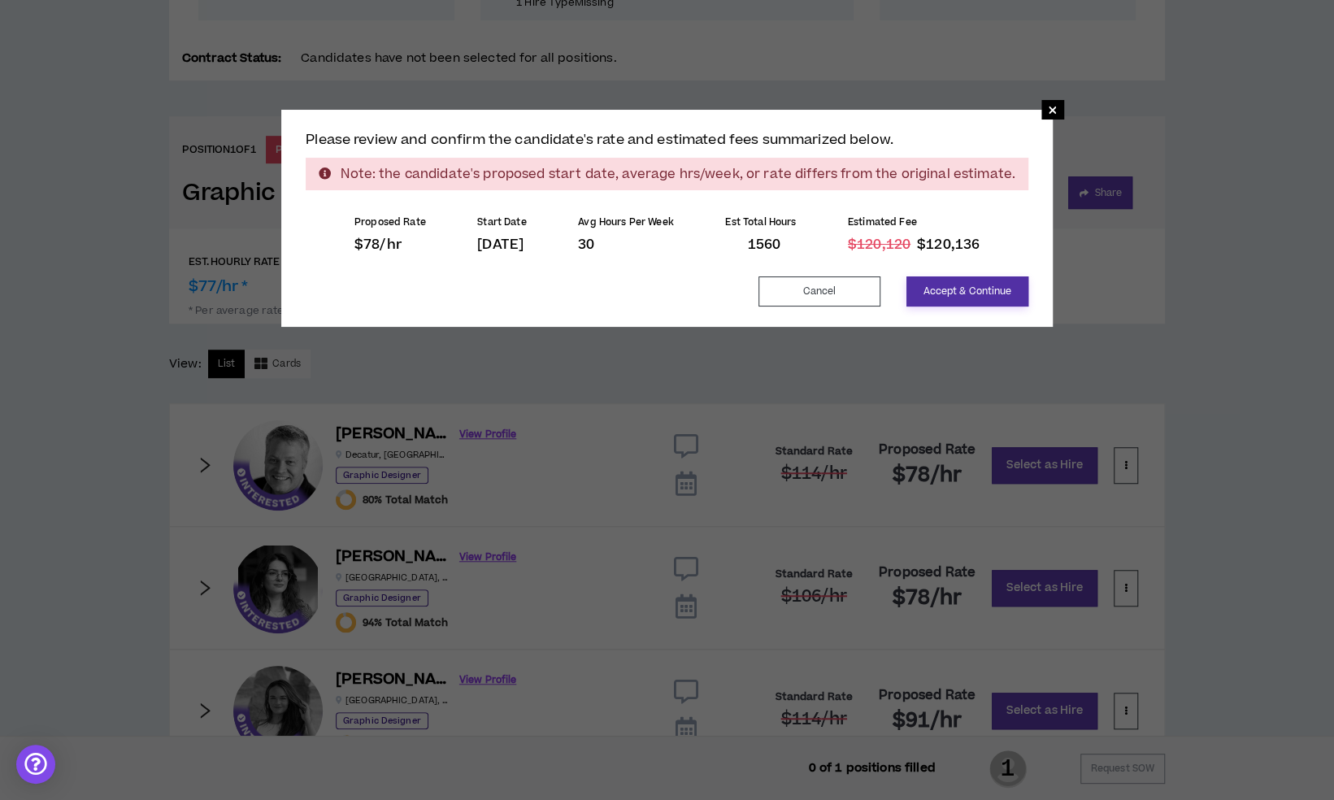
click at [976, 285] on button "Accept & Continue" at bounding box center [968, 291] width 122 height 30
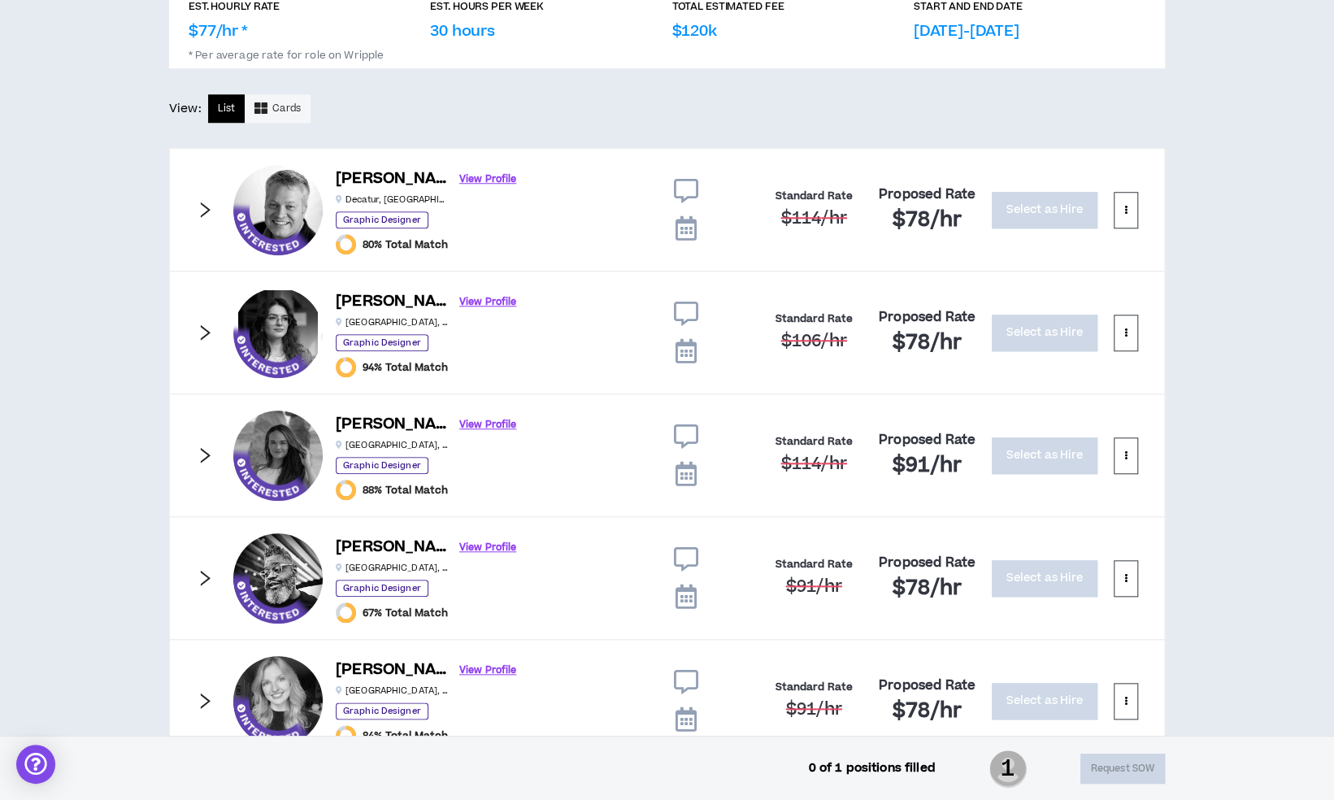
scroll to position [397, 0]
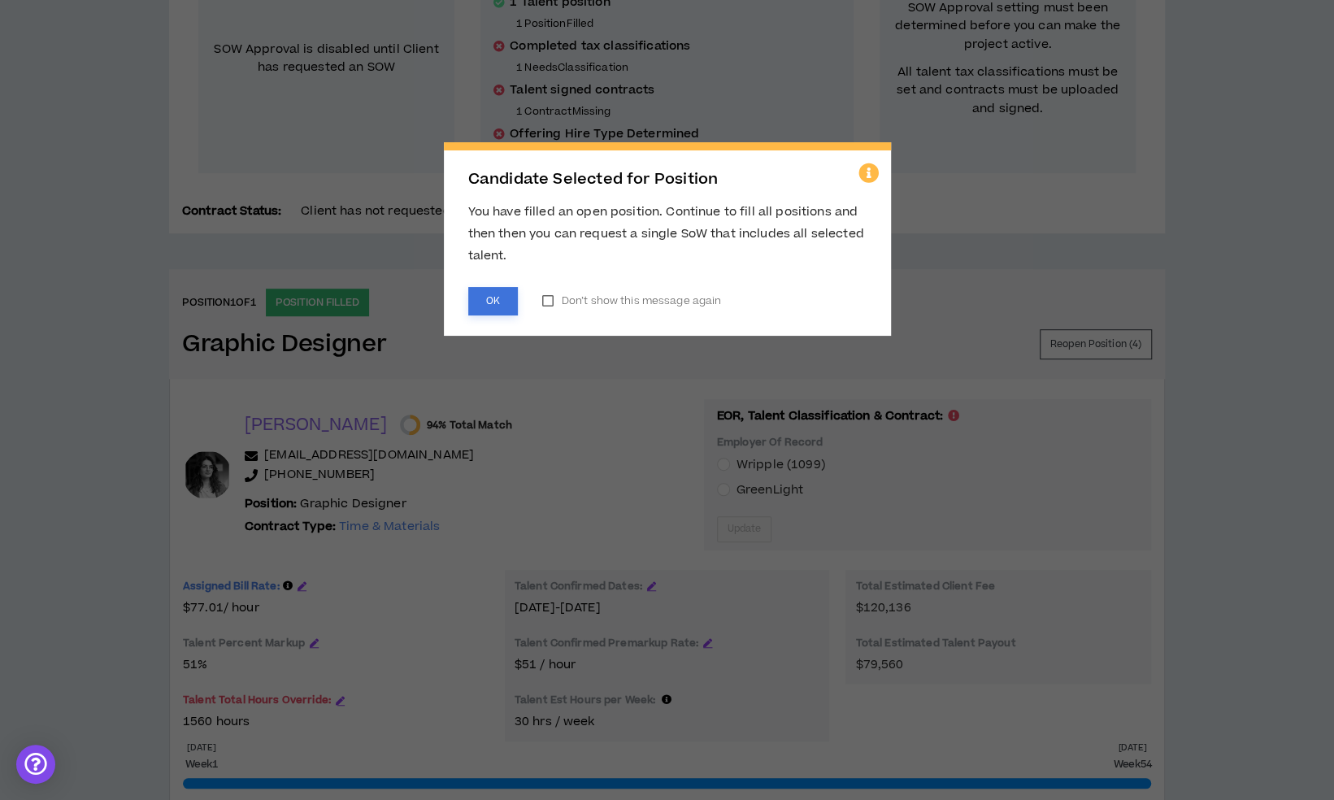
click at [488, 309] on button "OK" at bounding box center [493, 301] width 50 height 28
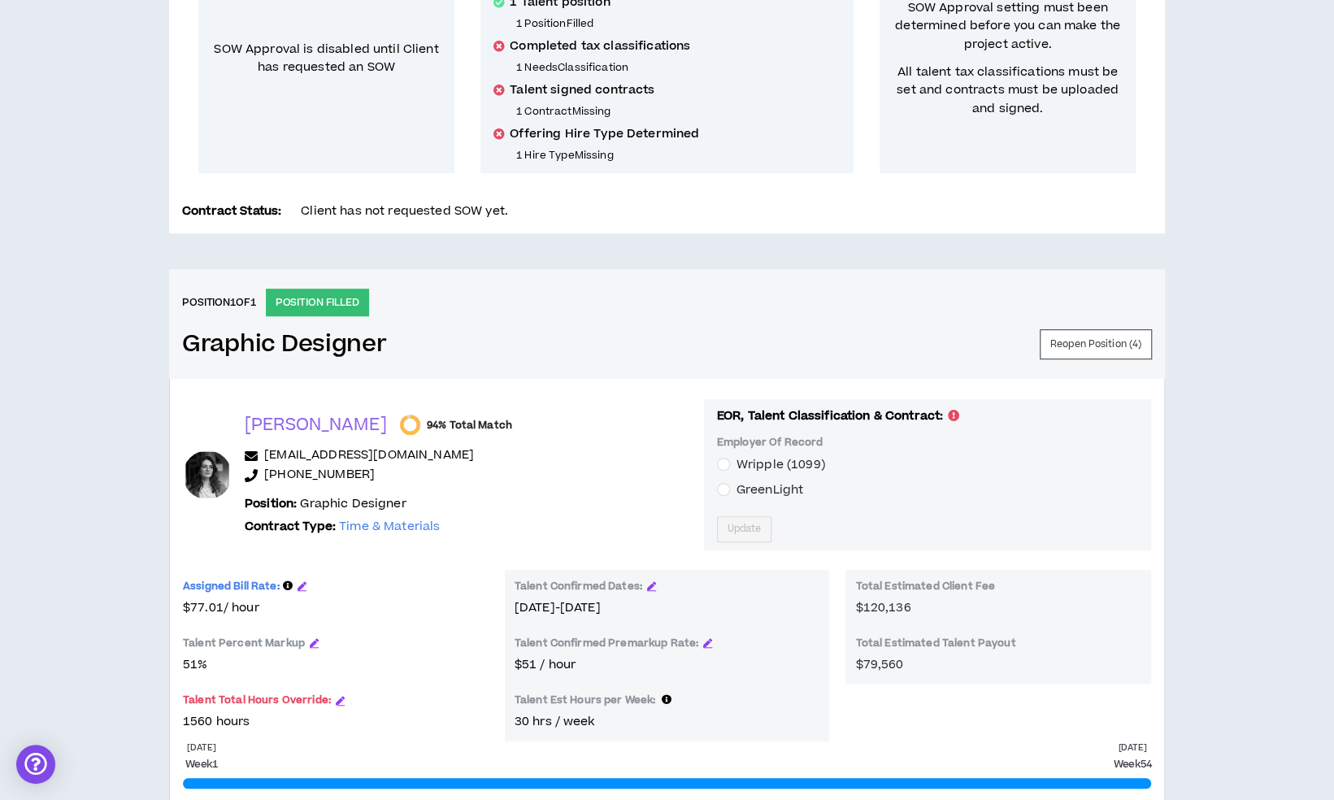
click at [737, 488] on span "GreenLight" at bounding box center [770, 489] width 67 height 17
click at [728, 521] on span "Update" at bounding box center [745, 528] width 34 height 15
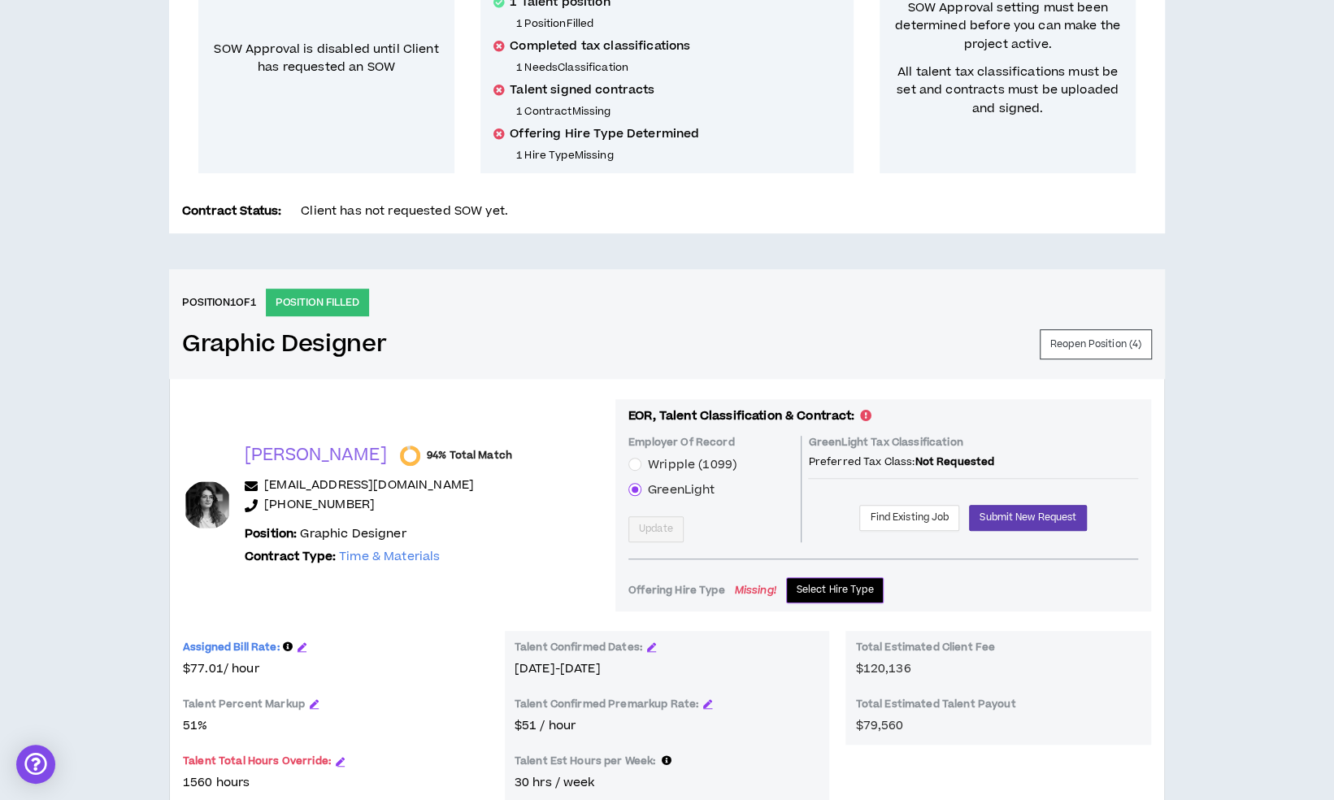
click at [817, 586] on span "Select Hire Type" at bounding box center [835, 589] width 77 height 15
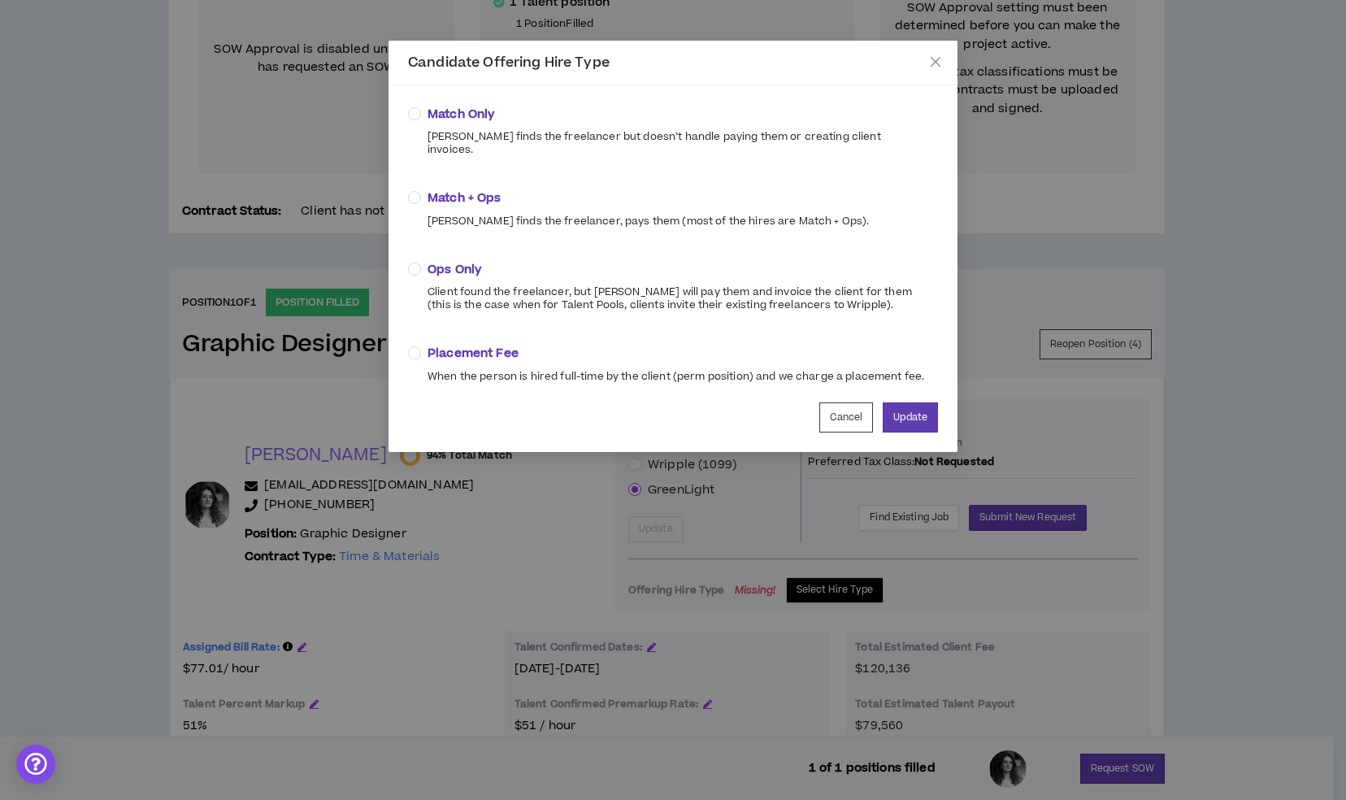
click at [478, 191] on span "Match + Ops" at bounding box center [648, 198] width 441 height 18
click at [916, 410] on button "Update" at bounding box center [910, 417] width 55 height 30
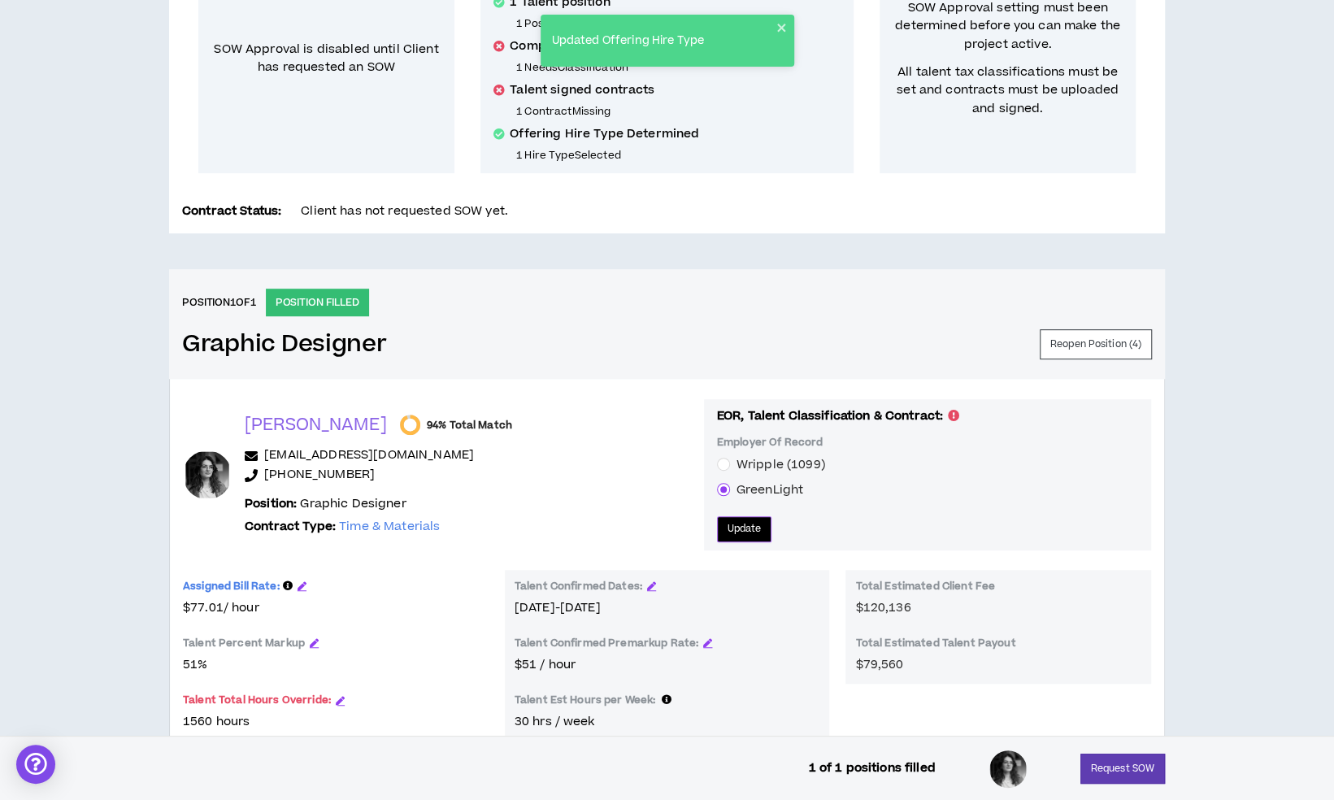
click at [728, 528] on span "Update" at bounding box center [745, 528] width 34 height 15
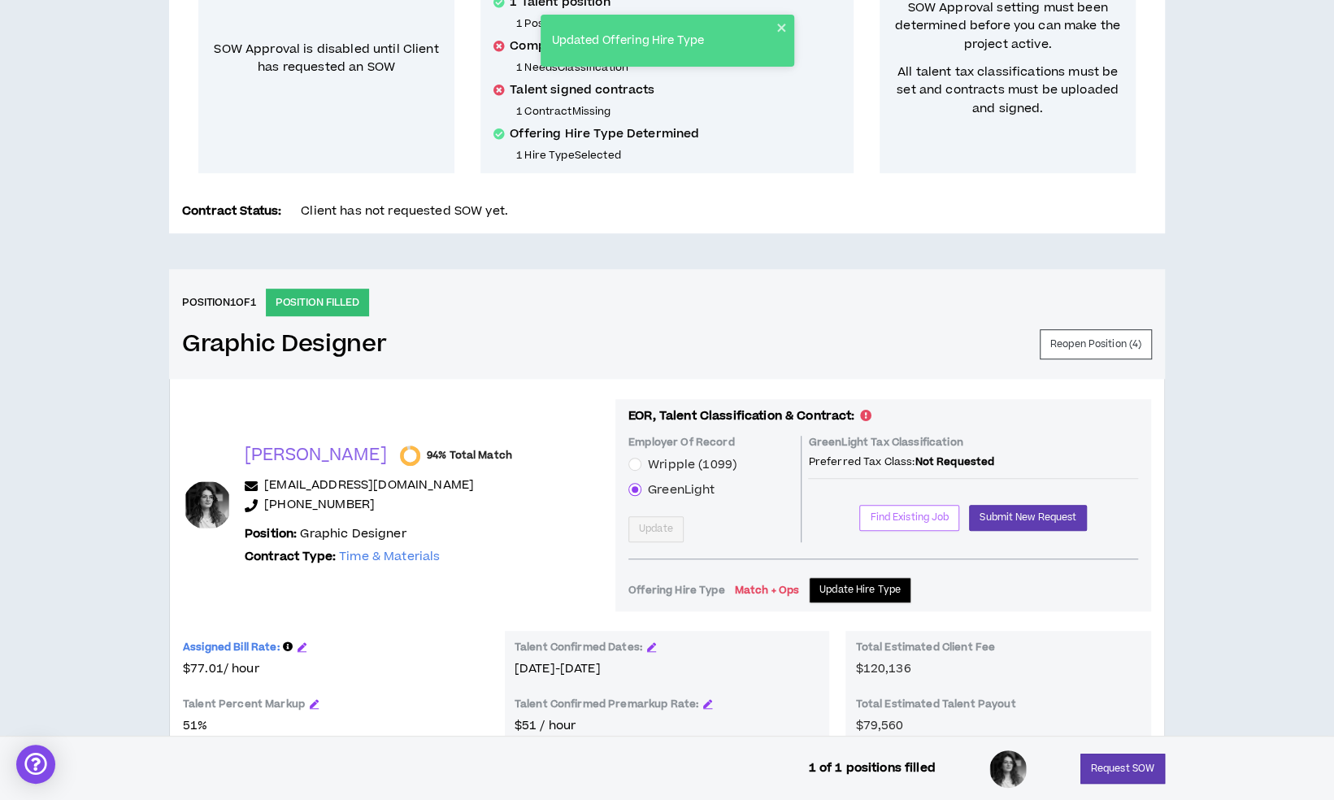
click at [888, 520] on span "Find Existing Job" at bounding box center [909, 517] width 79 height 15
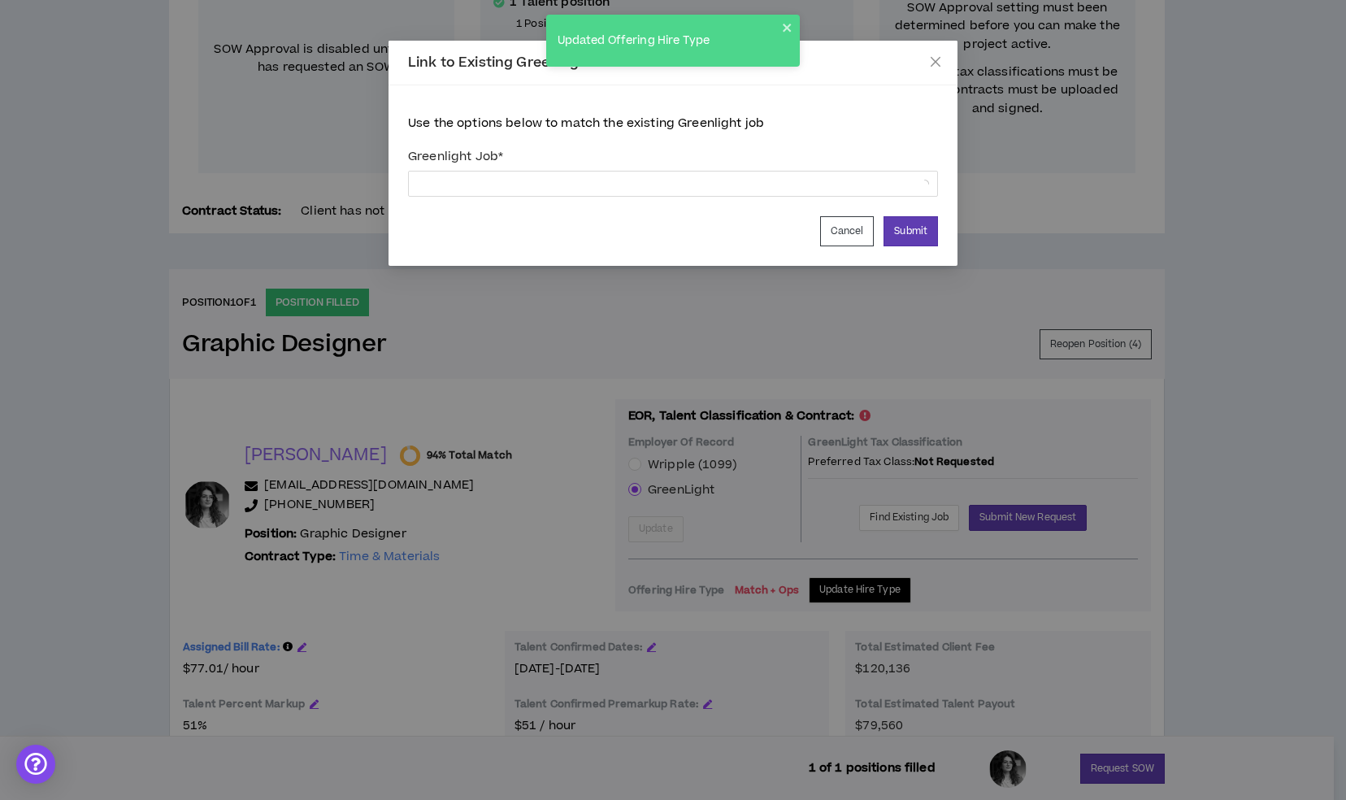
click at [659, 197] on div "Greenlight Job *" at bounding box center [673, 171] width 530 height 58
click at [665, 190] on span "Please select an option..." at bounding box center [673, 184] width 511 height 24
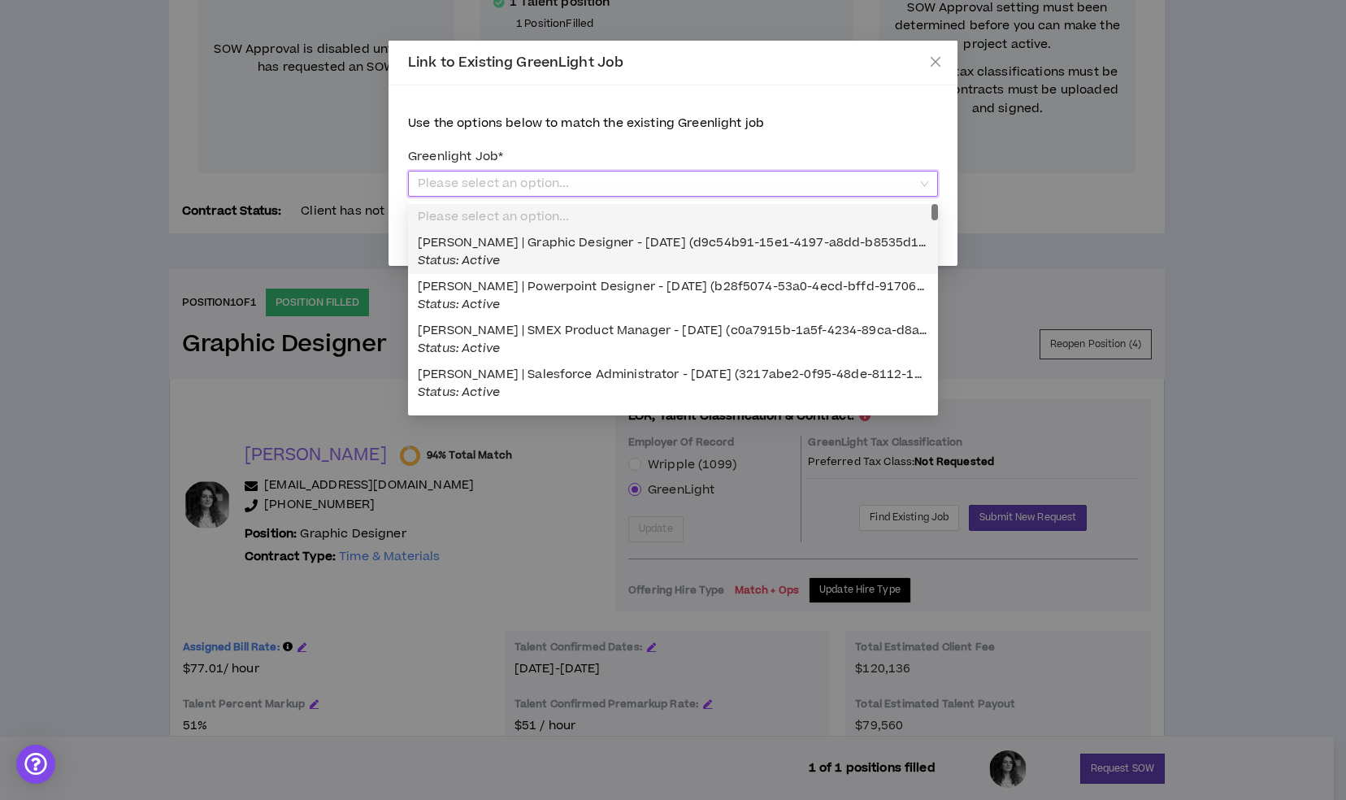
click at [595, 254] on div "Laura Galante | Graphic Designer - 09/22/2025 (d9c54b91-15e1-4197-a8dd-b8535d15…" at bounding box center [673, 252] width 511 height 36
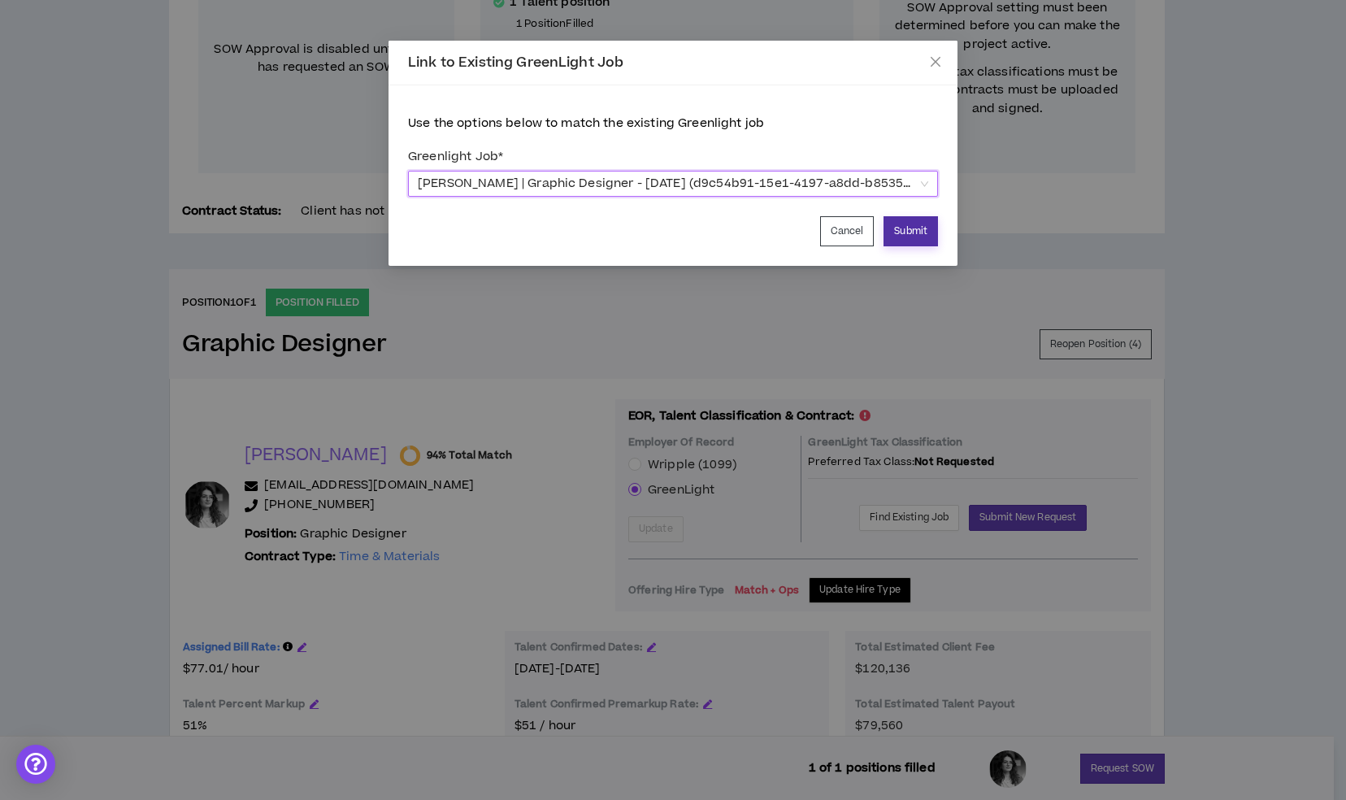
click at [915, 237] on button "Submit" at bounding box center [911, 231] width 54 height 30
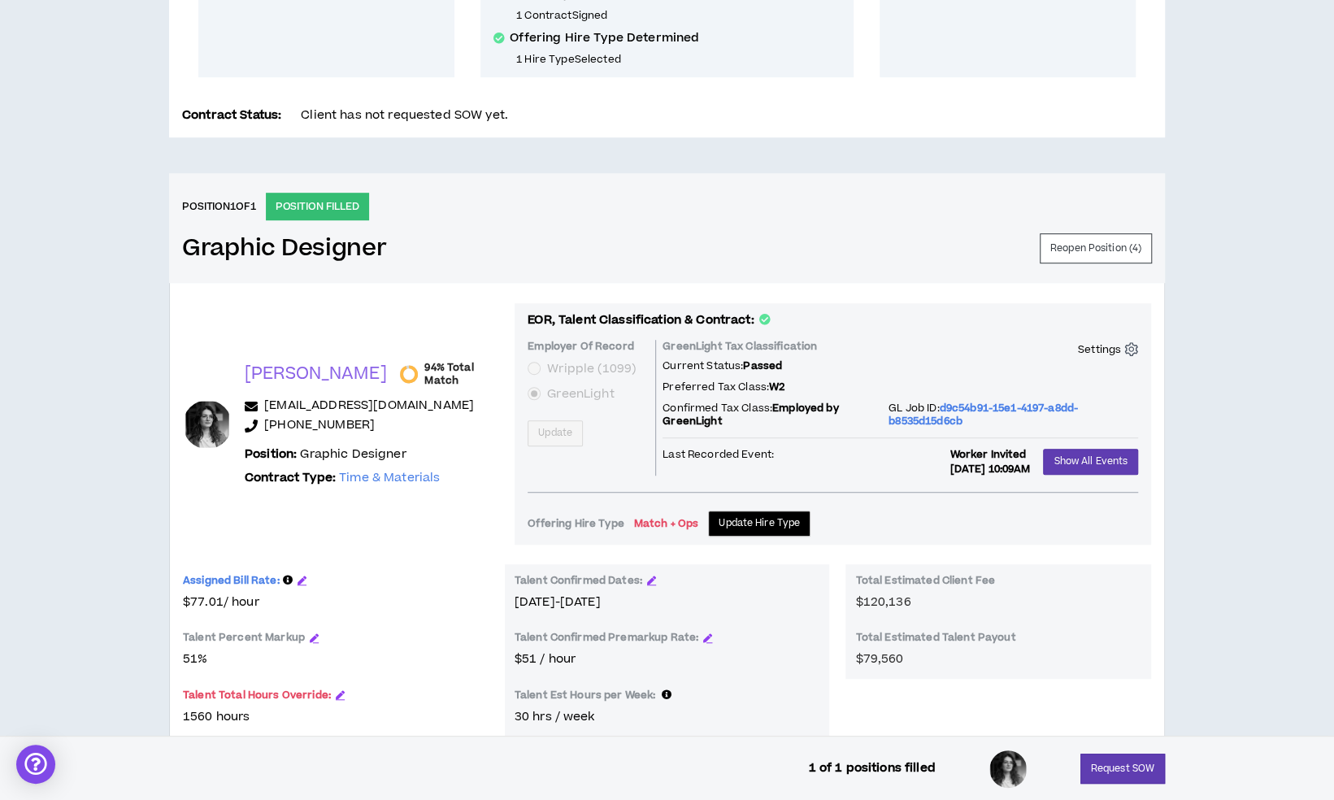
scroll to position [496, 0]
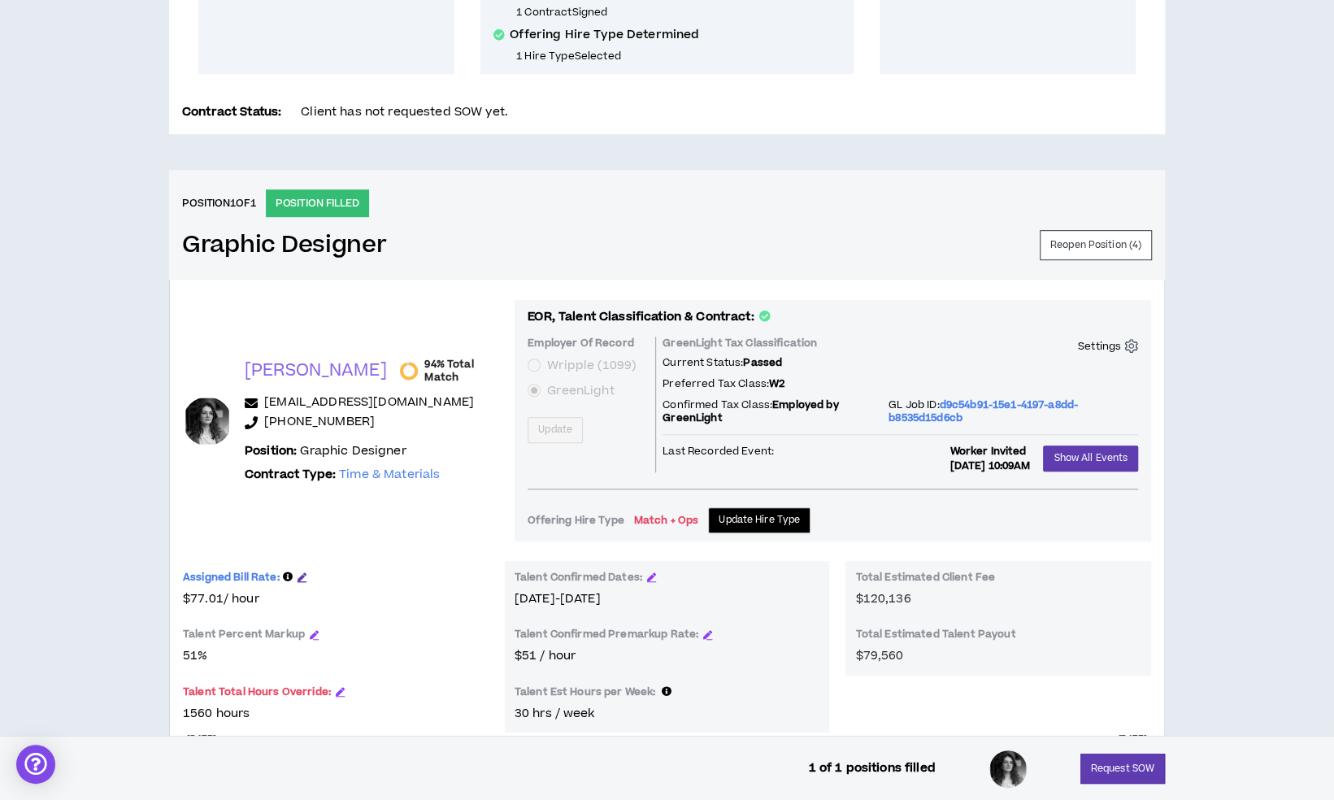
click at [304, 572] on icon "button" at bounding box center [302, 576] width 9 height 9
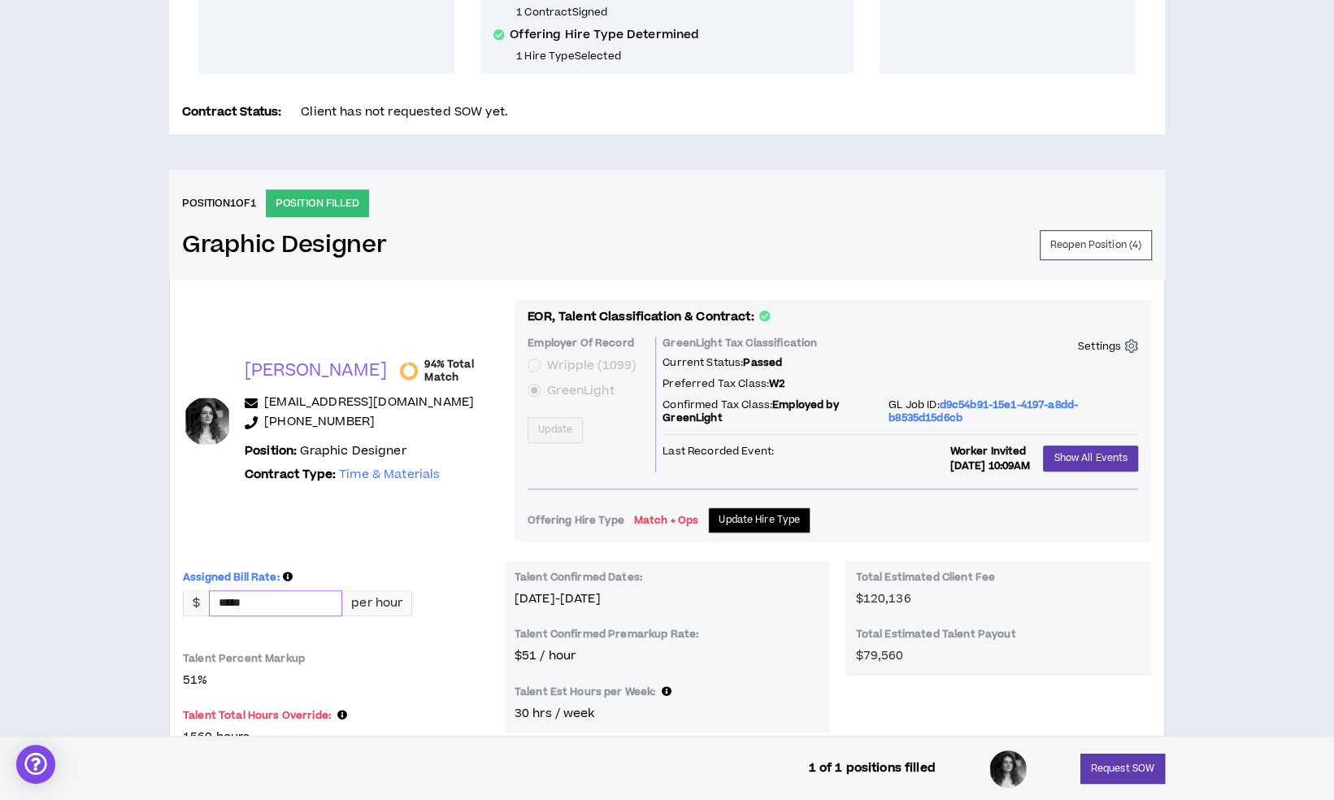
click at [291, 611] on input "*****" at bounding box center [276, 603] width 132 height 24
type input "*****"
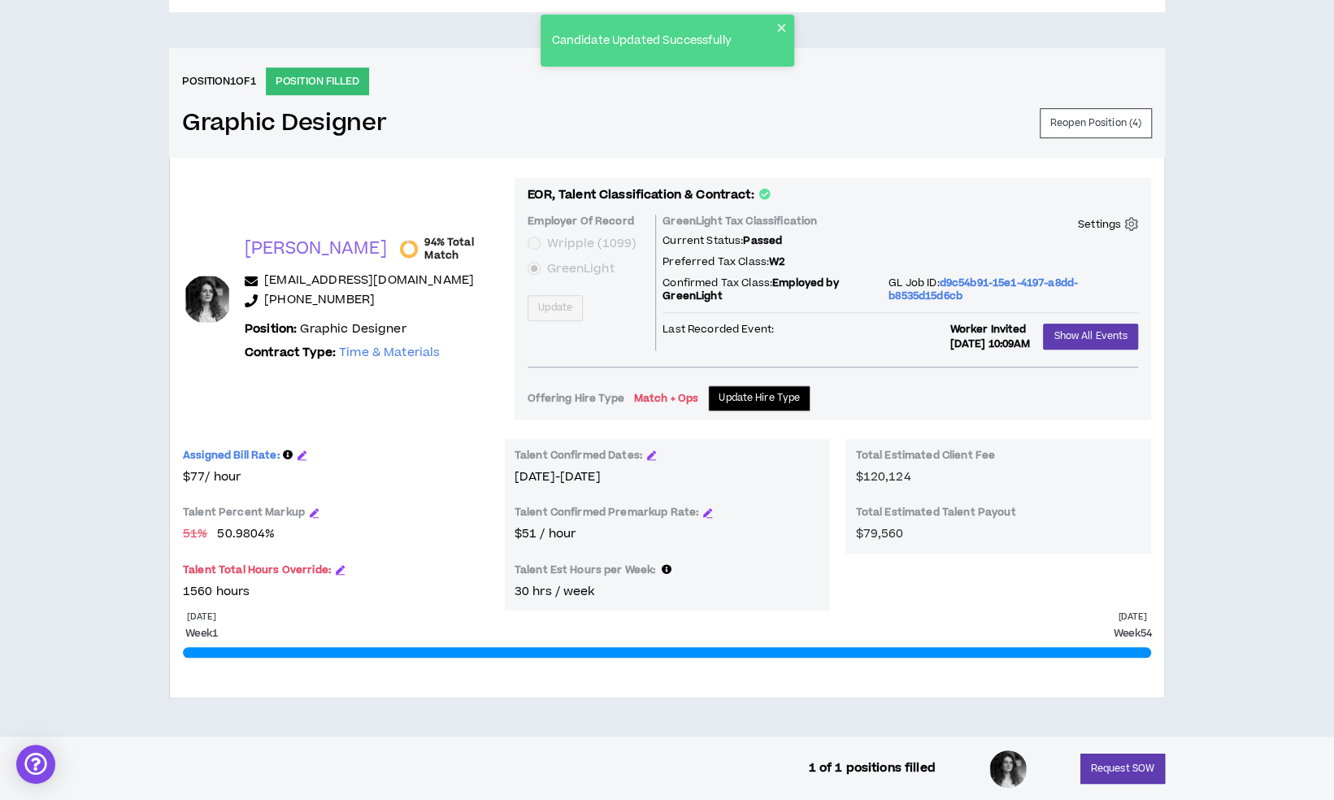
scroll to position [620, 0]
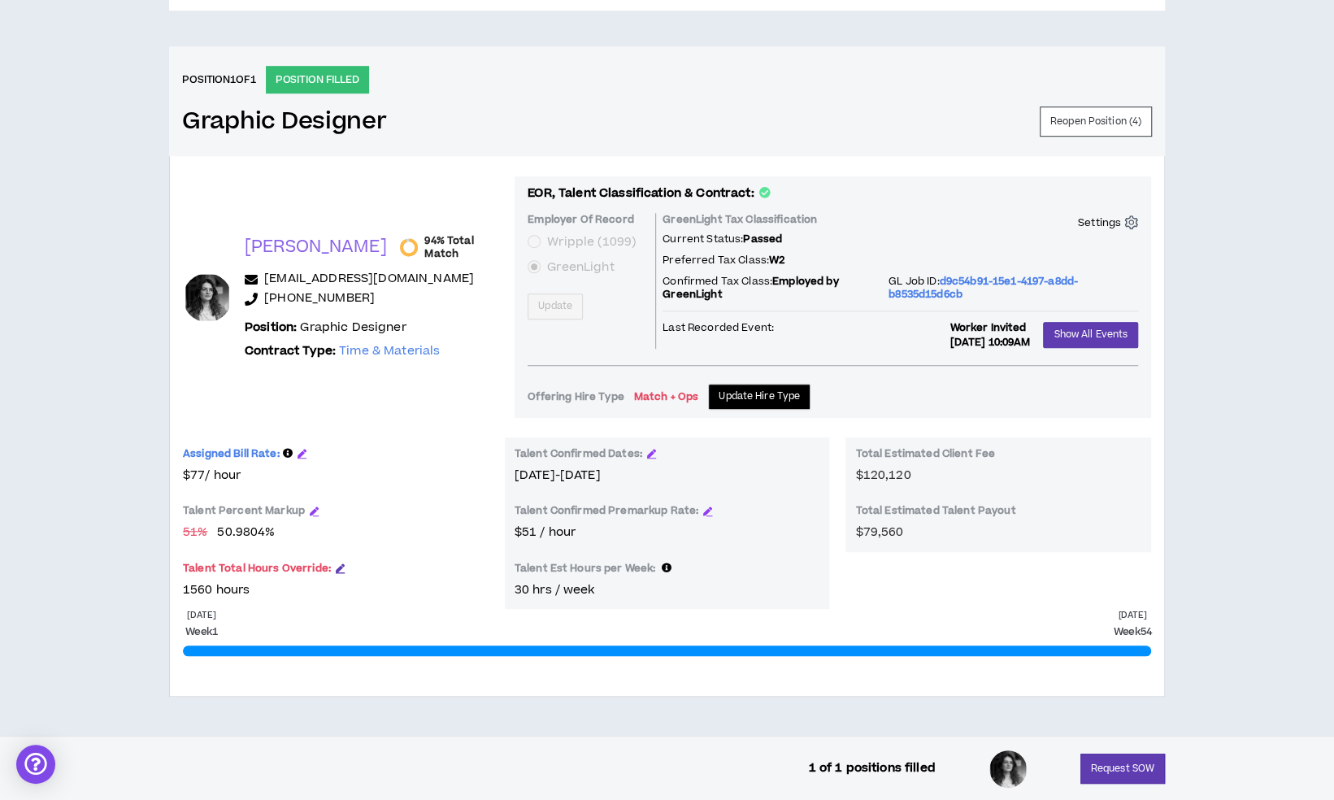
click at [336, 565] on icon "button" at bounding box center [340, 567] width 9 height 9
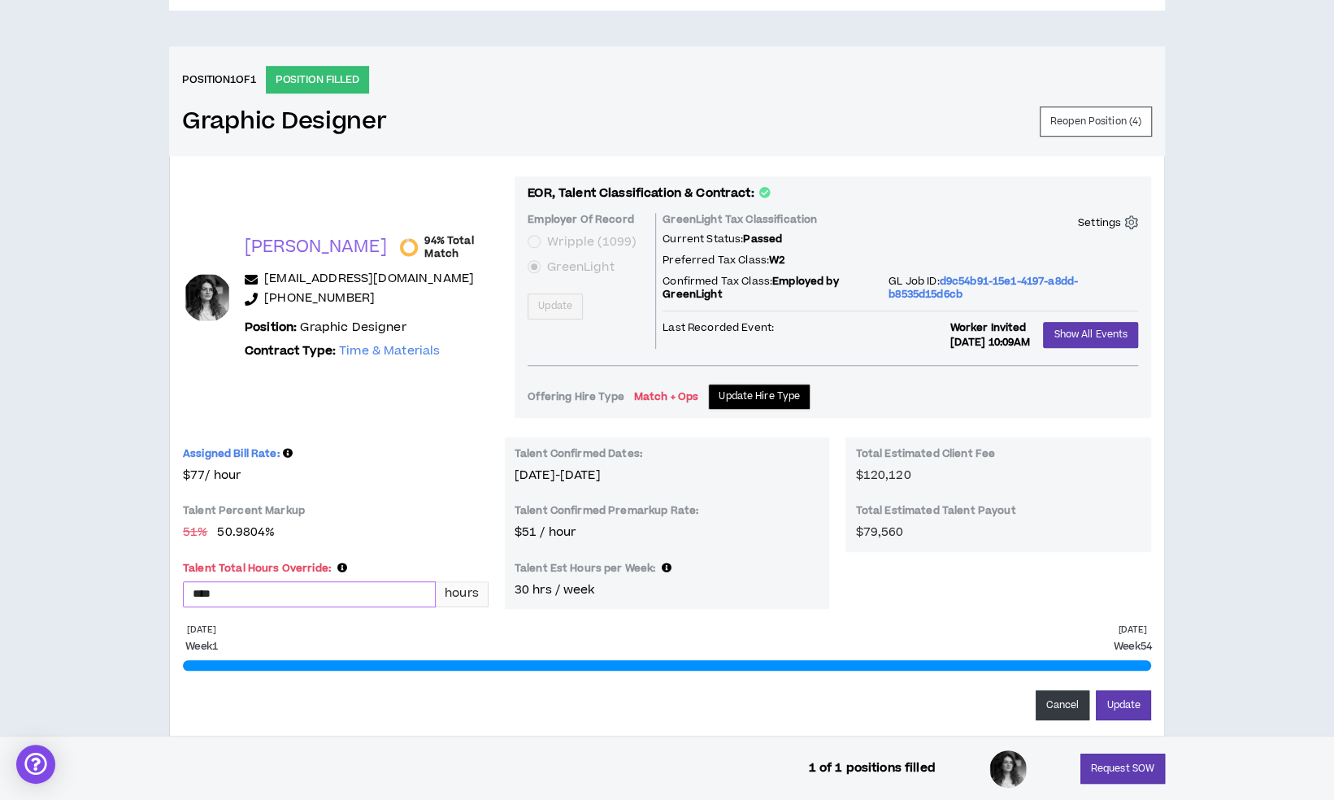
click at [229, 594] on input "****" at bounding box center [309, 594] width 251 height 24
type input "****"
click at [1096, 690] on button "Update" at bounding box center [1123, 705] width 55 height 30
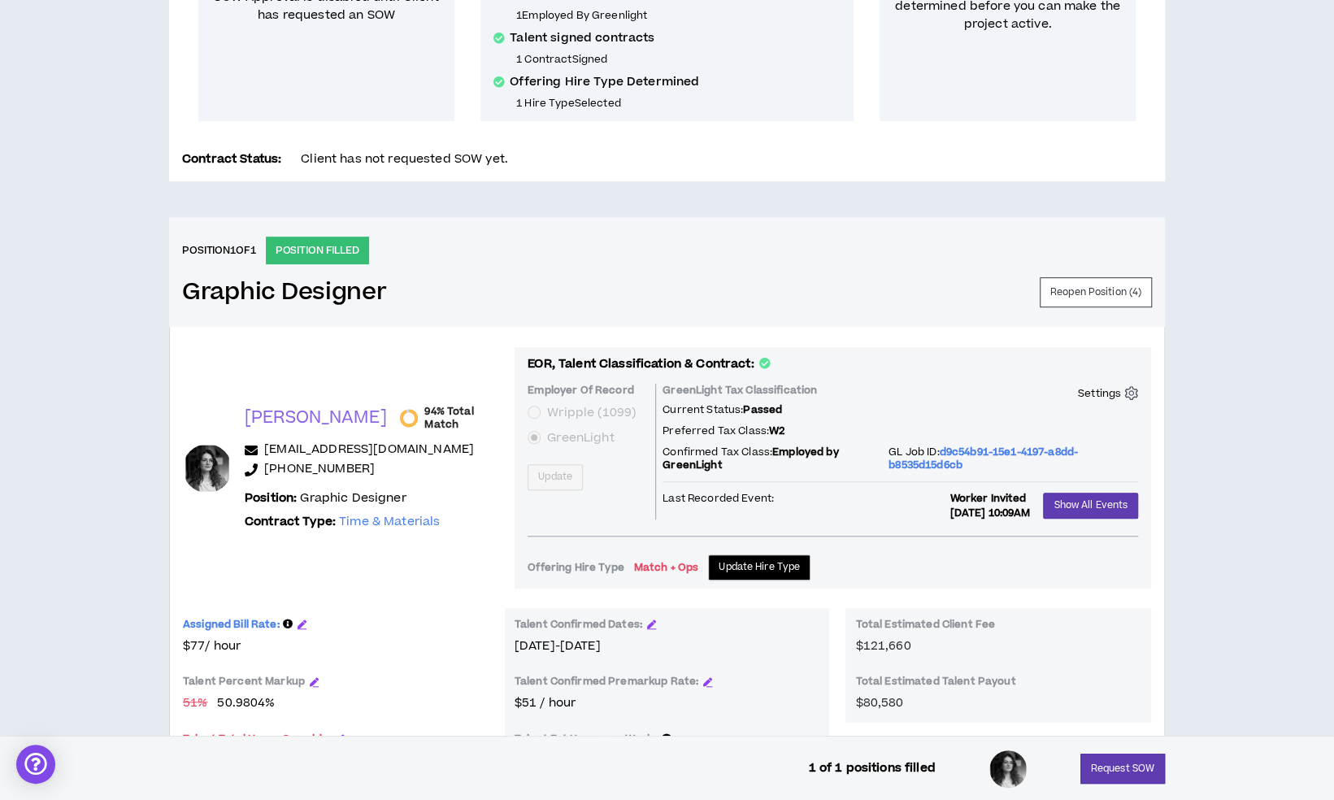
scroll to position [491, 0]
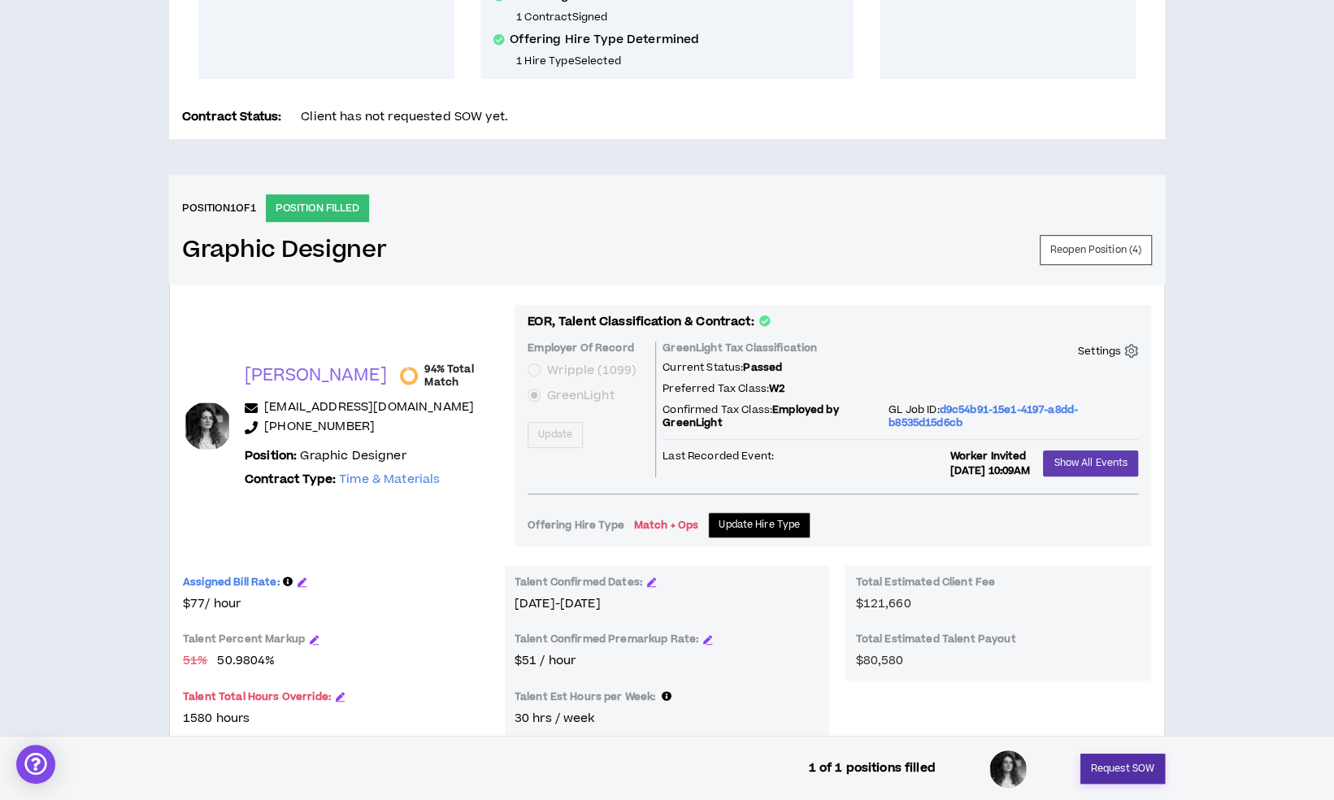
click at [1113, 776] on button "Request SOW" at bounding box center [1123, 769] width 85 height 30
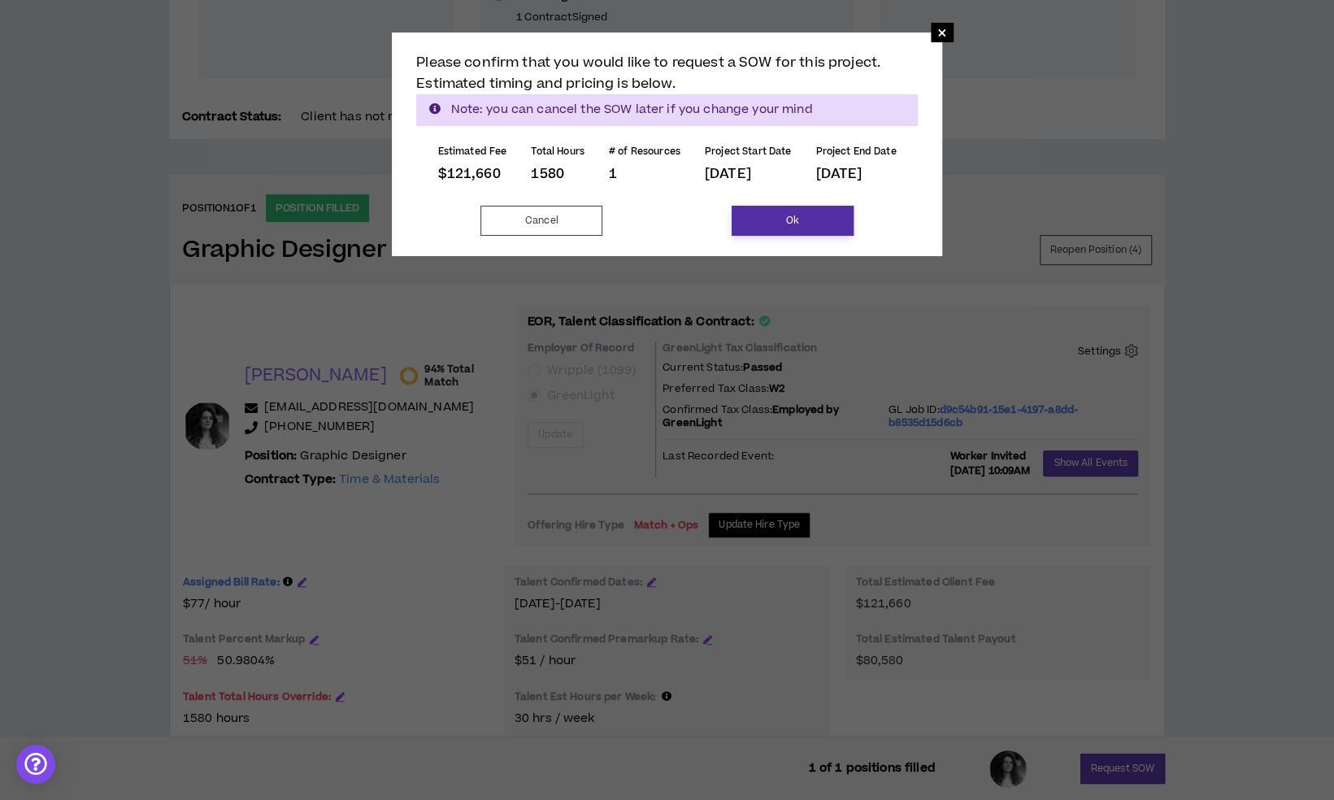
click at [800, 219] on button "Ok" at bounding box center [793, 221] width 122 height 30
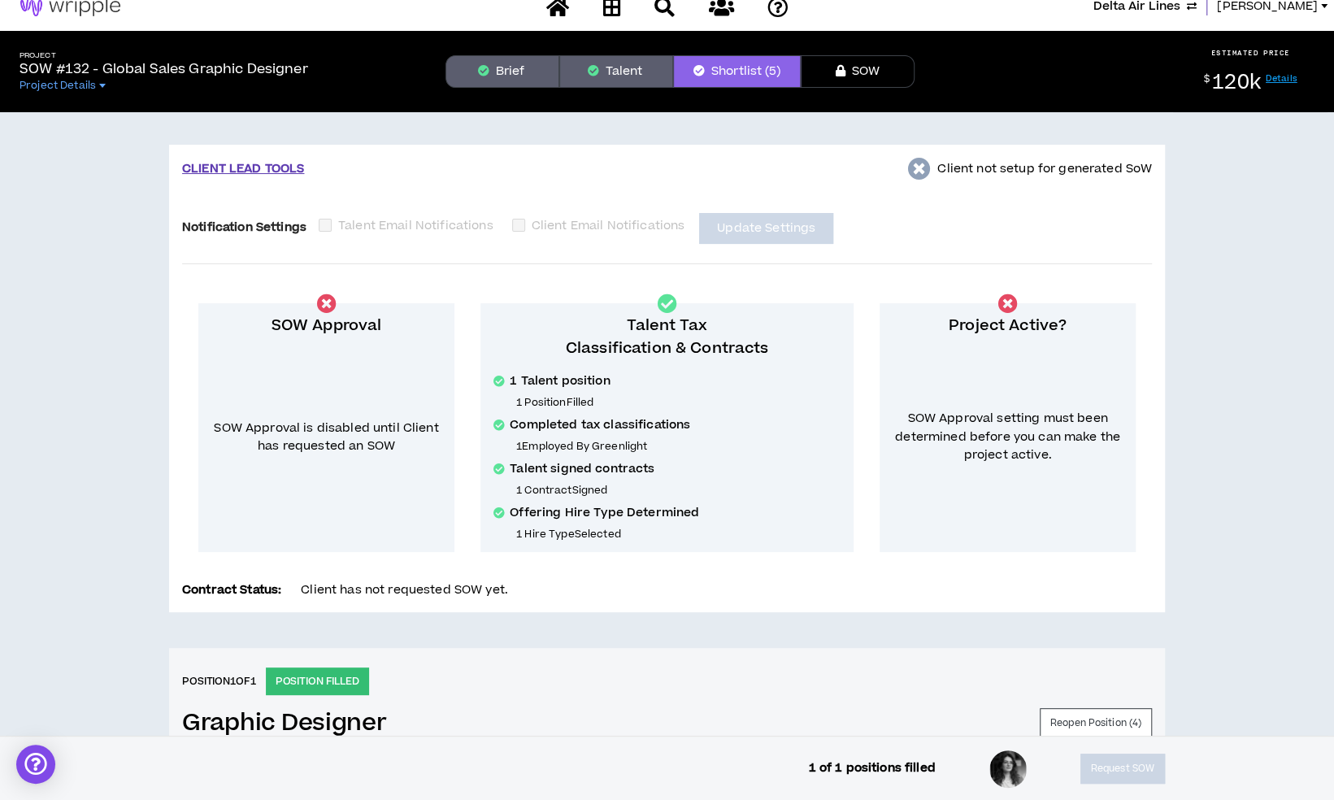
scroll to position [16, 0]
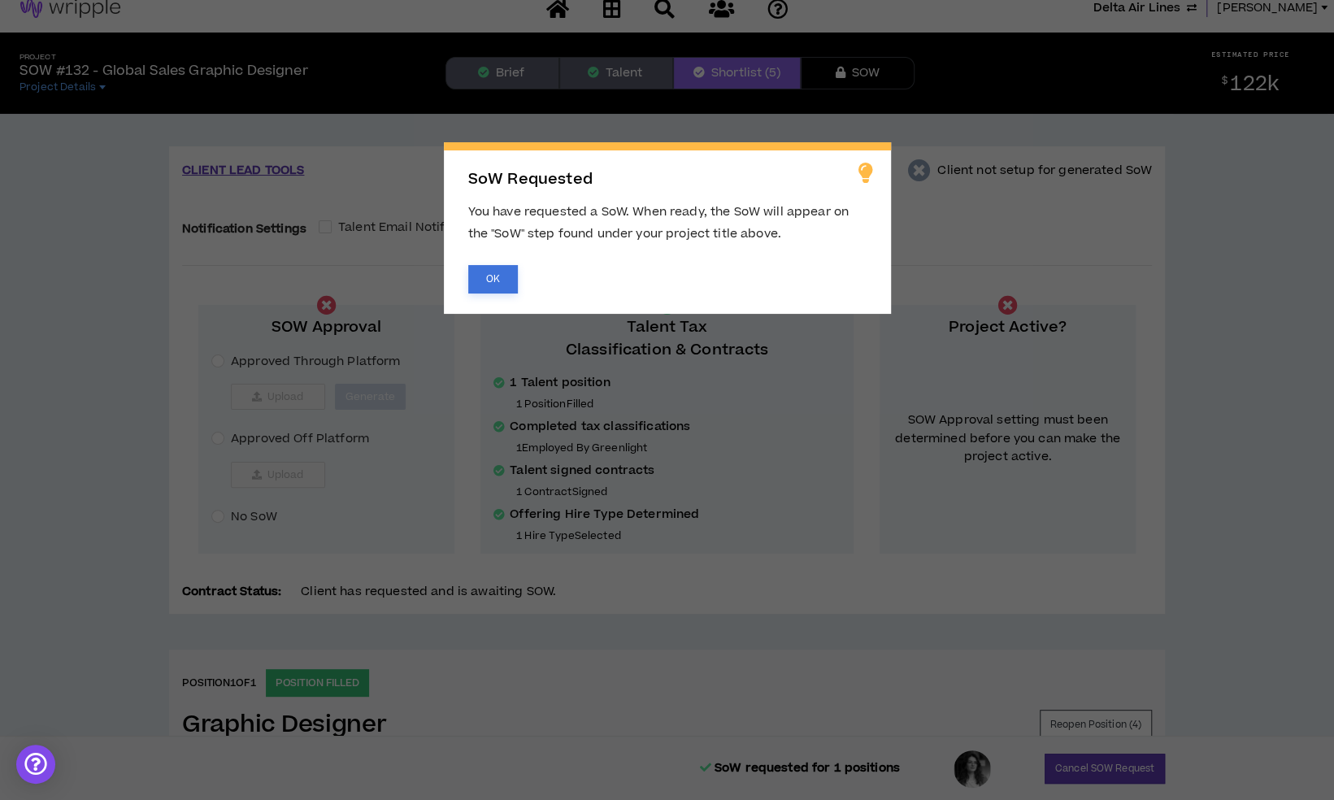
click at [502, 289] on button "OK" at bounding box center [493, 279] width 50 height 28
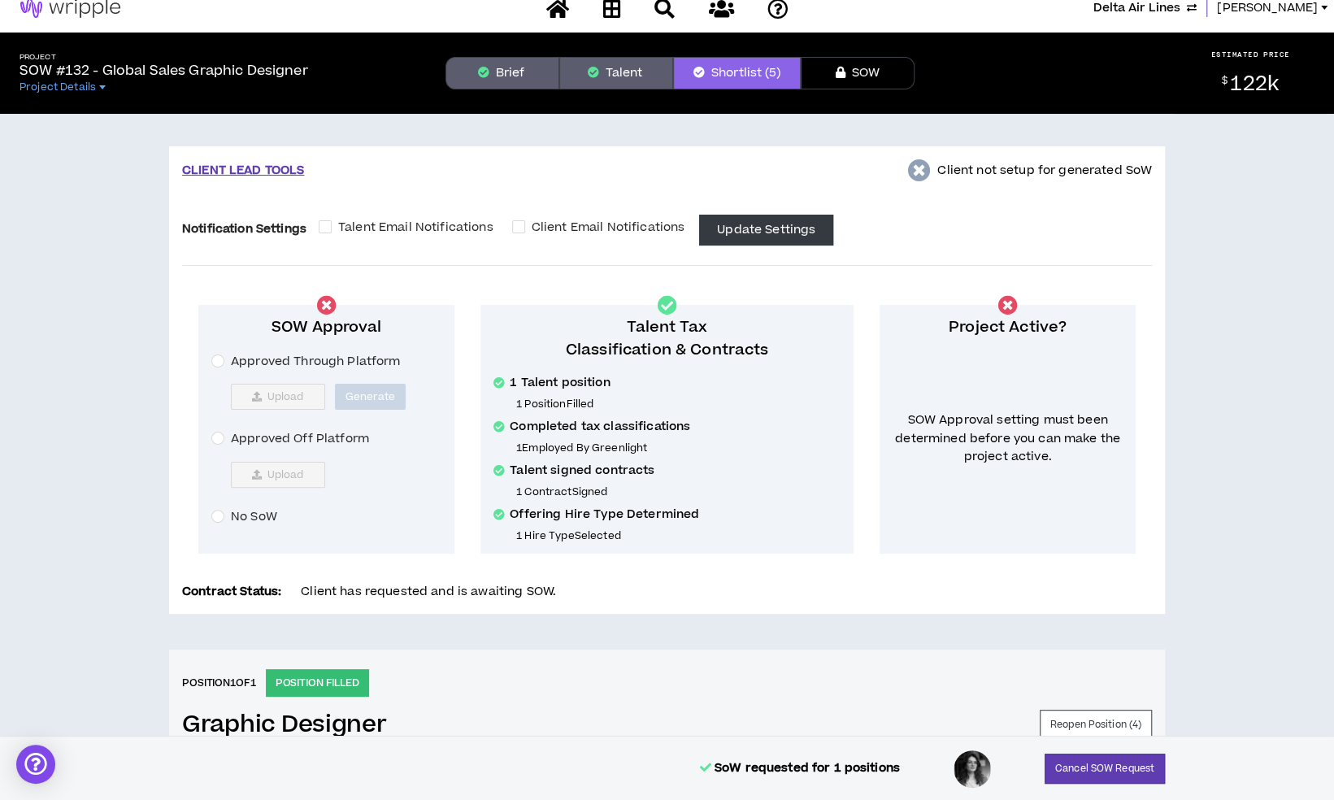
click at [267, 440] on span "Approved Off Platform" at bounding box center [299, 439] width 151 height 18
click at [275, 468] on span "Upload" at bounding box center [285, 474] width 37 height 13
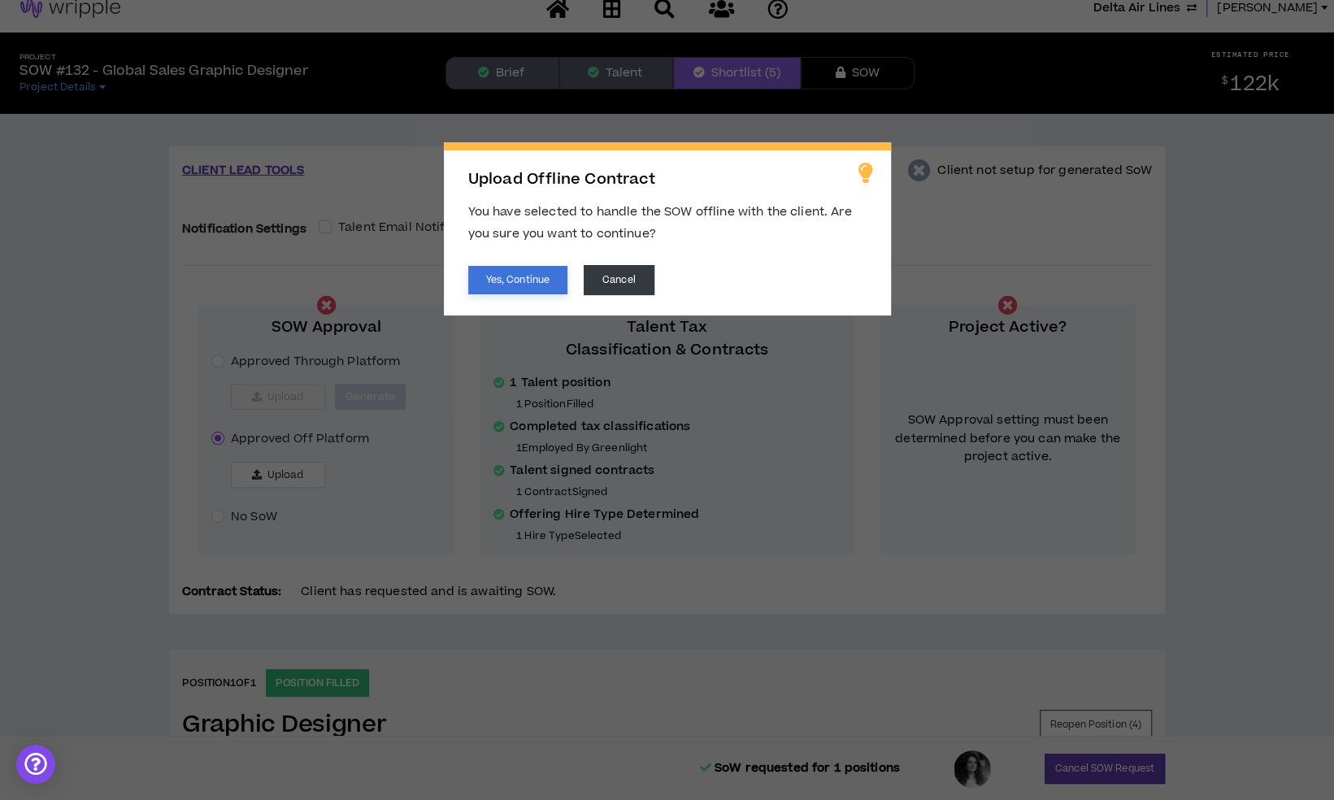
click at [532, 283] on button "Yes, Continue" at bounding box center [517, 280] width 99 height 28
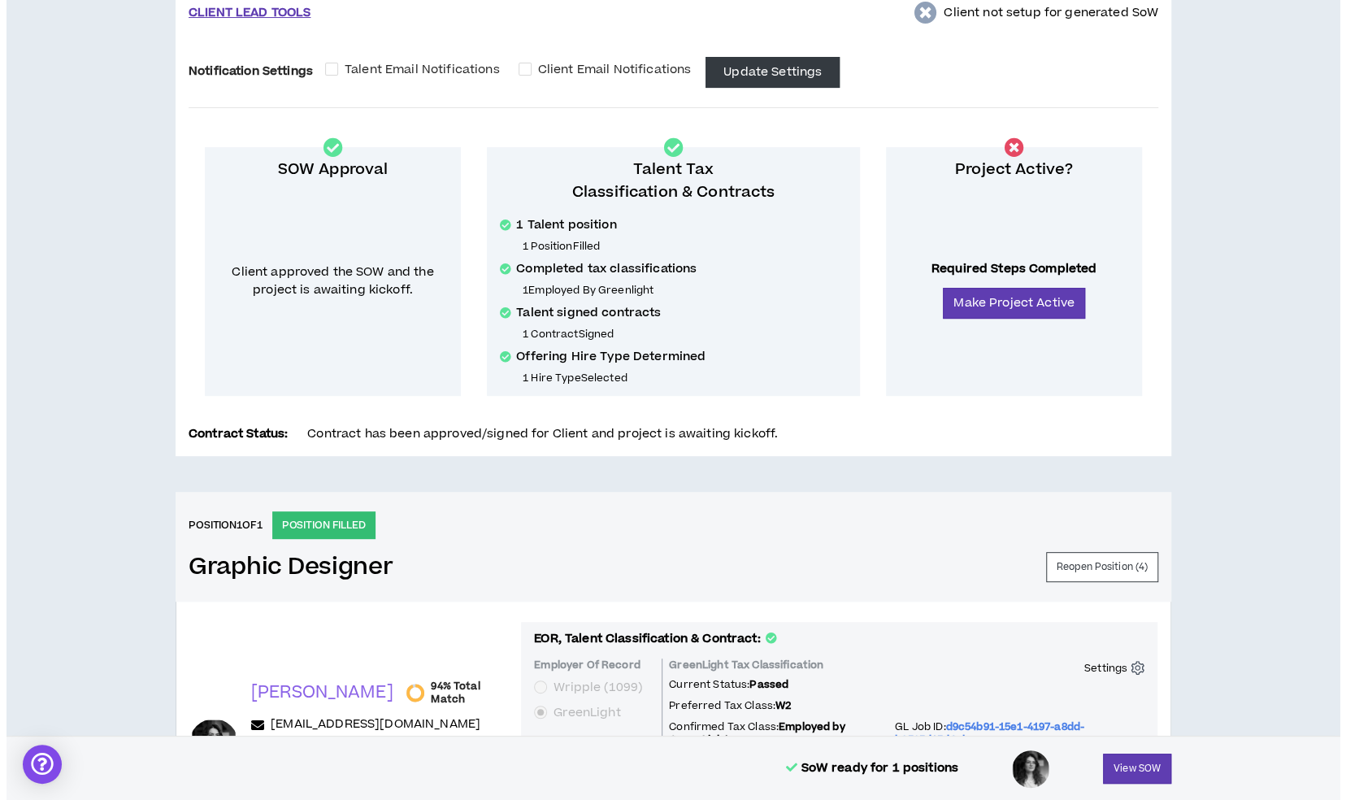
scroll to position [0, 0]
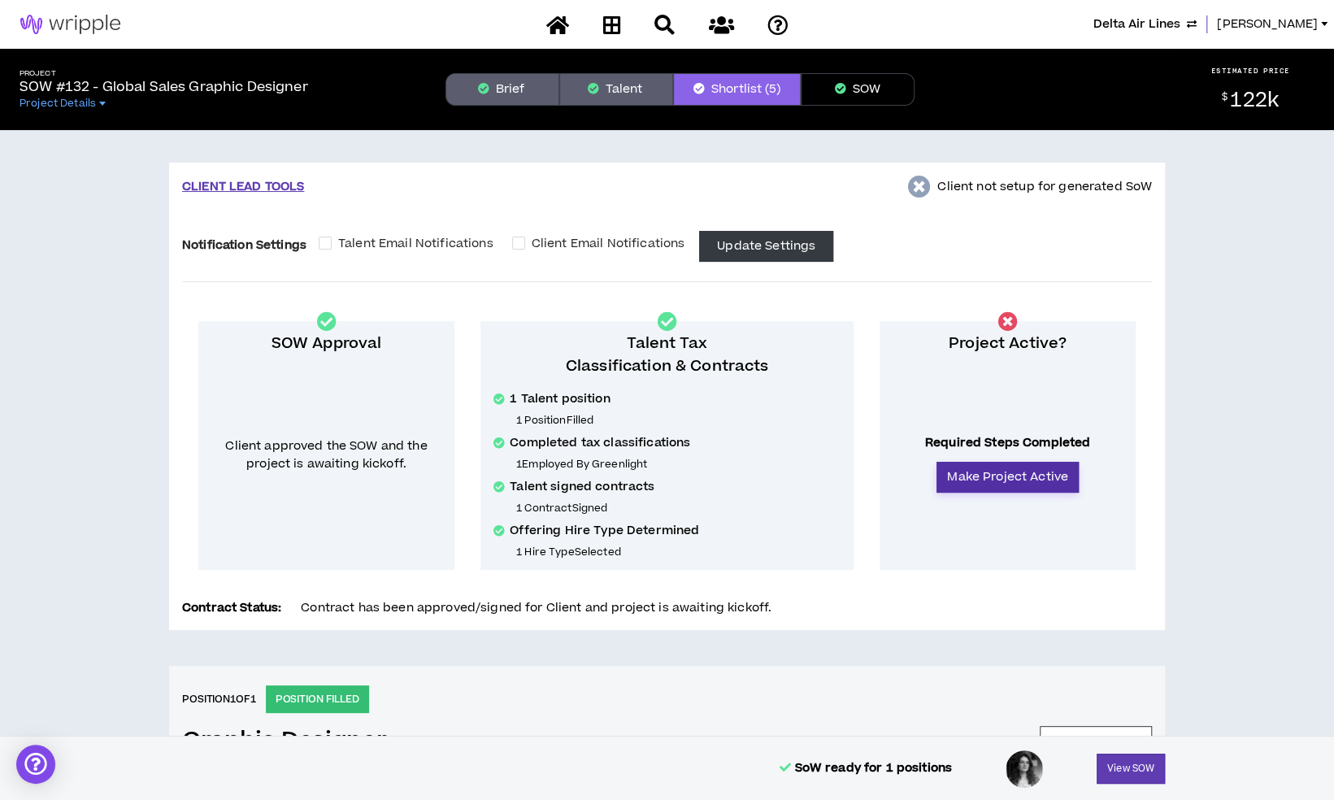
click at [992, 480] on button "Make Project Active" at bounding box center [1008, 477] width 142 height 31
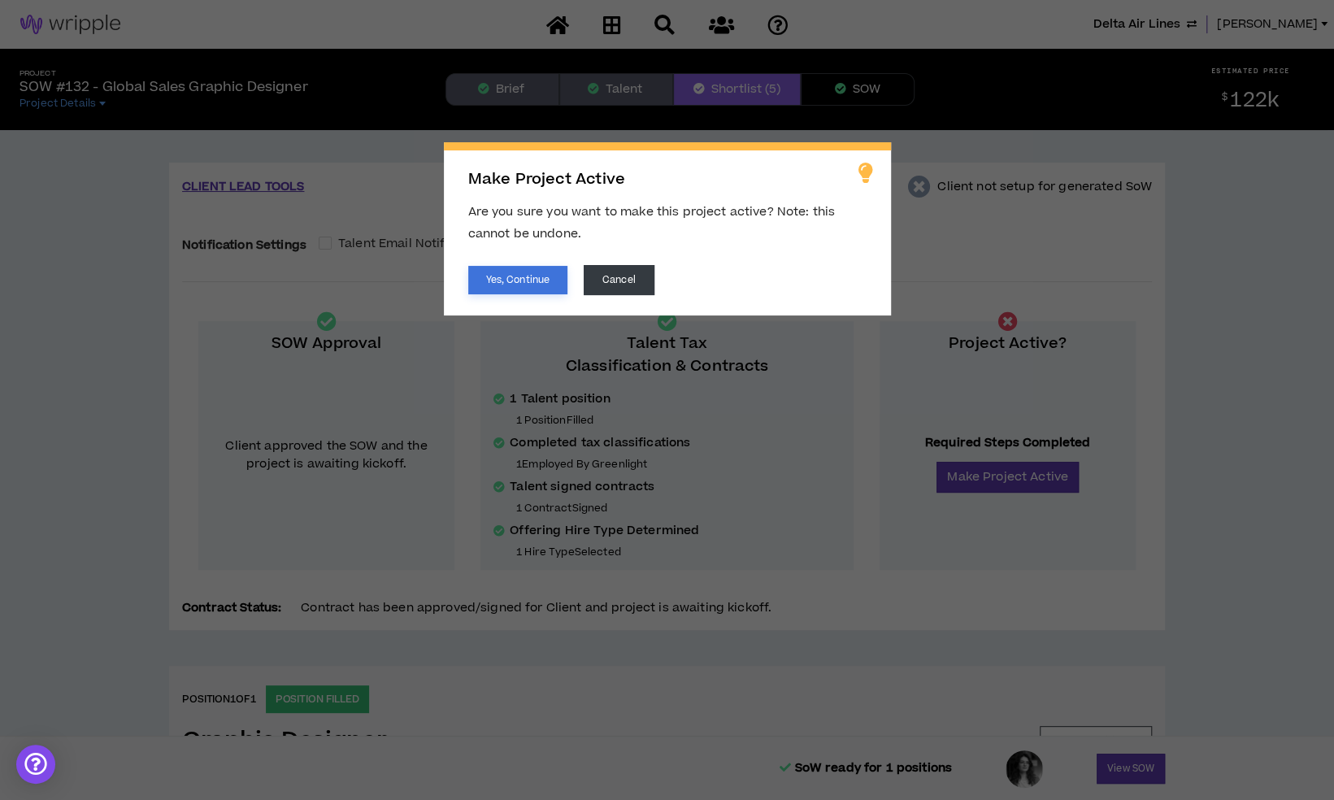
click at [524, 280] on button "Yes, Continue" at bounding box center [517, 280] width 99 height 28
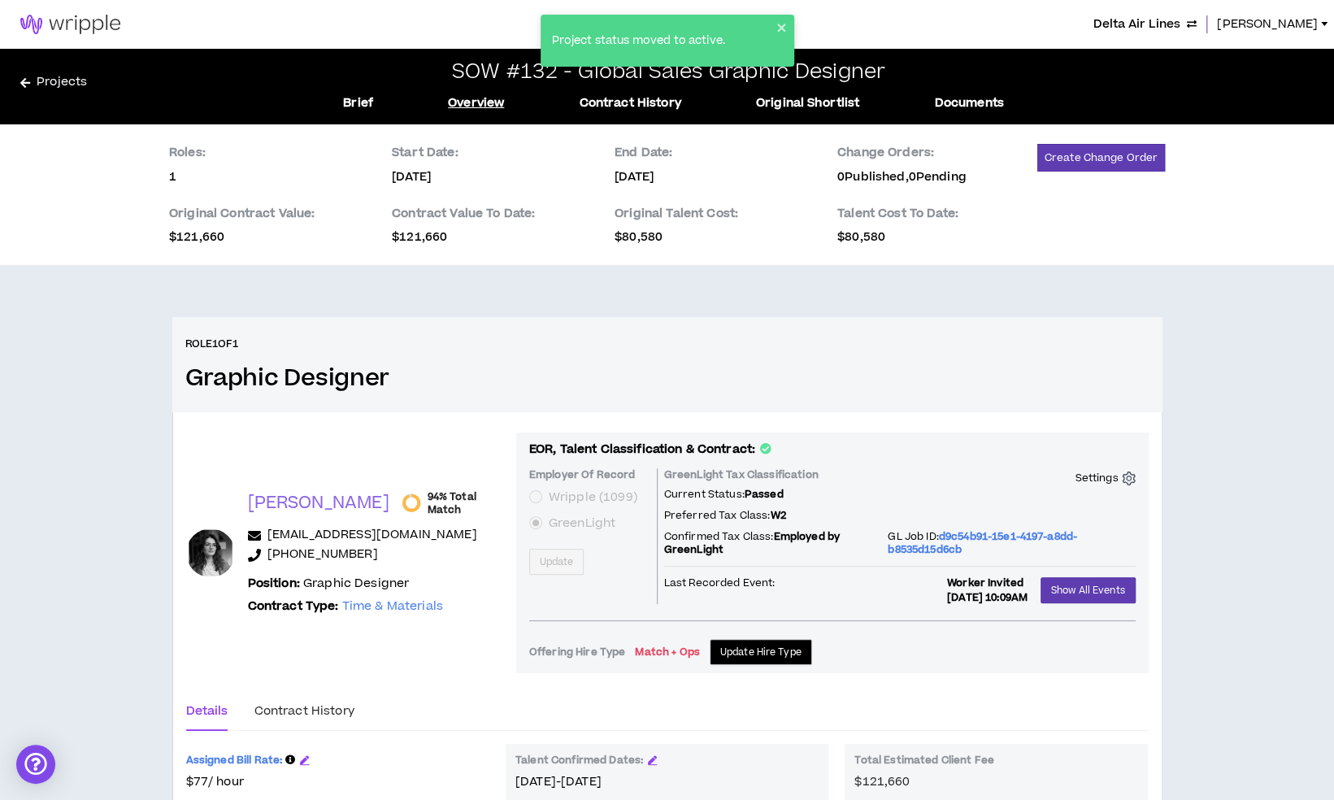
click at [783, 18] on div "Project status moved to active." at bounding box center [668, 41] width 254 height 52
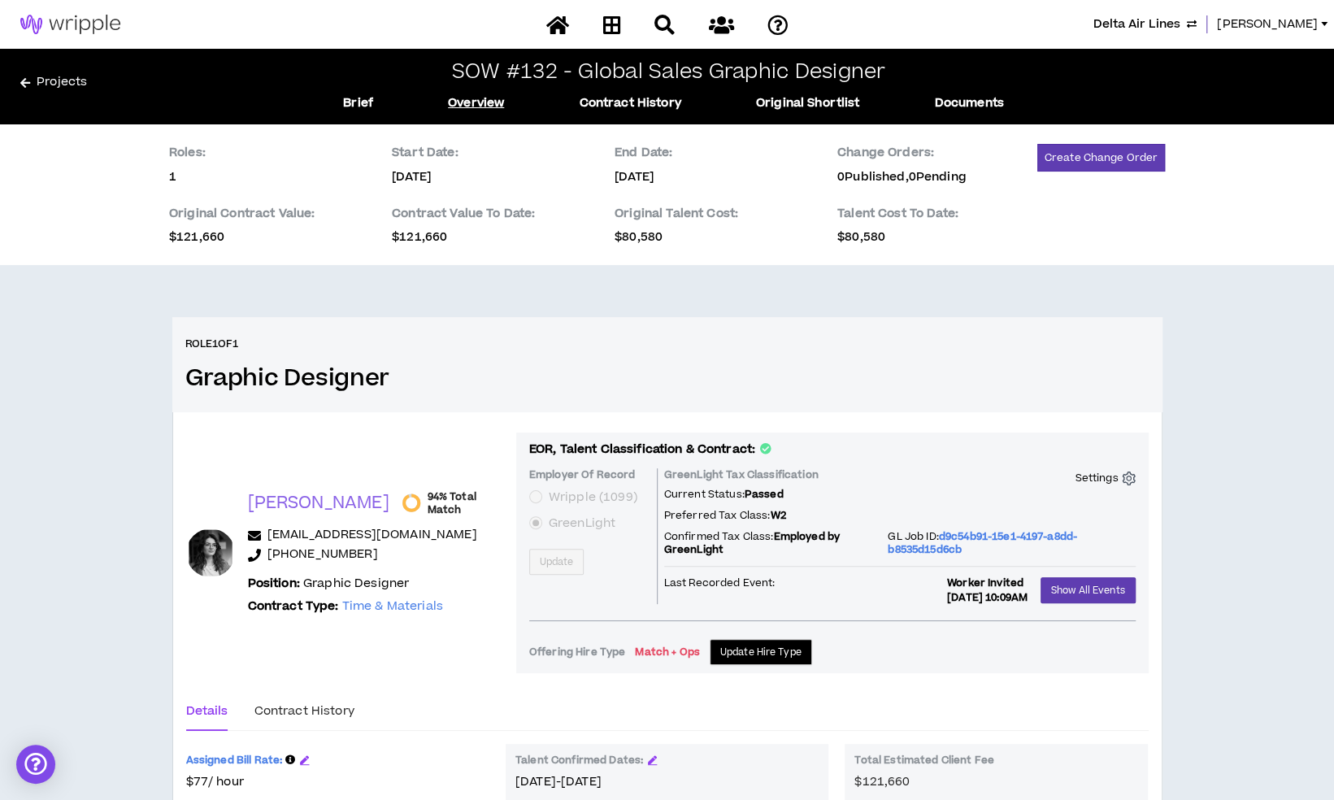
click at [587, 18] on div "Project status moved to active." at bounding box center [667, 14] width 260 height 7
click at [629, 19] on div at bounding box center [667, 25] width 285 height 28
click at [615, 21] on icon at bounding box center [611, 25] width 18 height 20
